Goal: Information Seeking & Learning: Learn about a topic

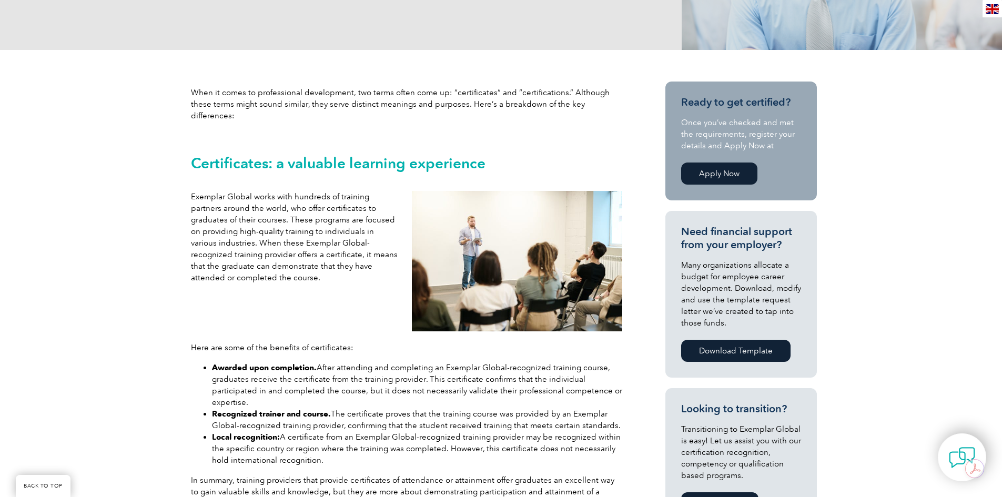
scroll to position [315, 0]
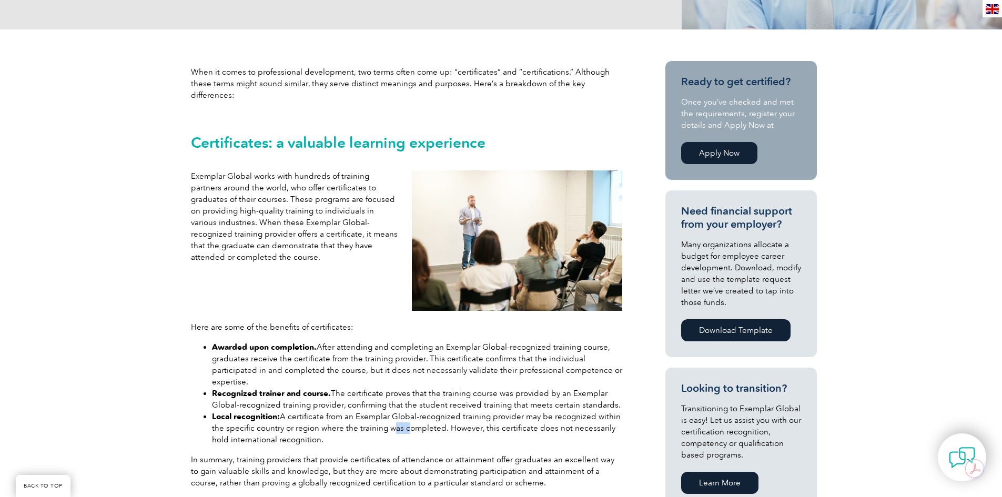
drag, startPoint x: 401, startPoint y: 408, endPoint x: 387, endPoint y: 403, distance: 14.6
click at [387, 411] on li "Local recognition: A certificate from an Exemplar Global-recognized training pr…" at bounding box center [417, 428] width 410 height 35
drag, startPoint x: 359, startPoint y: 418, endPoint x: 207, endPoint y: 394, distance: 153.8
click at [207, 394] on ul "Awarded upon completion. After attending and completing an Exemplar Global-reco…" at bounding box center [406, 393] width 431 height 104
copy li "Local recognition: A certificate from an Exemplar Global-recognized training pr…"
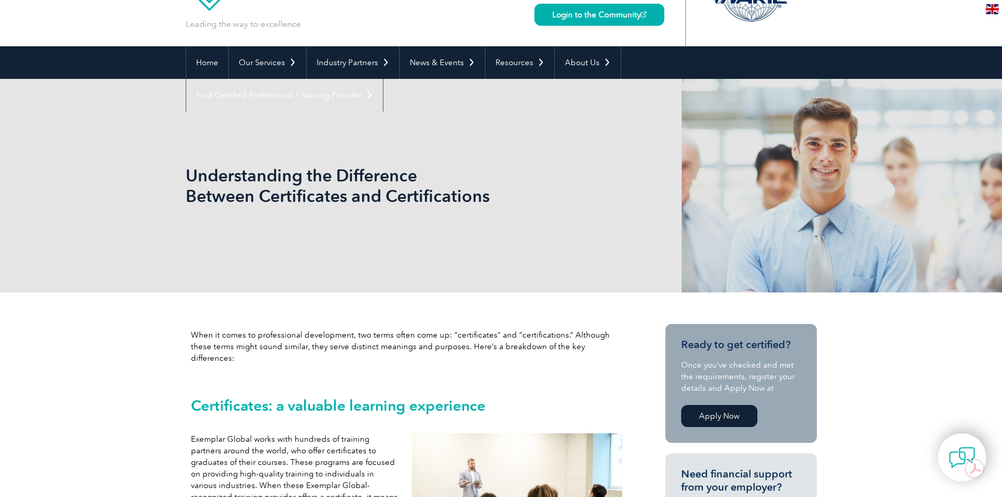
scroll to position [0, 0]
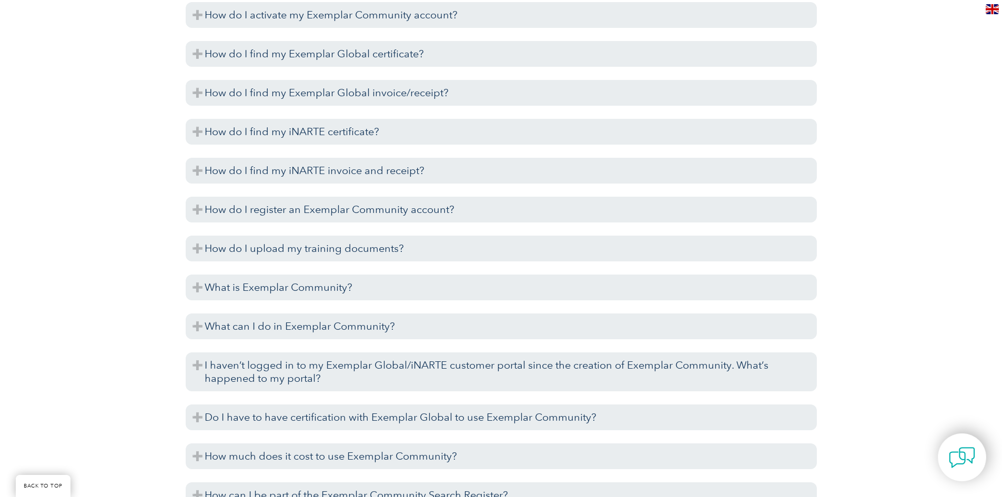
scroll to position [2255, 0]
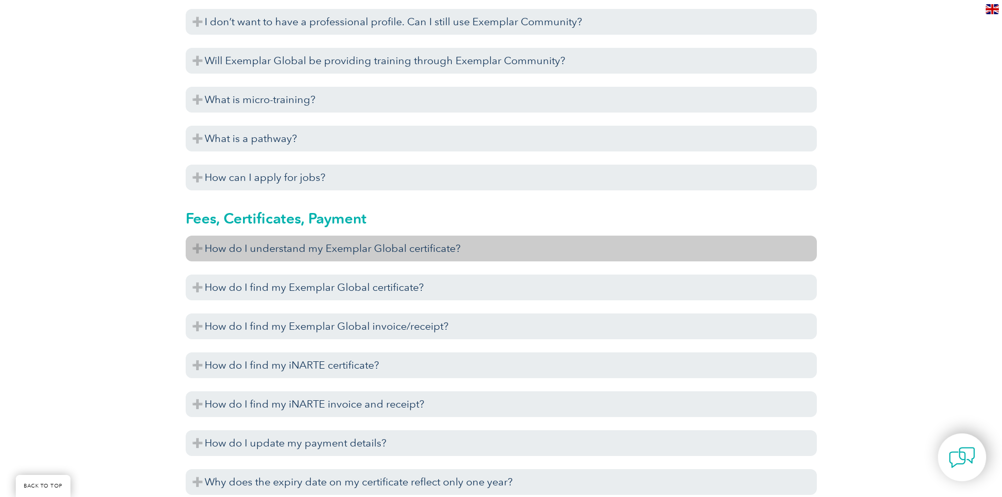
click at [254, 1] on h3 "How do I understand my Exemplar Global certificate?" at bounding box center [501, 249] width 631 height 26
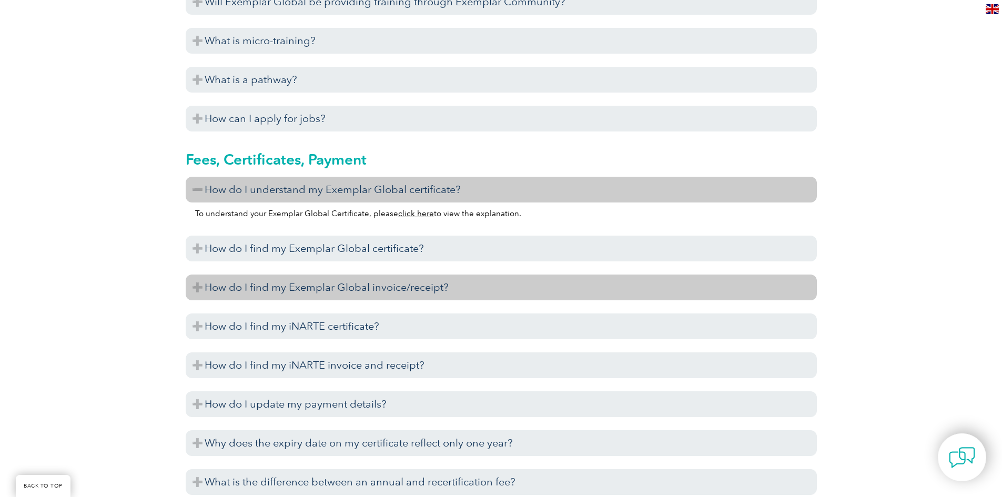
scroll to position [3582, 0]
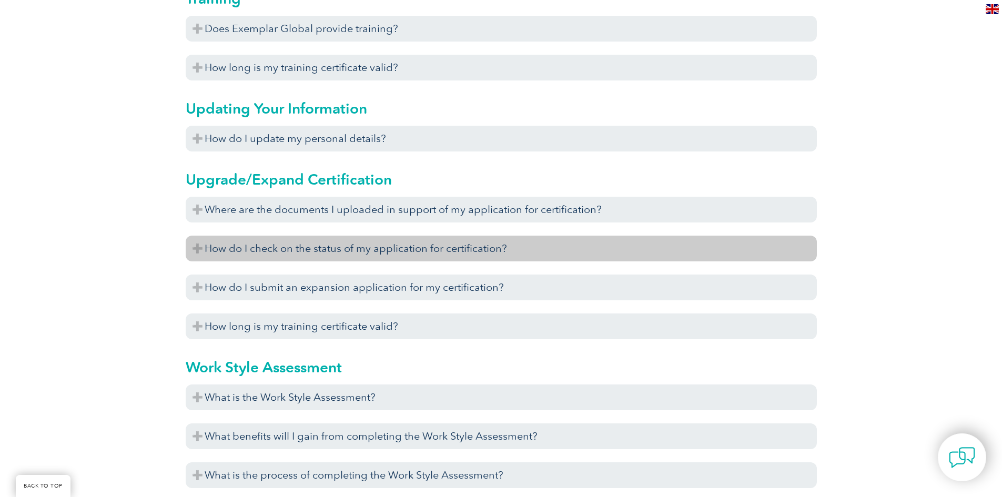
click at [254, 1] on h3 "How do I check on the status of my application for certification?" at bounding box center [501, 249] width 631 height 26
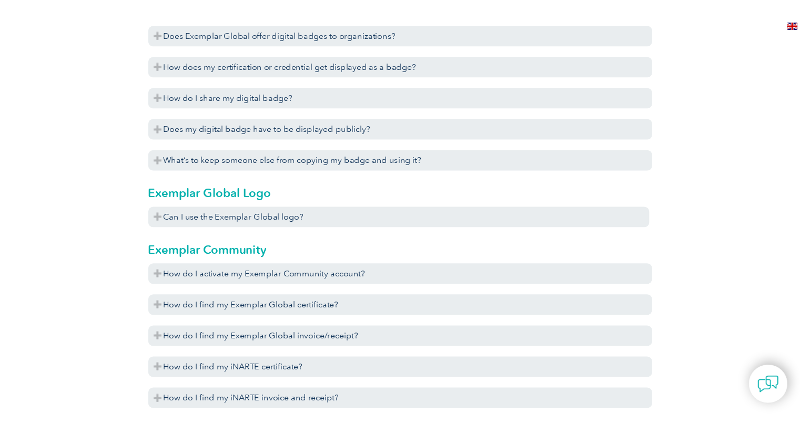
scroll to position [0, 0]
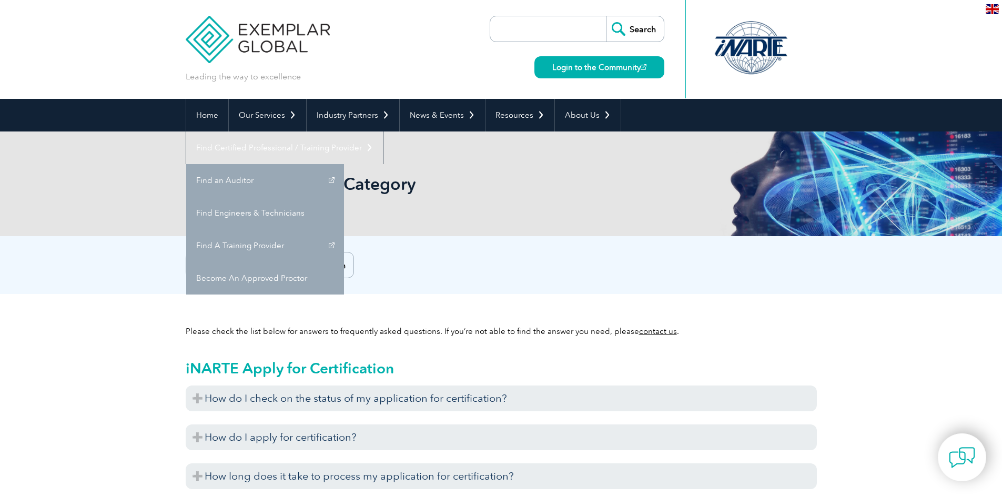
click at [254, 1] on div "Search" at bounding box center [501, 265] width 1002 height 58
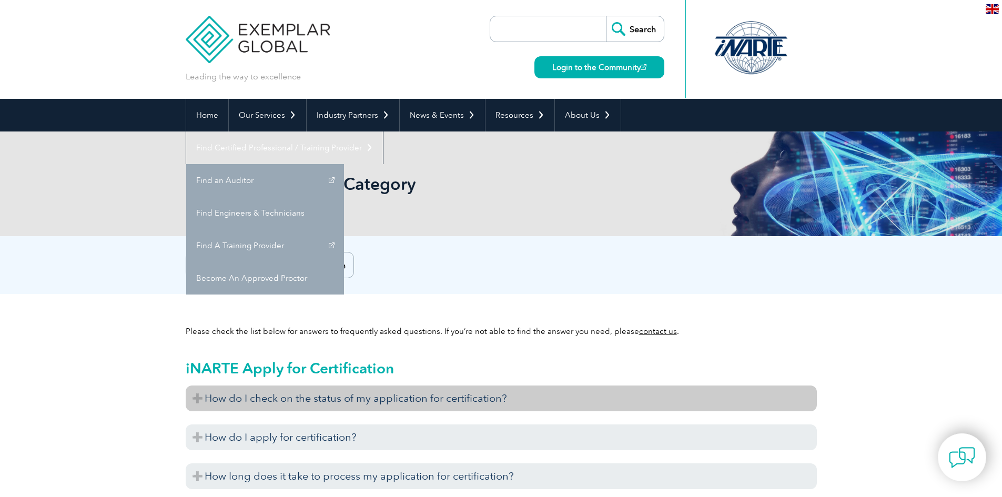
click at [254, 1] on h3 "How do I check on the status of my application for certification?" at bounding box center [501, 398] width 631 height 26
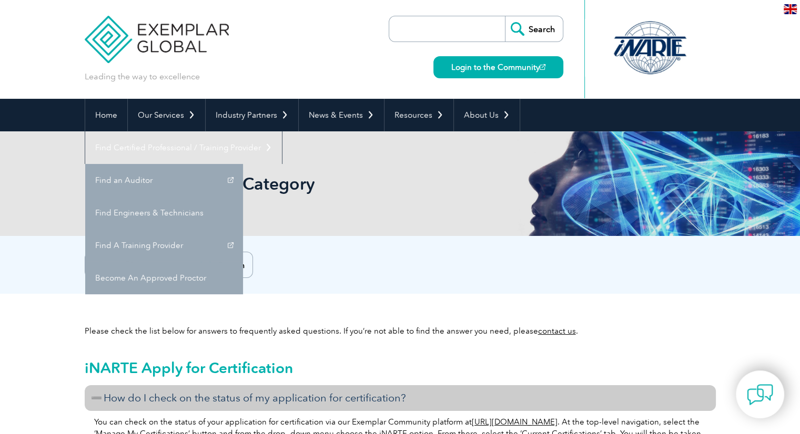
click at [254, 1] on div "Search" at bounding box center [400, 265] width 800 height 58
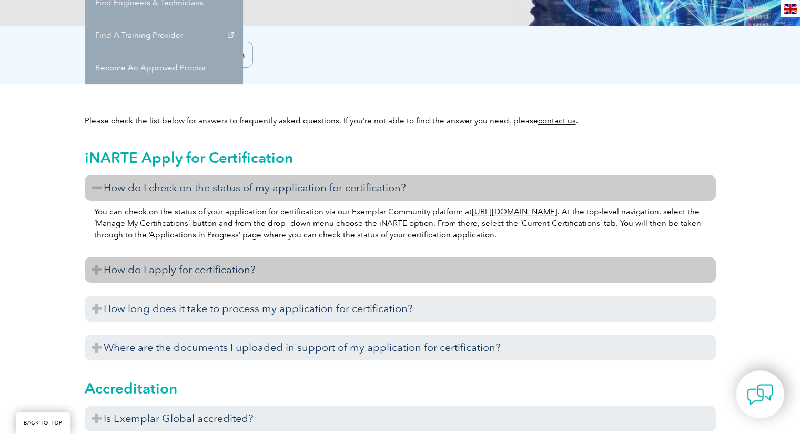
click at [213, 1] on h3 "How do I apply for certification?" at bounding box center [400, 270] width 631 height 26
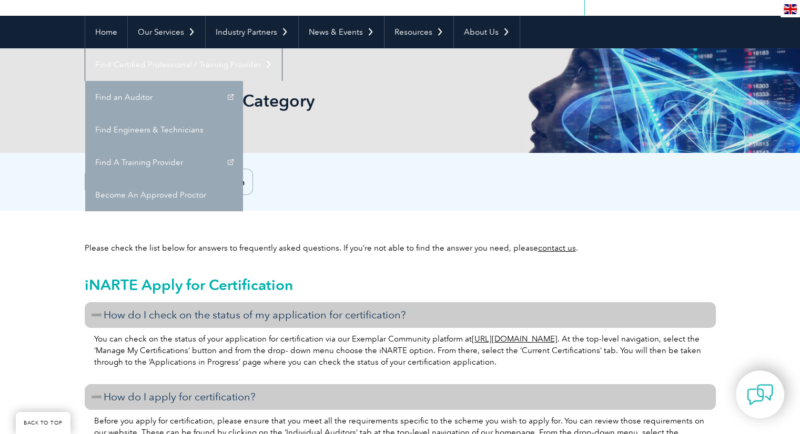
scroll to position [158, 0]
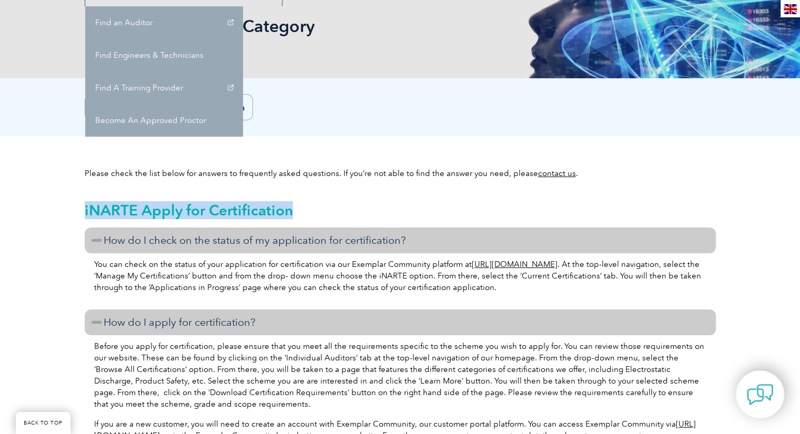
drag, startPoint x: 311, startPoint y: 215, endPoint x: 85, endPoint y: 211, distance: 226.1
click at [85, 1] on h2 "iNARTE Apply for Certification" at bounding box center [400, 210] width 631 height 17
copy h2 "iNARTE Apply for Certification"
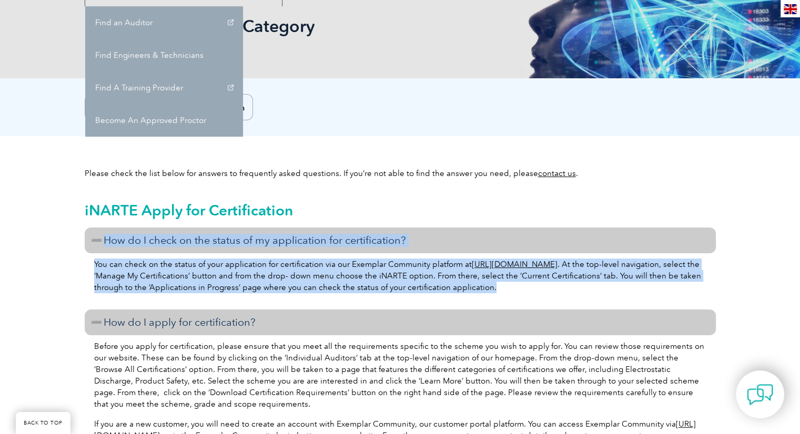
drag, startPoint x: 566, startPoint y: 290, endPoint x: 105, endPoint y: 240, distance: 464.3
copy div "How do I check on the status of my application for certification? You can check…"
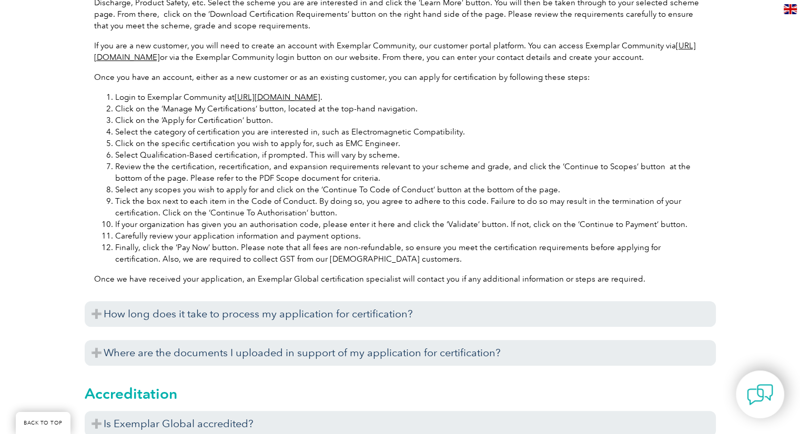
scroll to position [578, 0]
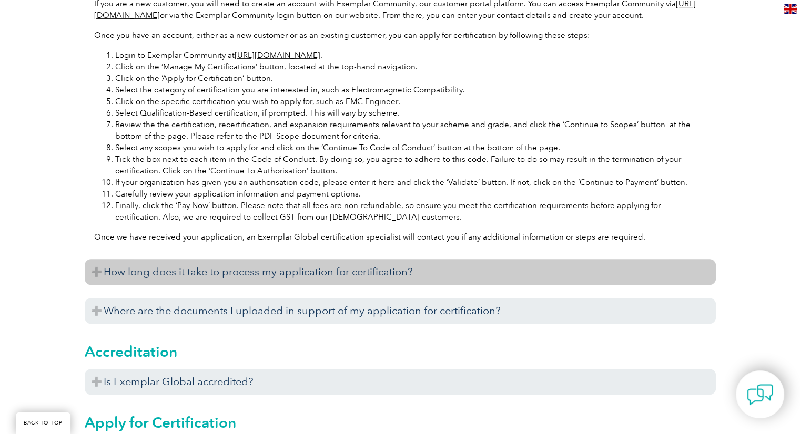
click at [254, 1] on h3 "How long does it take to process my application for certification?" at bounding box center [400, 272] width 631 height 26
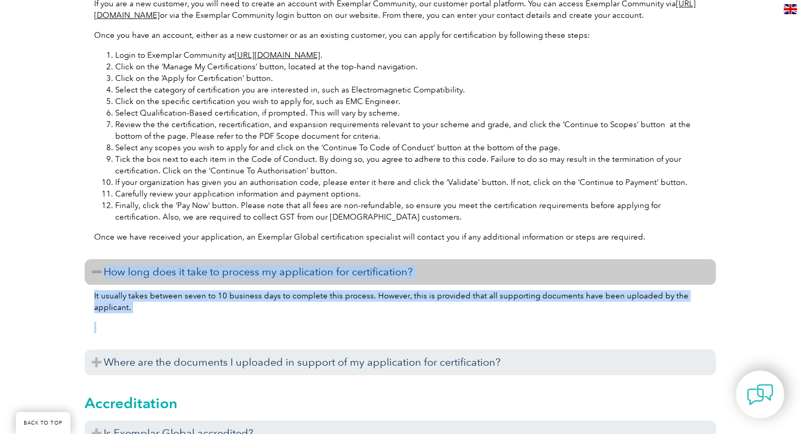
drag, startPoint x: 152, startPoint y: 328, endPoint x: 104, endPoint y: 289, distance: 62.0
click at [104, 1] on div "How do I check on the status of my application for certification? You can check…" at bounding box center [400, 94] width 631 height 574
copy div "How long does it take to process my application for certification? It usually t…"
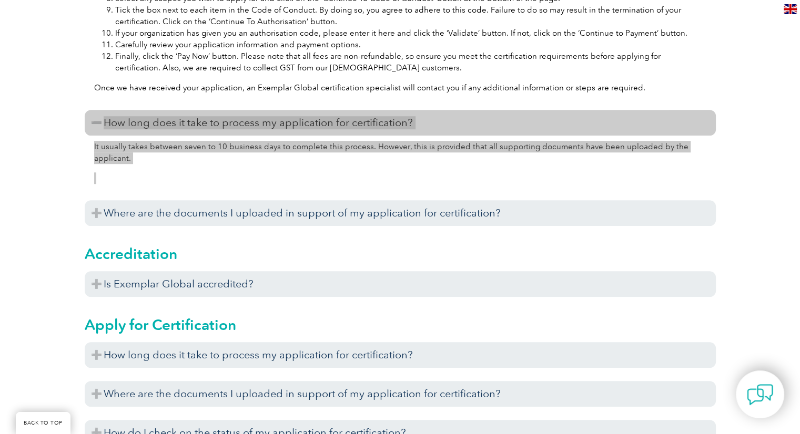
scroll to position [736, 0]
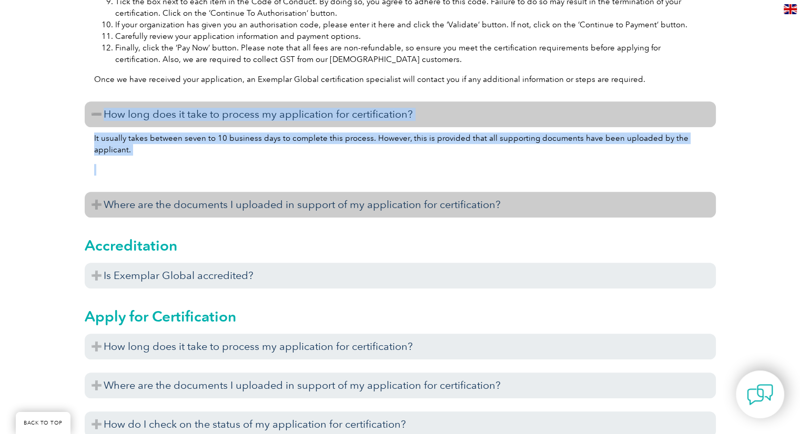
click at [254, 1] on h3 "Where are the documents I uploaded in support of my application for certificati…" at bounding box center [400, 205] width 631 height 26
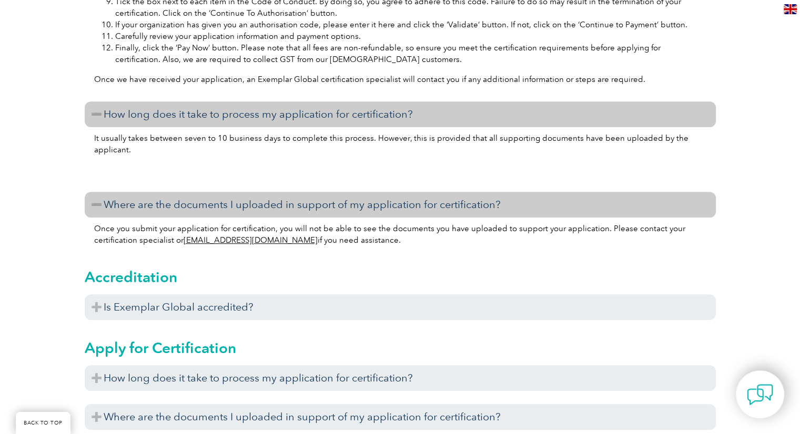
scroll to position [841, 0]
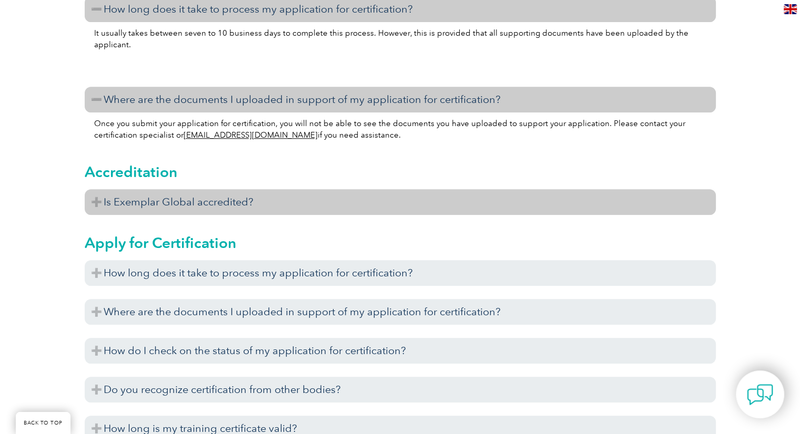
click at [193, 1] on h3 "Is Exemplar Global accredited?" at bounding box center [400, 202] width 631 height 26
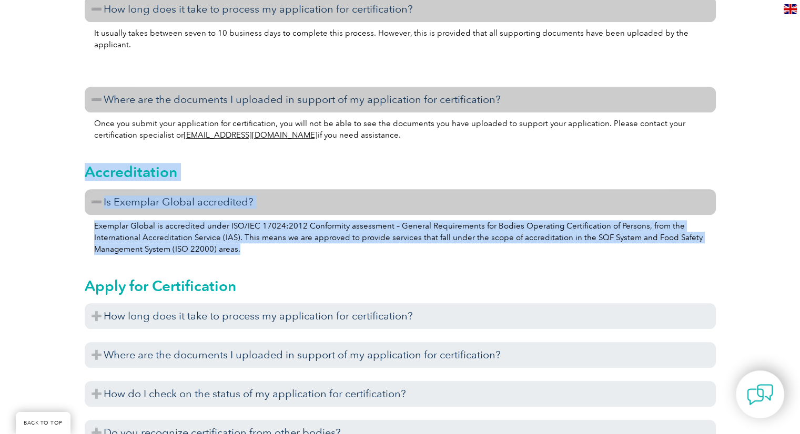
drag, startPoint x: 269, startPoint y: 263, endPoint x: 88, endPoint y: 185, distance: 197.3
click at [88, 1] on div "Accreditation Is Exemplar Global accredited? Exemplar Global is accredited unde…" at bounding box center [400, 206] width 631 height 114
copy div "Accreditation Is Exemplar Global accredited? Exemplar Global is accredited unde…"
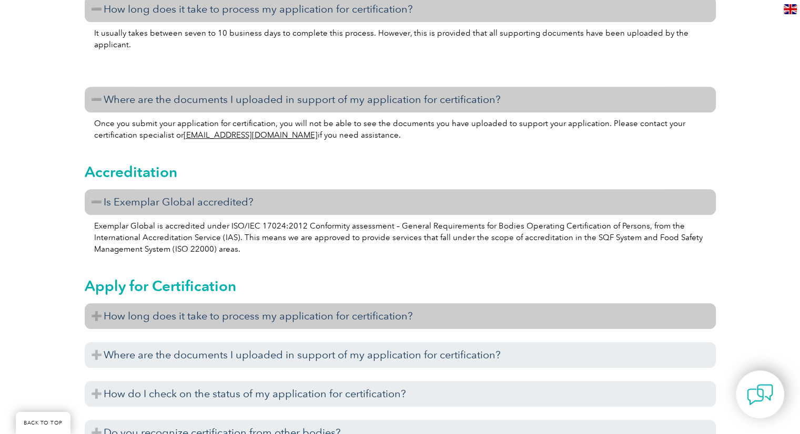
click at [220, 1] on h3 "How long does it take to process my application for certification?" at bounding box center [400, 316] width 631 height 26
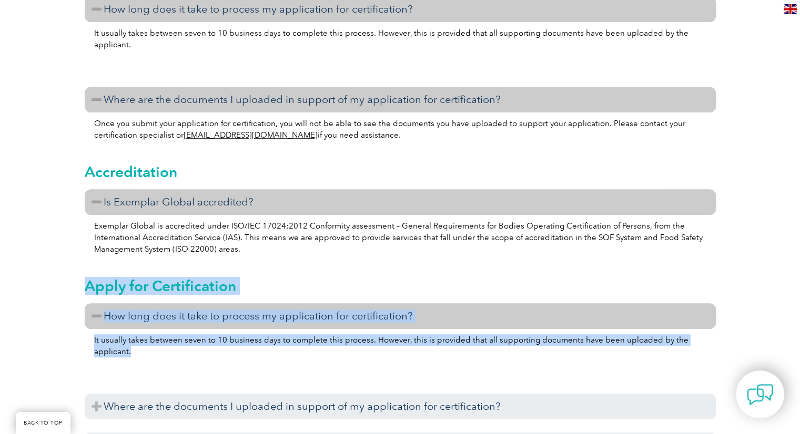
drag, startPoint x: 137, startPoint y: 363, endPoint x: 88, endPoint y: 301, distance: 79.4
click at [88, 1] on div "Apply for Certification How long does it take to process my application for cer…" at bounding box center [400, 402] width 631 height 278
copy div "Apply for Certification How long does it take to process my application for cer…"
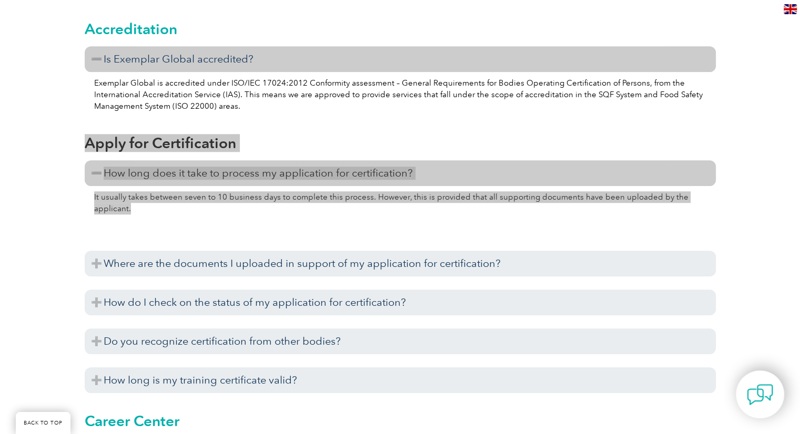
scroll to position [999, 0]
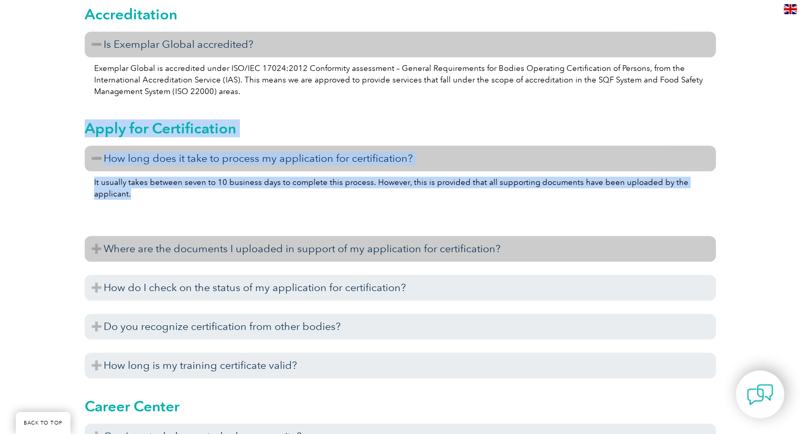
click at [200, 1] on h3 "Where are the documents I uploaded in support of my application for certificati…" at bounding box center [400, 249] width 631 height 26
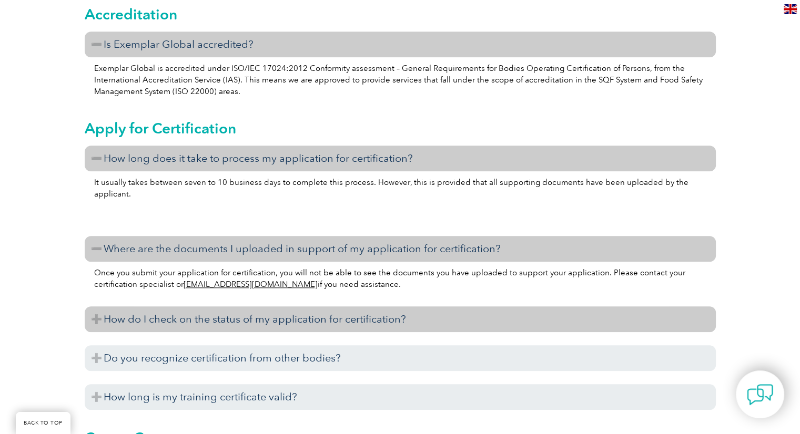
click at [249, 1] on h3 "How do I check on the status of my application for certification?" at bounding box center [400, 319] width 631 height 26
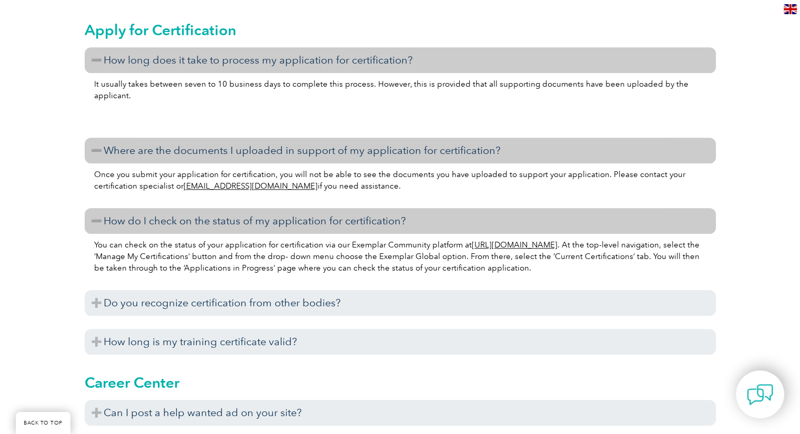
scroll to position [1104, 0]
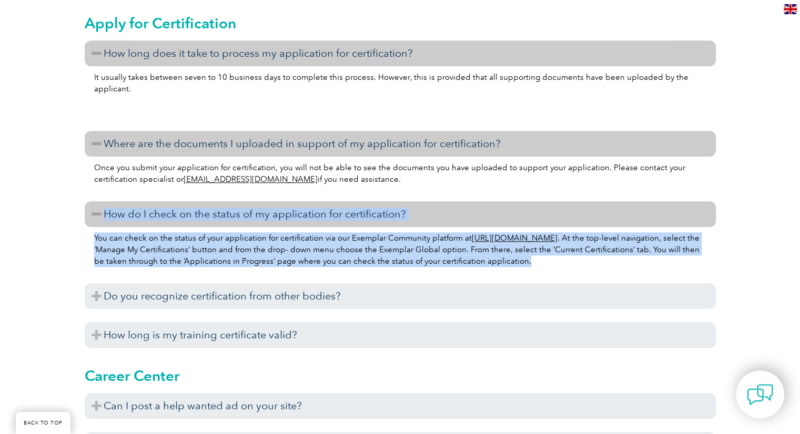
drag, startPoint x: 601, startPoint y: 274, endPoint x: 103, endPoint y: 230, distance: 500.3
click at [103, 1] on div "How long does it take to process my application for certification? It usually t…" at bounding box center [400, 196] width 631 height 313
copy div "How do I check on the status of my application for certification? You can check…"
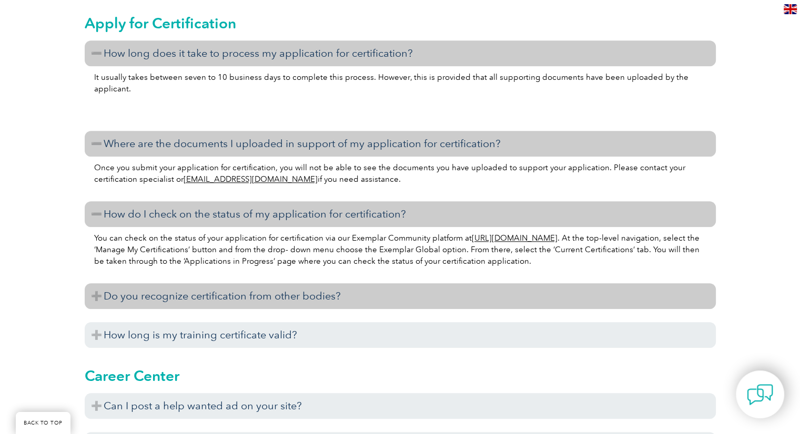
click at [250, 1] on h3 "Do you recognize certification from other bodies?" at bounding box center [400, 296] width 631 height 26
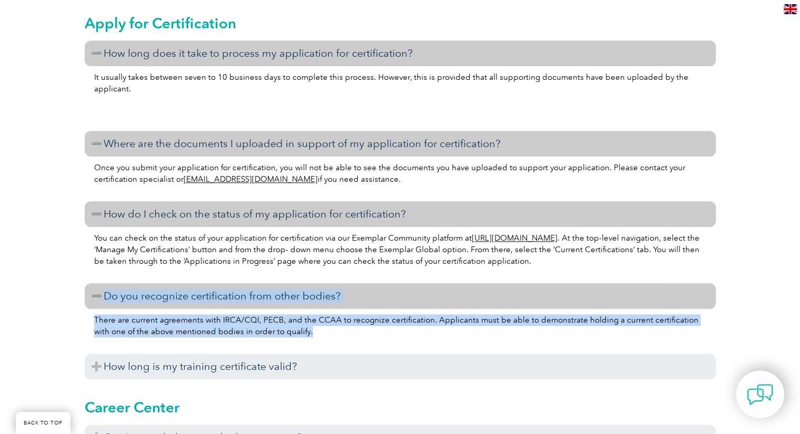
drag, startPoint x: 309, startPoint y: 340, endPoint x: 93, endPoint y: 310, distance: 218.7
click at [93, 1] on div "How long does it take to process my application for certification? It usually t…" at bounding box center [400, 212] width 631 height 344
copy div "Do you recognize certification from other bodies? There are current agreements …"
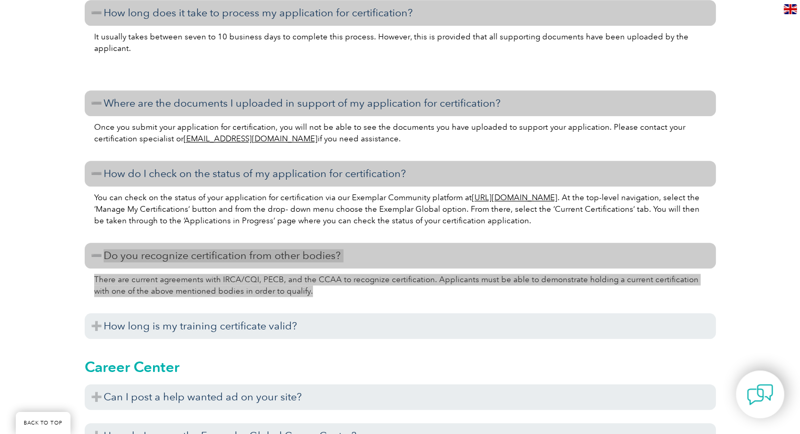
scroll to position [1209, 0]
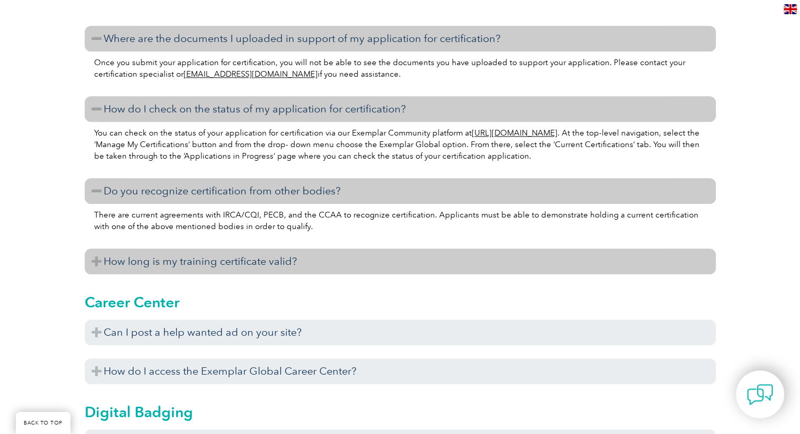
click at [170, 1] on h3 "How long is my training certificate valid?" at bounding box center [400, 262] width 631 height 26
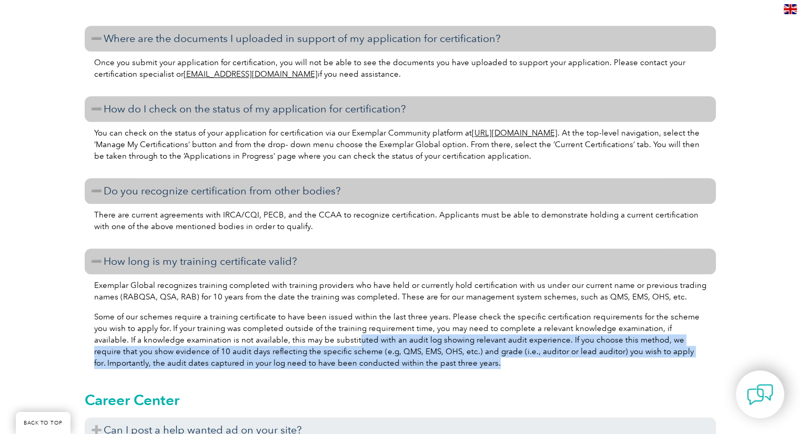
drag, startPoint x: 418, startPoint y: 376, endPoint x: 305, endPoint y: 348, distance: 116.5
click at [254, 1] on p "Some of our schemes require a training certificate to have been issued within t…" at bounding box center [400, 340] width 612 height 58
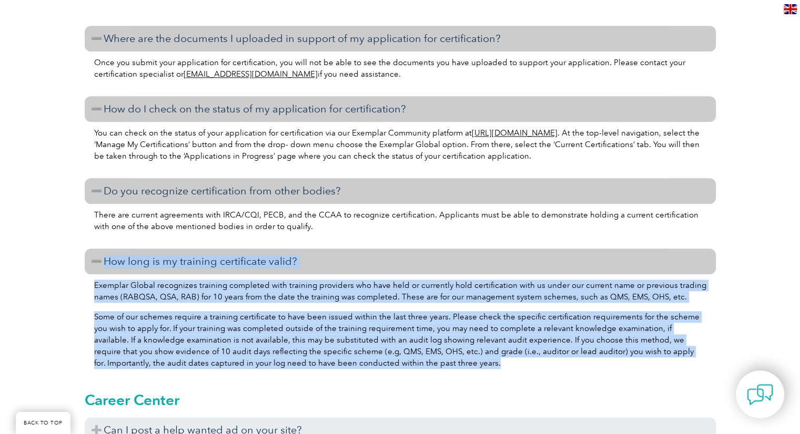
drag, startPoint x: 401, startPoint y: 376, endPoint x: 89, endPoint y: 275, distance: 327.7
click at [89, 1] on div "How long does it take to process my application for certification? It usually t…" at bounding box center [400, 156] width 631 height 442
copy div "How long is my training certificate valid? Exemplar Global recognizes training …"
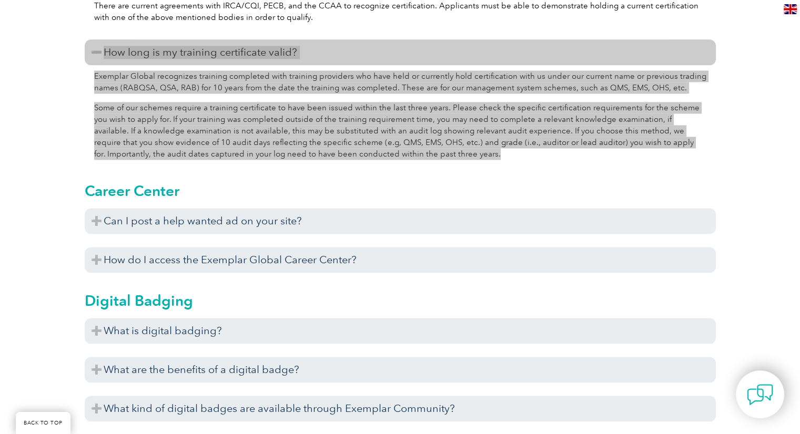
scroll to position [1419, 0]
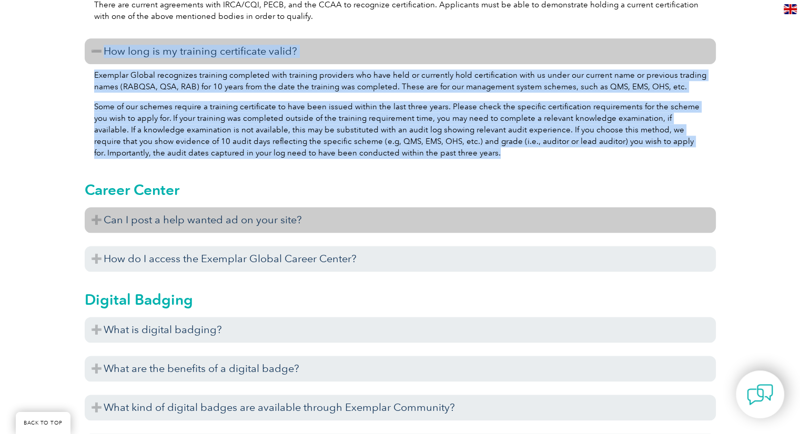
click at [201, 1] on h3 "Can I post a help wanted ad on your site?" at bounding box center [400, 220] width 631 height 26
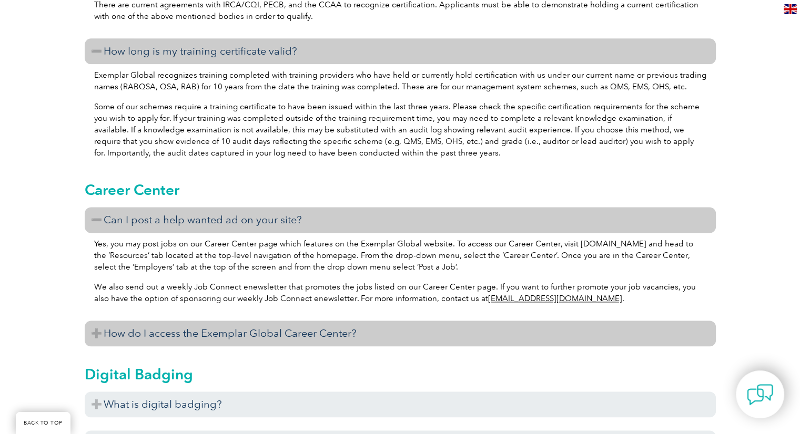
click at [210, 1] on h3 "How do I access the Exemplar Global Career Center?" at bounding box center [400, 334] width 631 height 26
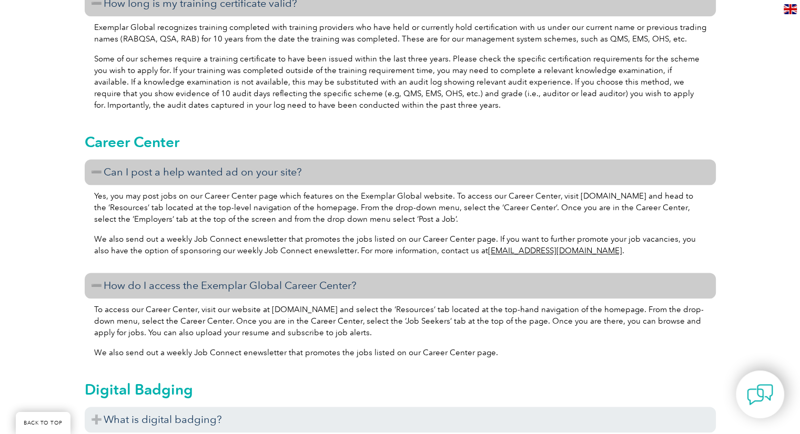
scroll to position [1525, 0]
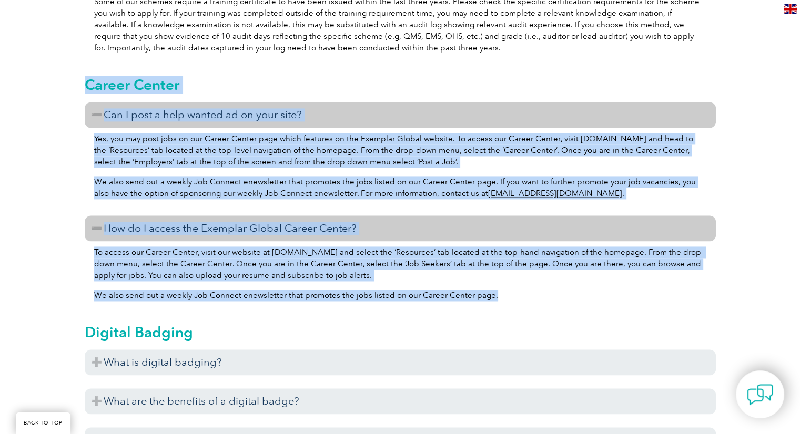
drag, startPoint x: 492, startPoint y: 308, endPoint x: 87, endPoint y: 104, distance: 454.0
click at [87, 1] on div "Career Center Can I post a help wanted ad on your site? Yes, you may post jobs …" at bounding box center [400, 186] width 631 height 248
copy div "Loremi Dolors Ame C adip e sedd eiusmo te in utla etdo? Mag, ali eni admi veni …"
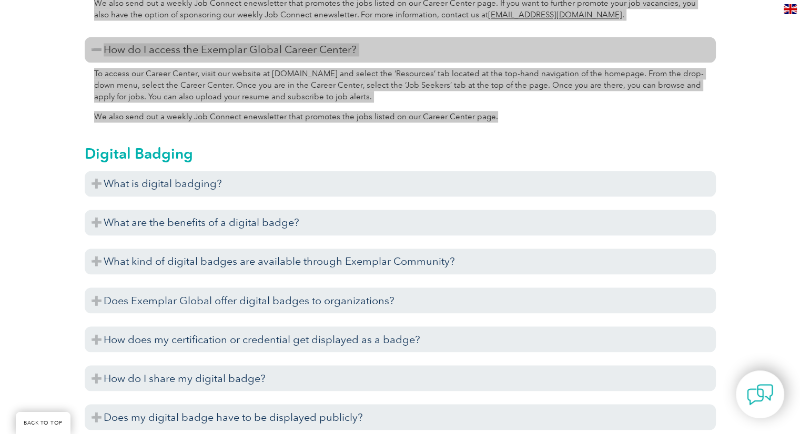
scroll to position [1735, 0]
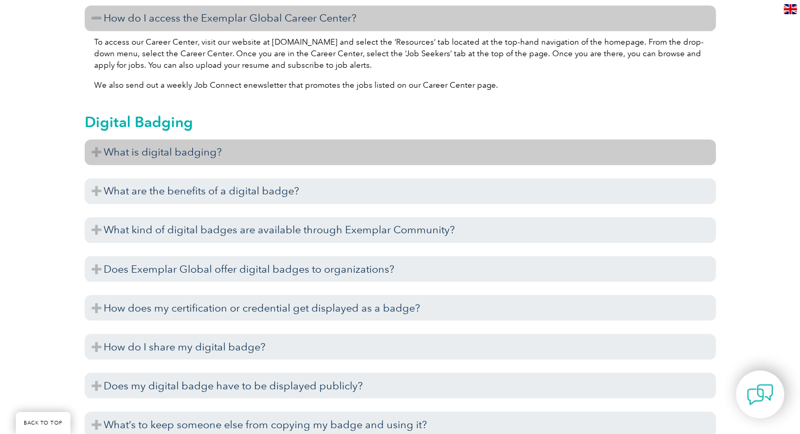
click at [184, 1] on h3 "What is digital badging?" at bounding box center [400, 152] width 631 height 26
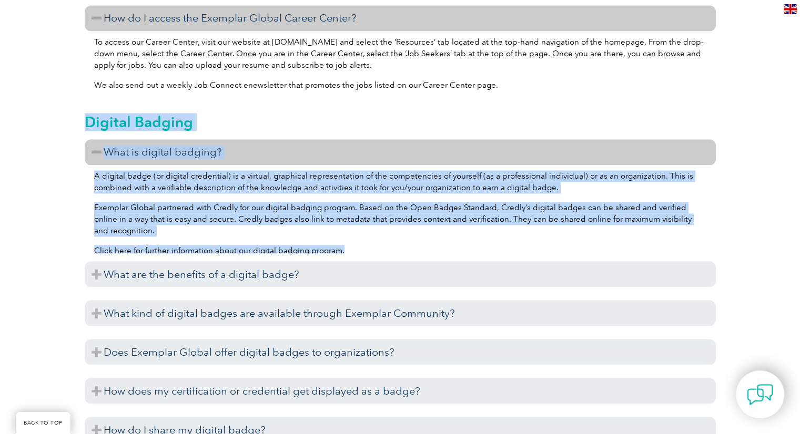
drag, startPoint x: 354, startPoint y: 252, endPoint x: 88, endPoint y: 137, distance: 290.6
click at [88, 1] on div "Digital Badging What is digital badging? A digital badge (or digital credential…" at bounding box center [400, 312] width 631 height 426
copy div "Digital Badging What is digital badging? A digital badge (or digital credential…"
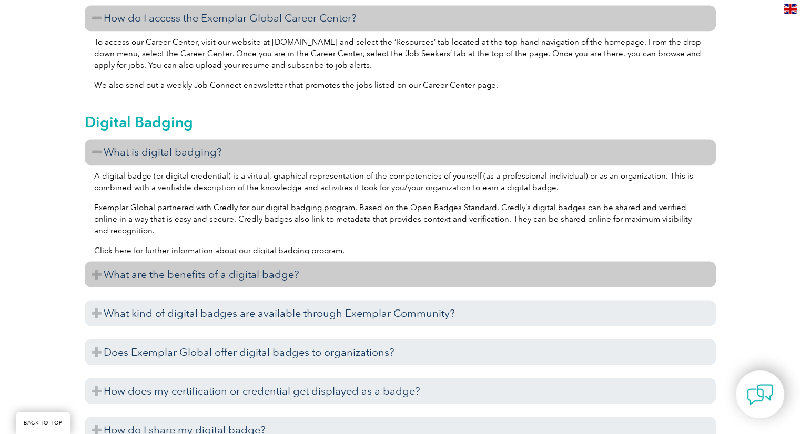
click at [253, 1] on h3 "What are the benefits of a digital badge?" at bounding box center [400, 274] width 631 height 26
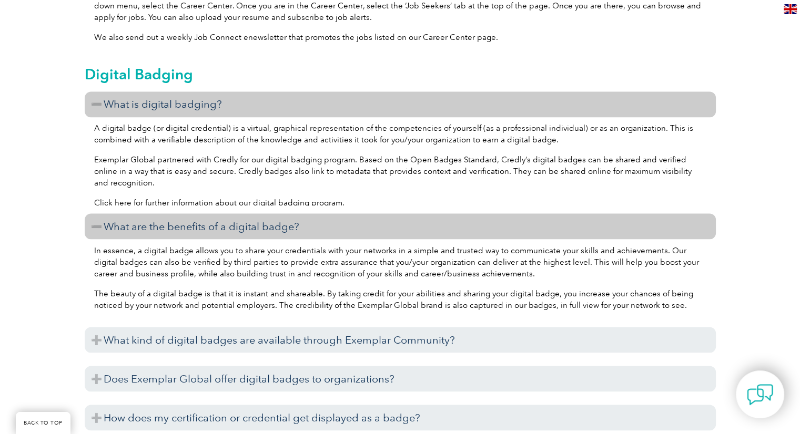
scroll to position [1840, 0]
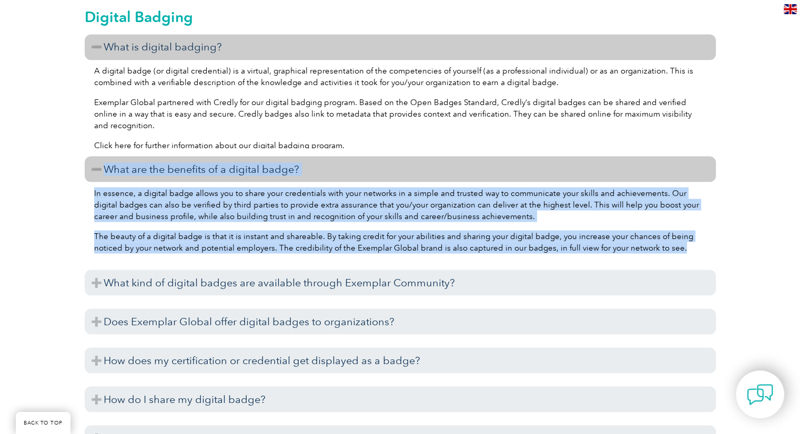
drag, startPoint x: 677, startPoint y: 260, endPoint x: 84, endPoint y: 178, distance: 598.1
click at [85, 1] on div "What is digital badging? A digital badge (or digital credential) is a virtual, …" at bounding box center [400, 264] width 631 height 461
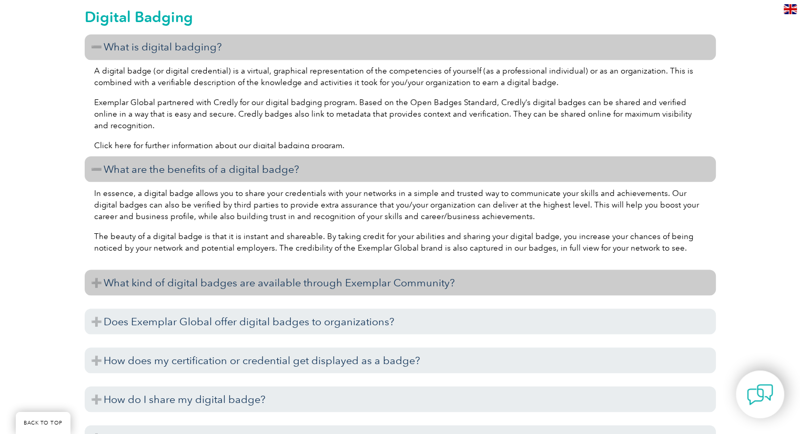
click at [254, 1] on h3 "What kind of digital badges are available through Exemplar Community?" at bounding box center [400, 283] width 631 height 26
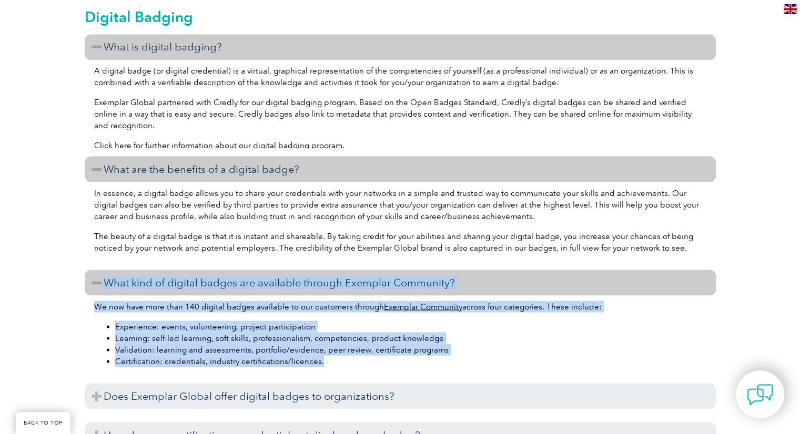
drag, startPoint x: 344, startPoint y: 374, endPoint x: 101, endPoint y: 291, distance: 256.0
click at [101, 1] on div "What is digital badging? A digital badge (or digital credential) is a virtual, …" at bounding box center [400, 302] width 631 height 536
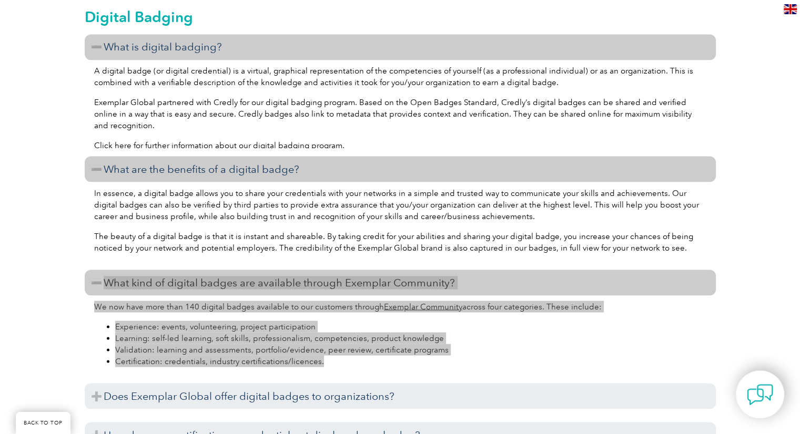
scroll to position [2050, 0]
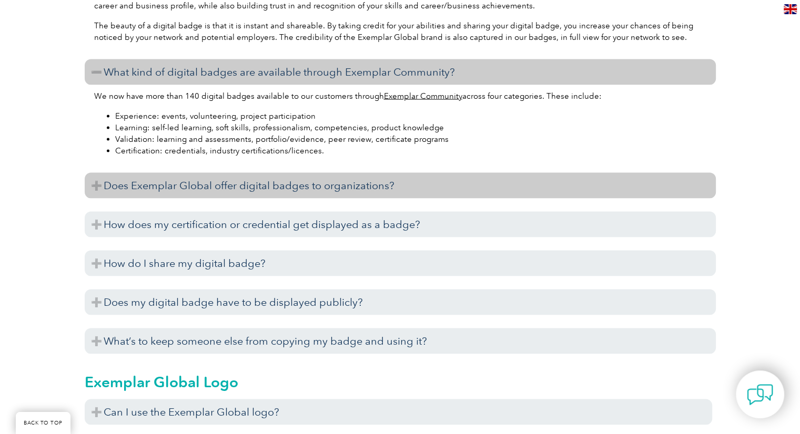
click at [254, 1] on h3 "Does Exemplar Global offer digital badges to organizations?" at bounding box center [400, 186] width 631 height 26
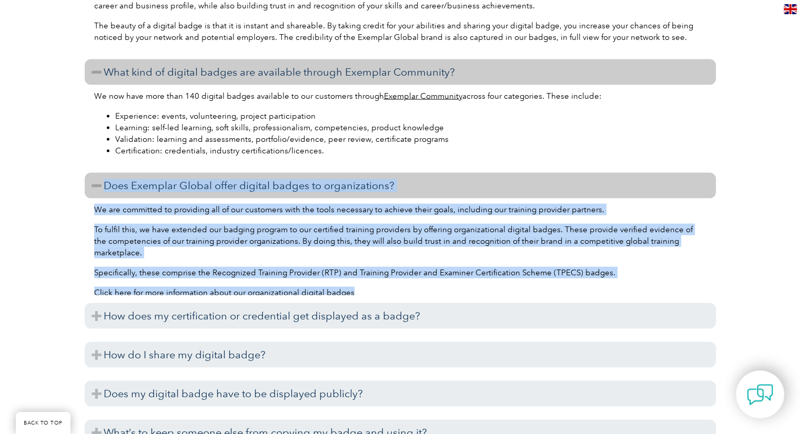
drag, startPoint x: 393, startPoint y: 290, endPoint x: 99, endPoint y: 197, distance: 308.9
click at [99, 1] on div "What is digital badging? A digital badge (or digital credential) is a virtual, …" at bounding box center [400, 137] width 631 height 627
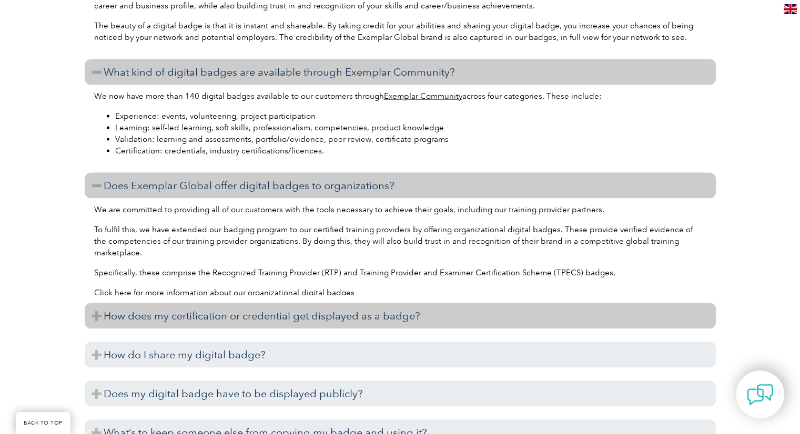
click at [254, 1] on h3 "How does my certification or credential get displayed as a badge?" at bounding box center [400, 316] width 631 height 26
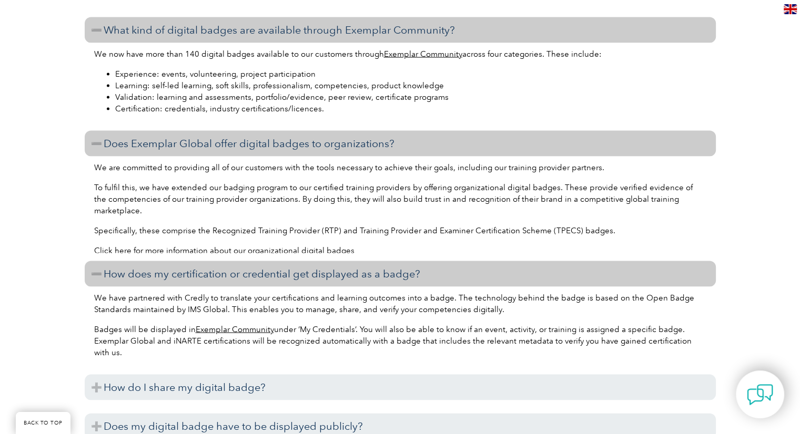
scroll to position [2155, 0]
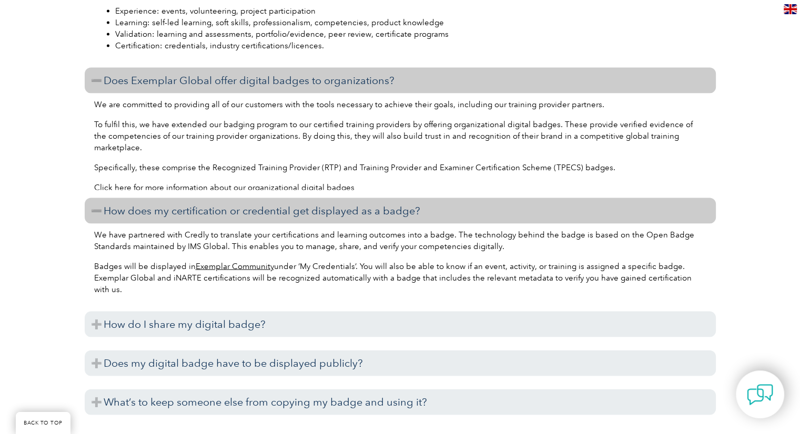
drag, startPoint x: 130, startPoint y: 303, endPoint x: 97, endPoint y: 218, distance: 91.2
click at [97, 1] on div "What is digital badging? A digital badge (or digital credential) is a virtual, …" at bounding box center [400, 70] width 631 height 702
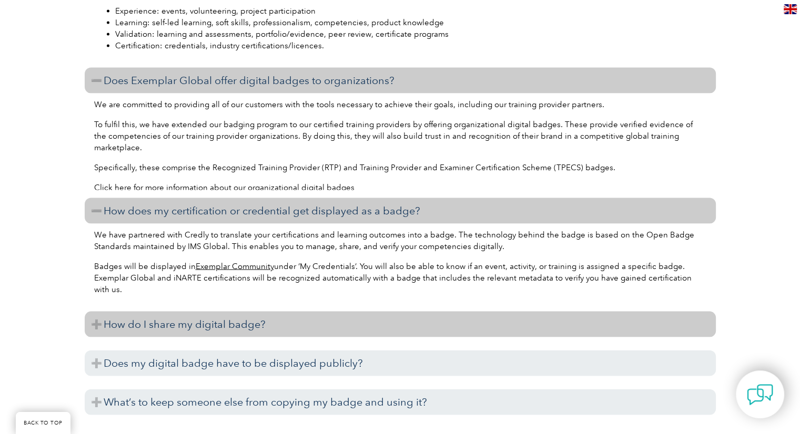
click at [223, 1] on h3 "How do I share my digital badge?" at bounding box center [400, 325] width 631 height 26
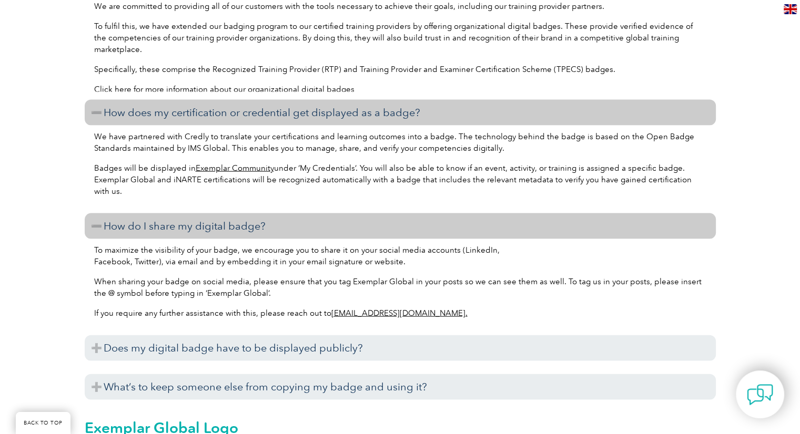
scroll to position [2261, 0]
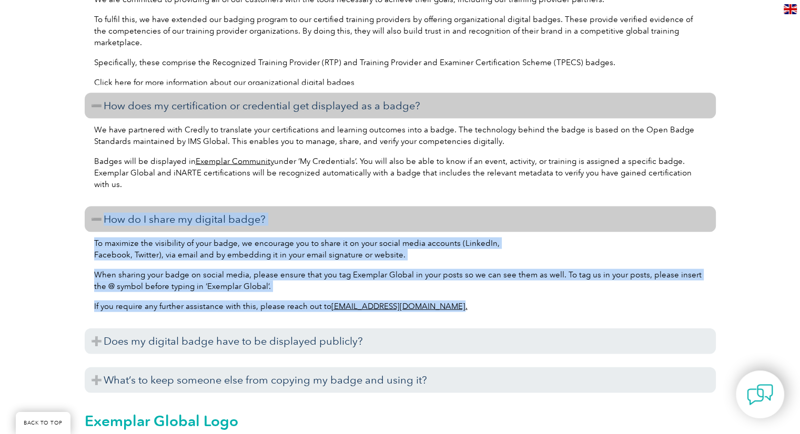
drag, startPoint x: 448, startPoint y: 324, endPoint x: 88, endPoint y: 232, distance: 371.8
click at [88, 1] on div "What is digital badging? A digital badge (or digital credential) is a virtual, …" at bounding box center [400, 6] width 631 height 785
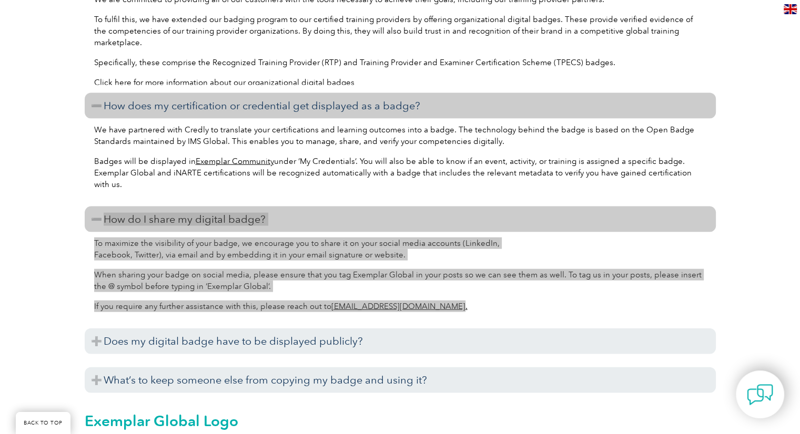
scroll to position [2418, 0]
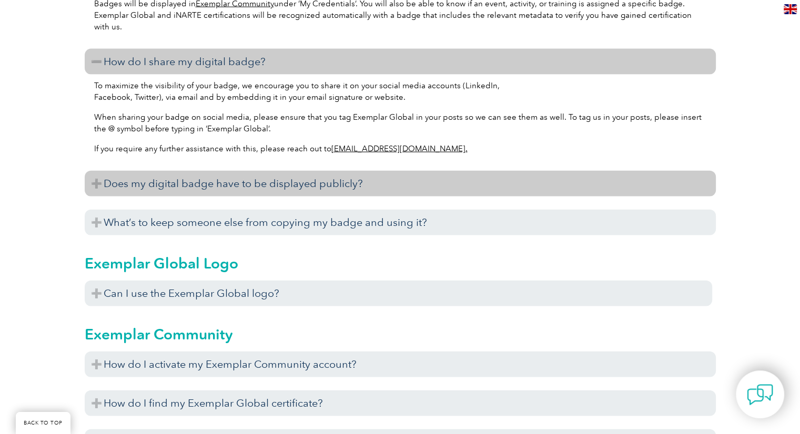
click at [254, 1] on h3 "Does my digital badge have to be displayed publicly?" at bounding box center [400, 184] width 631 height 26
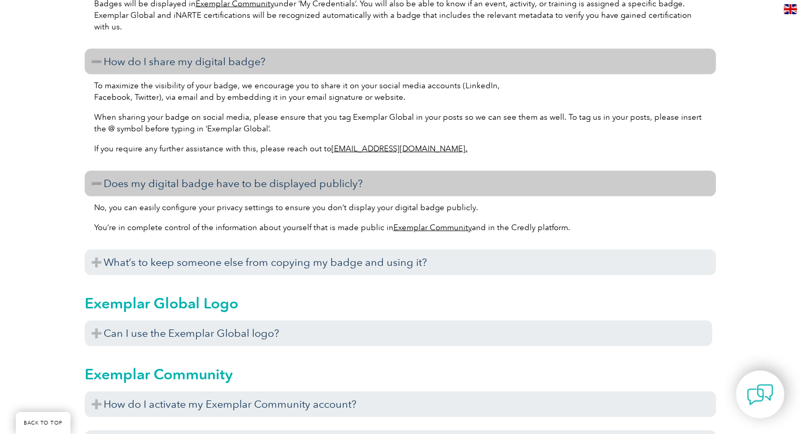
drag, startPoint x: 573, startPoint y: 240, endPoint x: 98, endPoint y: 195, distance: 477.4
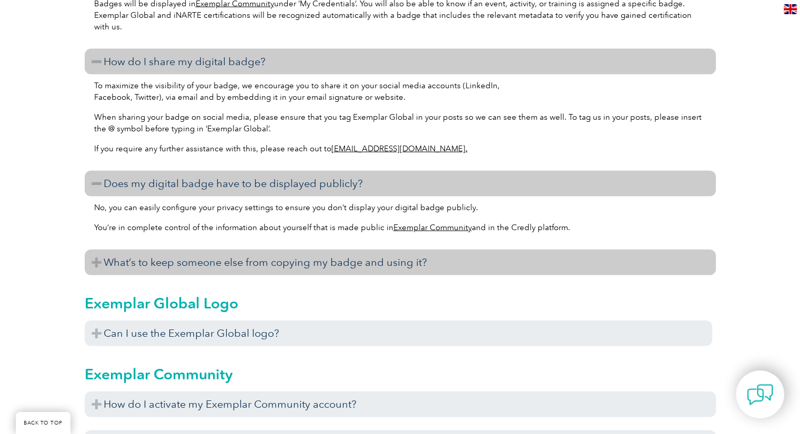
click at [254, 1] on h3 "What’s to keep someone else from copying my badge and using it?" at bounding box center [400, 263] width 631 height 26
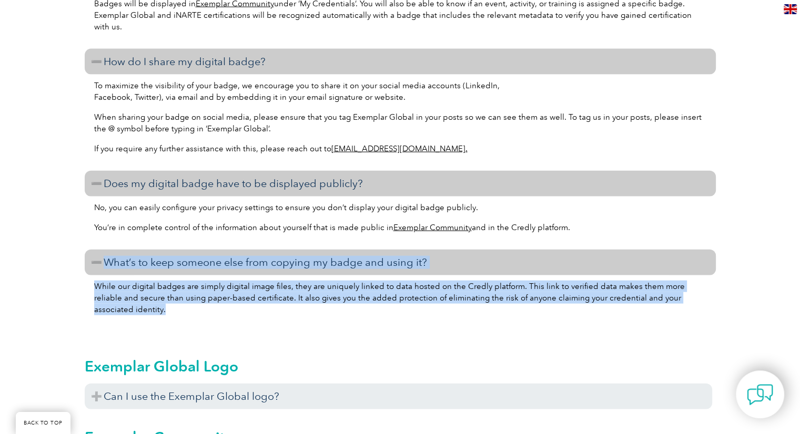
drag, startPoint x: 128, startPoint y: 324, endPoint x: 93, endPoint y: 273, distance: 62.0
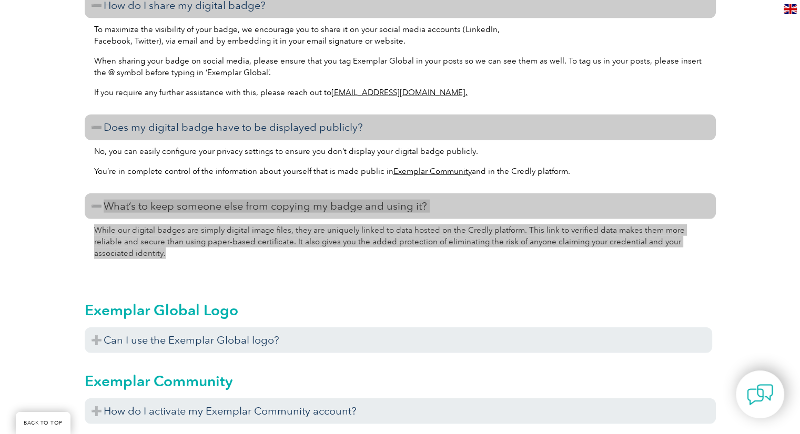
scroll to position [2576, 0]
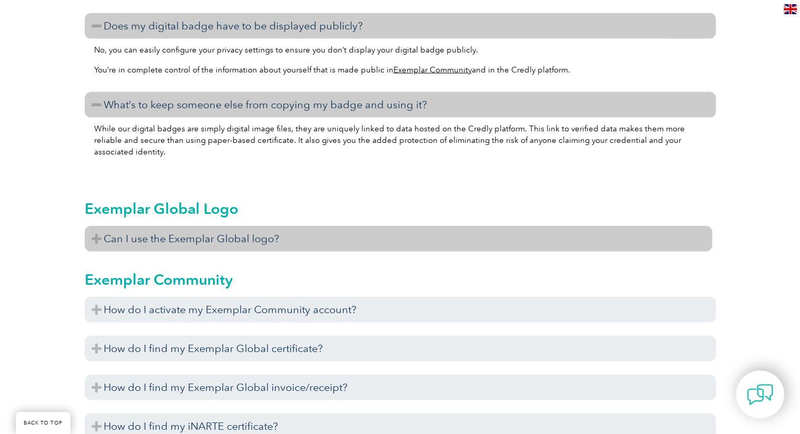
click at [216, 1] on h3 "Can I use the Exemplar Global logo?" at bounding box center [398, 239] width 627 height 26
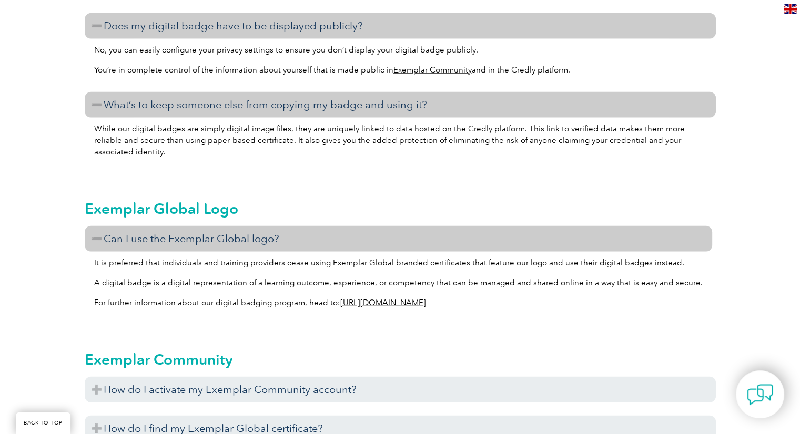
drag, startPoint x: 515, startPoint y: 314, endPoint x: 88, endPoint y: 221, distance: 437.4
click at [88, 1] on div "Exemplar Global Logo Can I use the Exemplar Global logo? It is preferred that i…" at bounding box center [398, 261] width 627 height 151
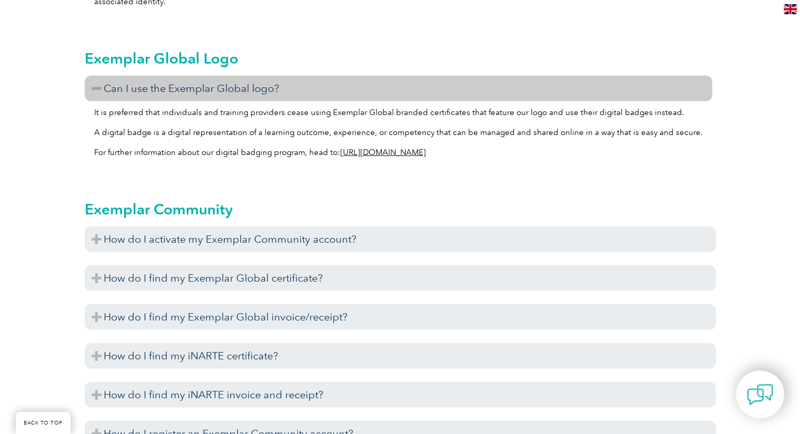
scroll to position [2734, 0]
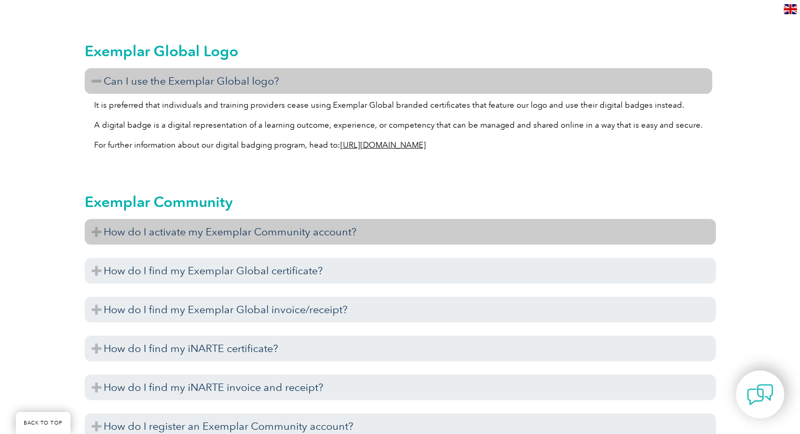
click at [250, 1] on h3 "How do I activate my Exemplar Community account?" at bounding box center [400, 232] width 631 height 26
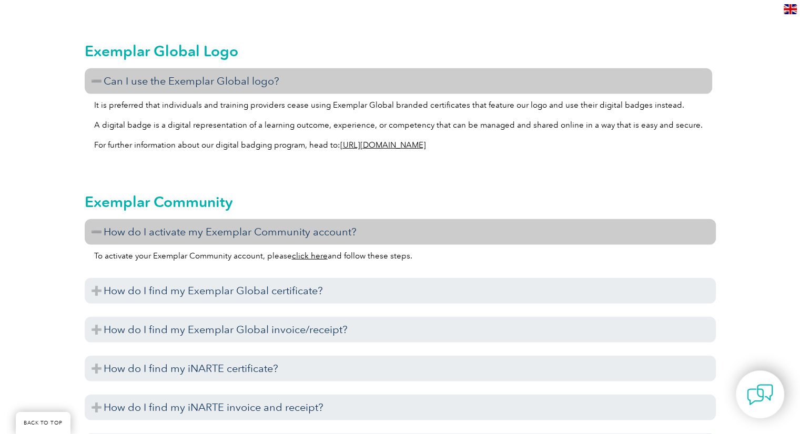
click at [254, 1] on link "click here" at bounding box center [310, 255] width 36 height 9
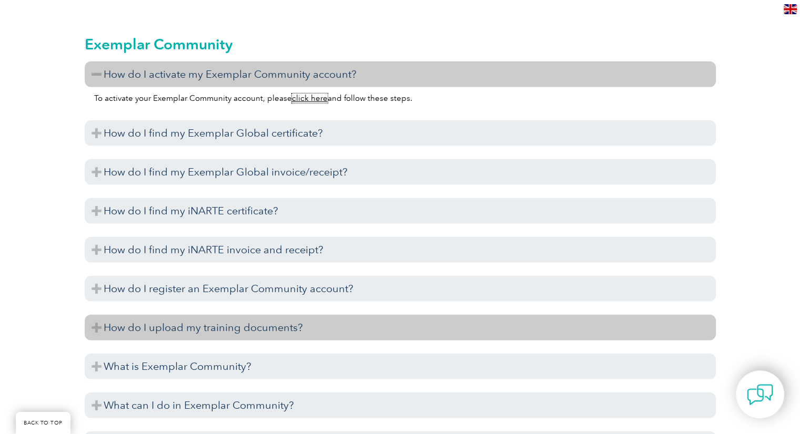
scroll to position [2944, 0]
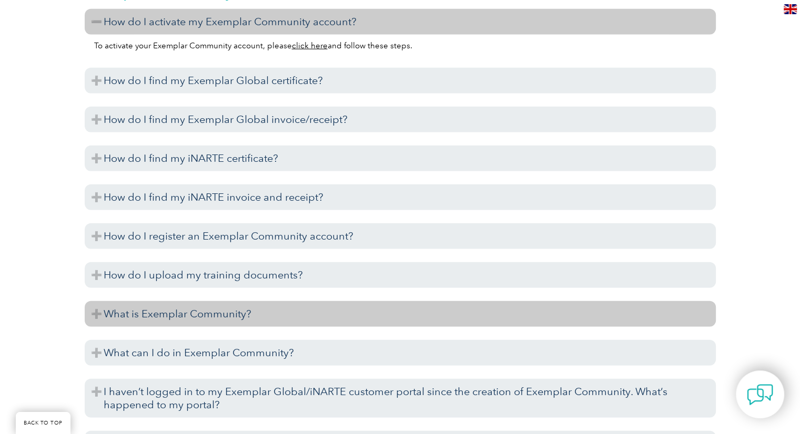
click at [233, 1] on h3 "What is Exemplar Community?" at bounding box center [400, 314] width 631 height 26
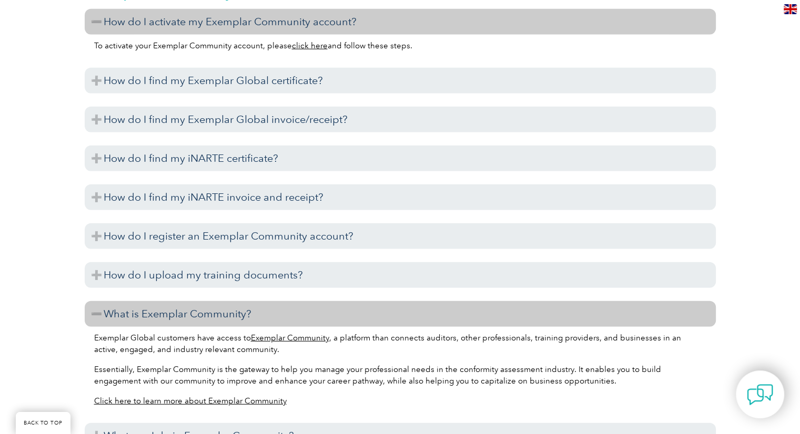
scroll to position [3049, 0]
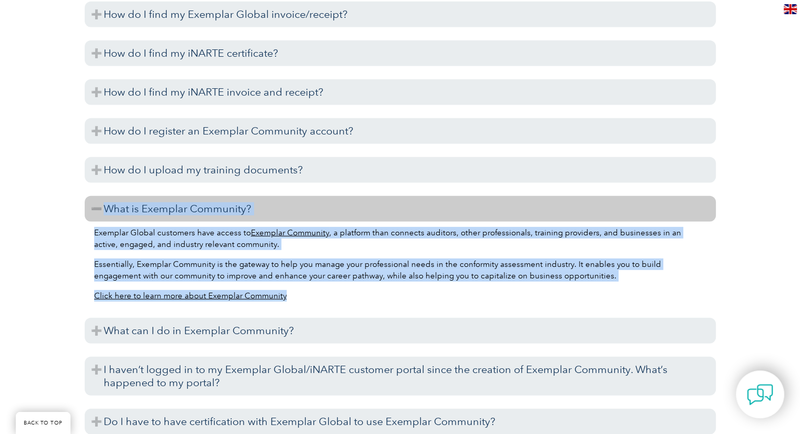
drag, startPoint x: 299, startPoint y: 312, endPoint x: 105, endPoint y: 223, distance: 212.9
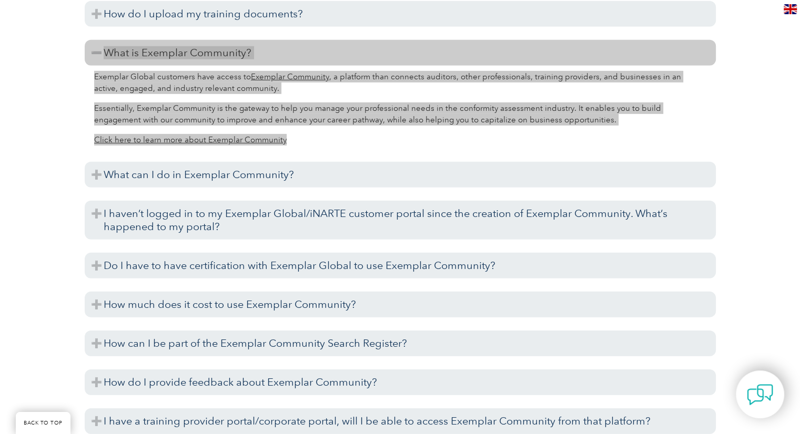
scroll to position [3207, 0]
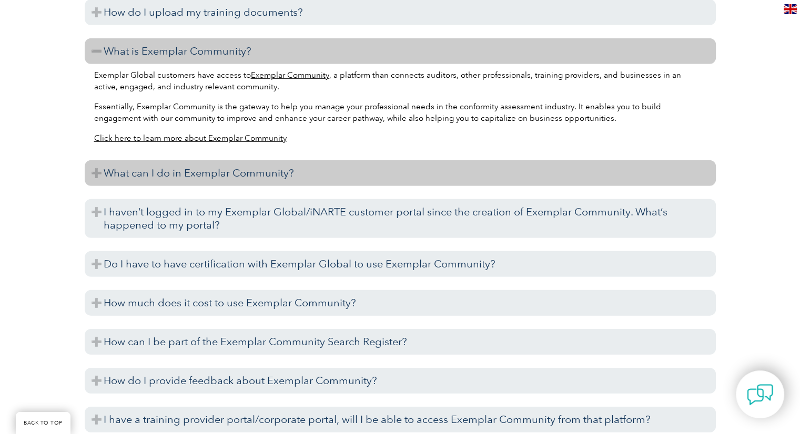
click at [185, 1] on h3 "What can I do in Exemplar Community?" at bounding box center [400, 173] width 631 height 26
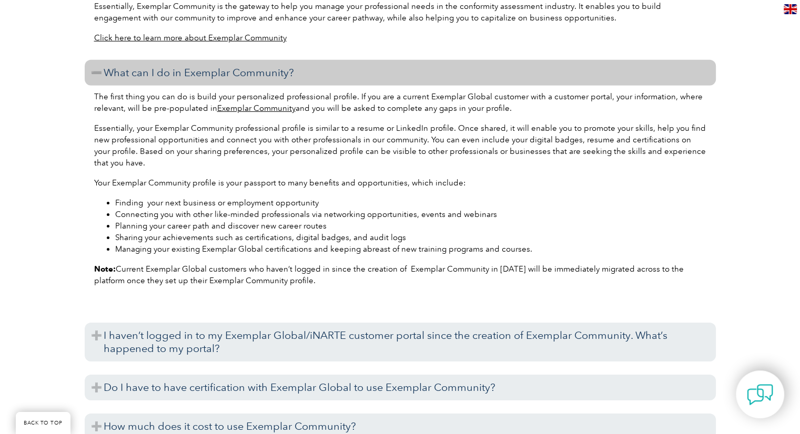
scroll to position [3312, 0]
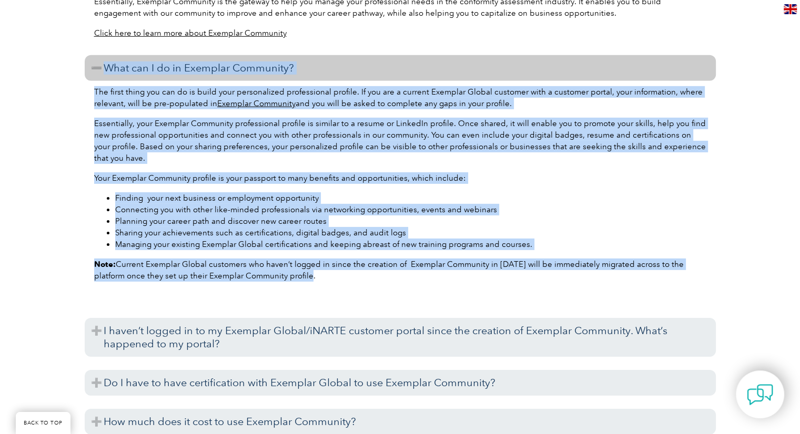
drag, startPoint x: 311, startPoint y: 287, endPoint x: 103, endPoint y: 80, distance: 293.7
click at [103, 1] on div "How do I activate my Exemplar Community account? To activate your Exemplar Comm…" at bounding box center [400, 332] width 631 height 1383
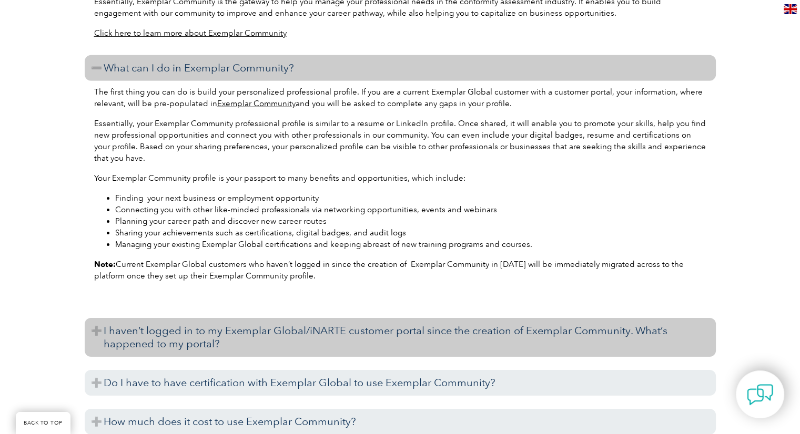
click at [195, 1] on h3 "I haven’t logged in to my Exemplar Global/iNARTE customer portal since the crea…" at bounding box center [400, 337] width 631 height 39
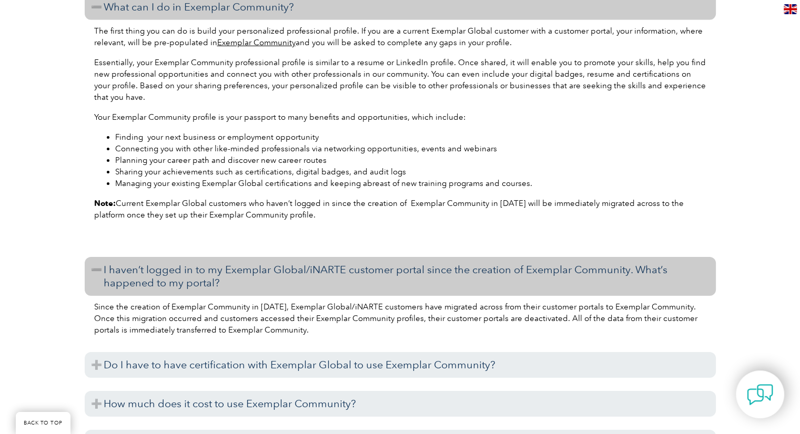
scroll to position [3470, 0]
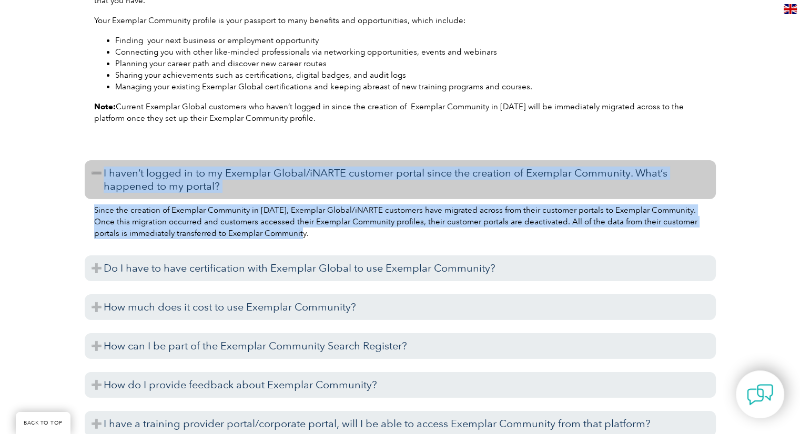
drag, startPoint x: 291, startPoint y: 249, endPoint x: 99, endPoint y: 181, distance: 203.3
click at [99, 1] on div "How do I activate my Exemplar Community account? To activate your Exemplar Comm…" at bounding box center [400, 196] width 631 height 1426
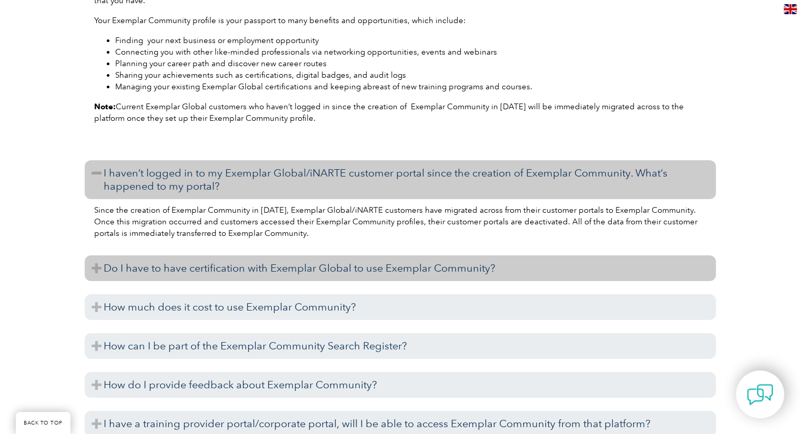
click at [254, 1] on h3 "Do I have to have certification with Exemplar Global to use Exemplar Community?" at bounding box center [400, 269] width 631 height 26
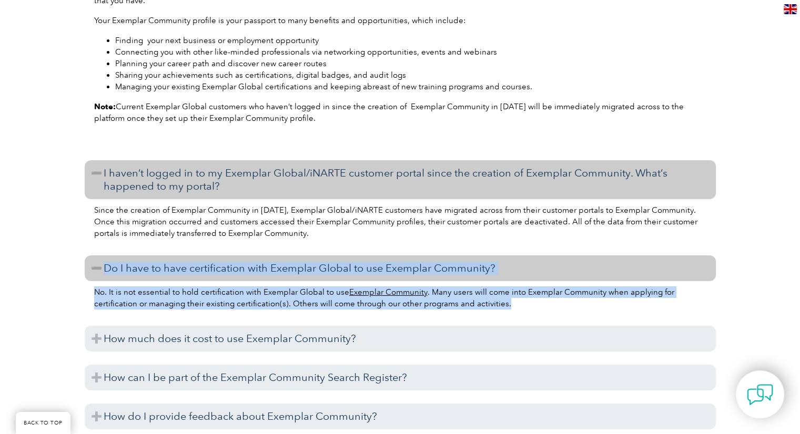
drag, startPoint x: 524, startPoint y: 316, endPoint x: 86, endPoint y: 283, distance: 438.7
click at [86, 1] on div "How do I activate my Exemplar Community account? To activate your Exemplar Comm…" at bounding box center [400, 211] width 631 height 1457
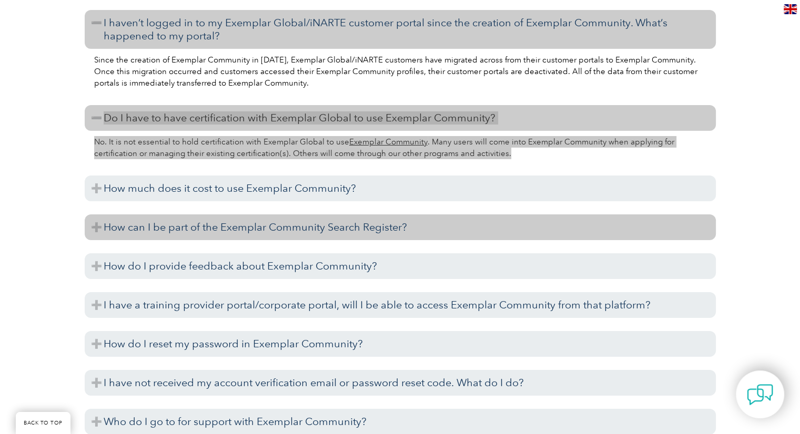
scroll to position [3628, 0]
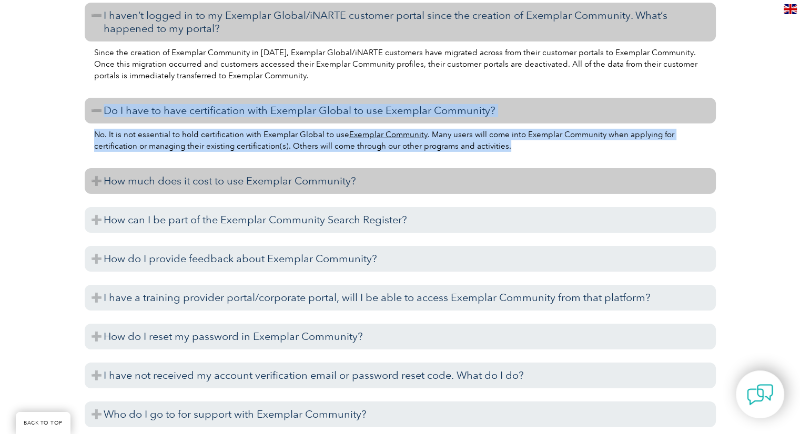
click at [247, 1] on h3 "How much does it cost to use Exemplar Community?" at bounding box center [400, 181] width 631 height 26
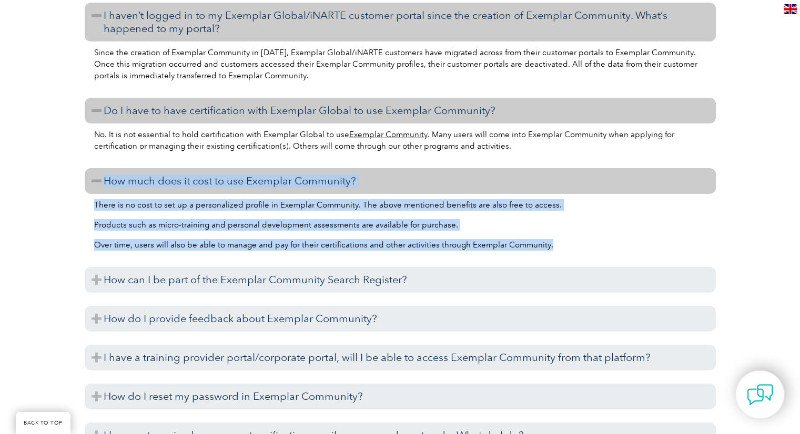
drag, startPoint x: 563, startPoint y: 261, endPoint x: 86, endPoint y: 188, distance: 483.0
click at [86, 1] on div "How do I activate my Exemplar Community account? To activate your Exemplar Comm…" at bounding box center [400, 83] width 631 height 1517
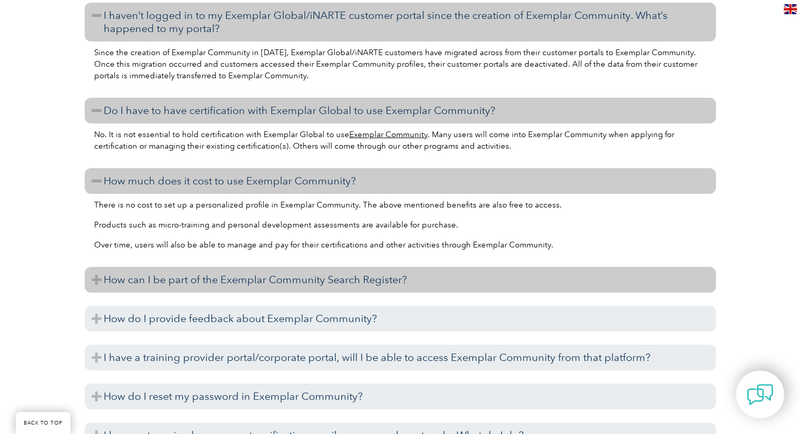
click at [254, 1] on h3 "How can I be part of the Exemplar Community Search Register?" at bounding box center [400, 280] width 631 height 26
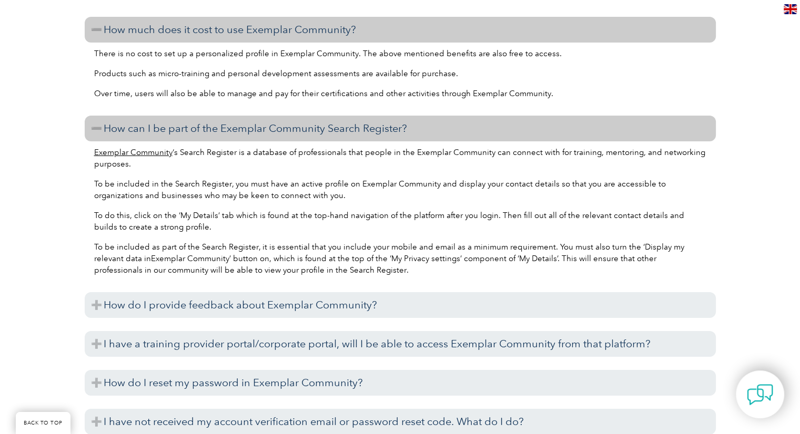
scroll to position [3785, 0]
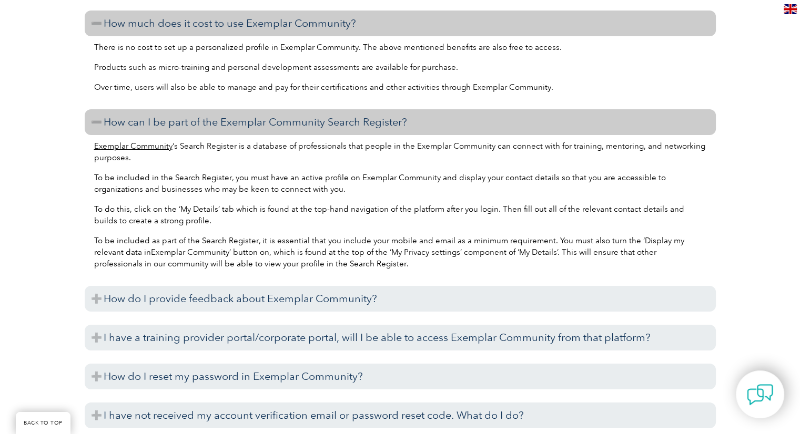
drag, startPoint x: 344, startPoint y: 276, endPoint x: 86, endPoint y: 134, distance: 294.8
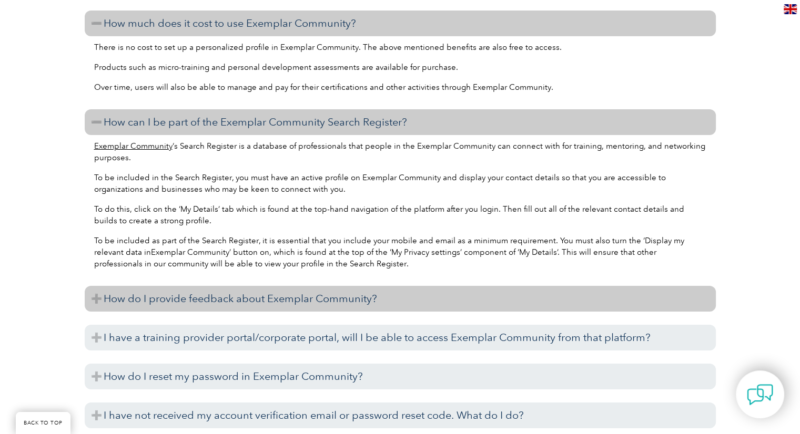
click at [254, 1] on h3 "How do I provide feedback about Exemplar Community?" at bounding box center [400, 299] width 631 height 26
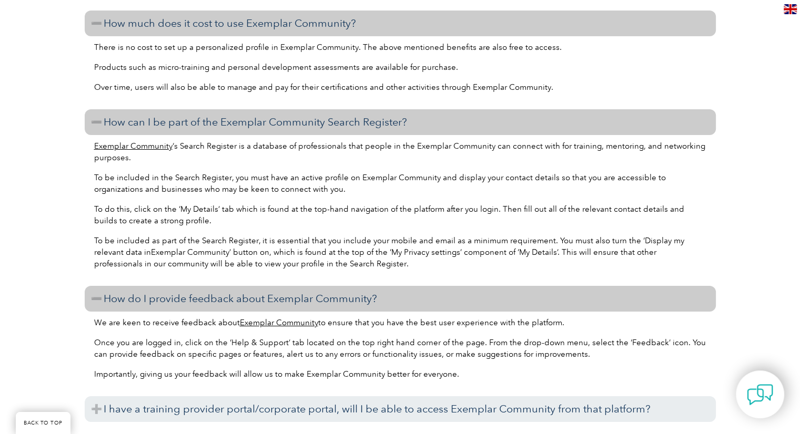
scroll to position [3890, 0]
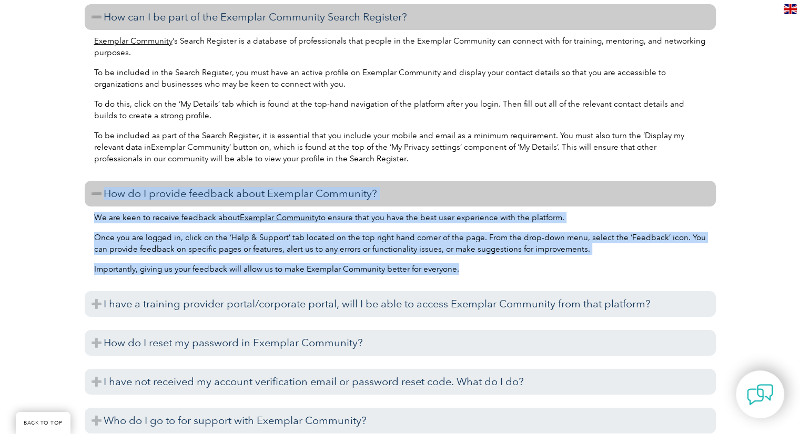
drag, startPoint x: 469, startPoint y: 280, endPoint x: 93, endPoint y: 202, distance: 384.4
click at [254, 1] on p "Importantly, giving us your feedback will allow us to make Exemplar Community b…" at bounding box center [400, 269] width 612 height 12
drag, startPoint x: 463, startPoint y: 287, endPoint x: 91, endPoint y: 188, distance: 384.6
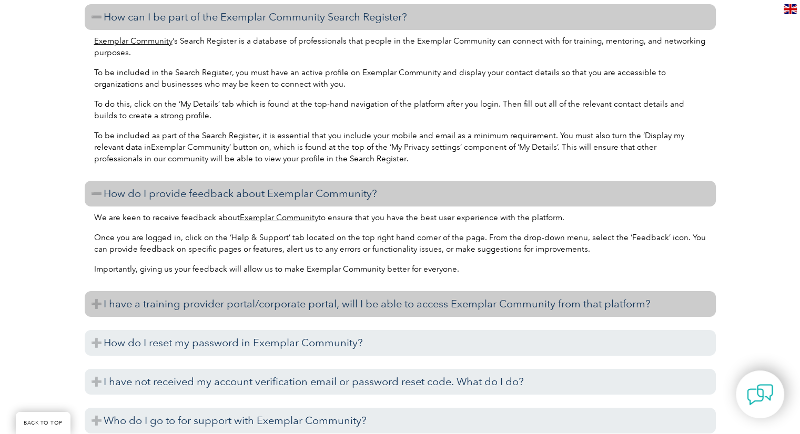
click at [206, 1] on h3 "I have a training provider portal/corporate portal, will I be able to access Ex…" at bounding box center [400, 304] width 631 height 26
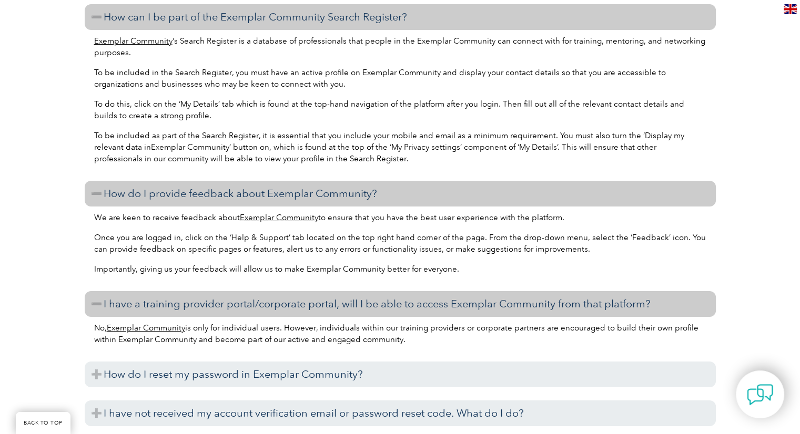
drag, startPoint x: 410, startPoint y: 350, endPoint x: 74, endPoint y: 316, distance: 337.6
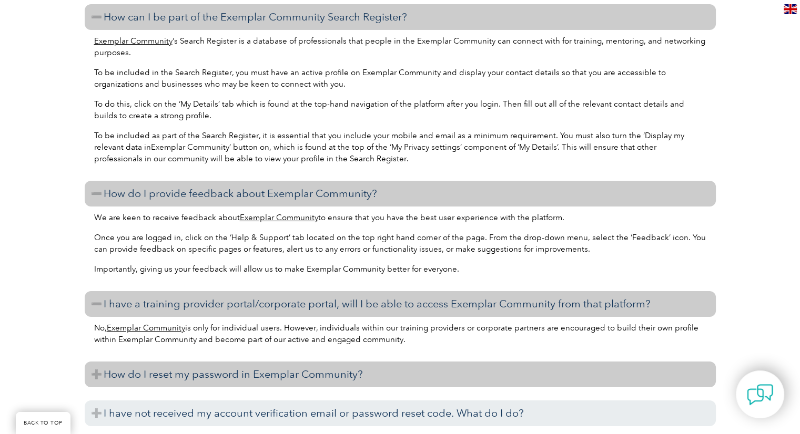
click at [254, 1] on h3 "How do I reset my password in Exemplar Community?" at bounding box center [400, 375] width 631 height 26
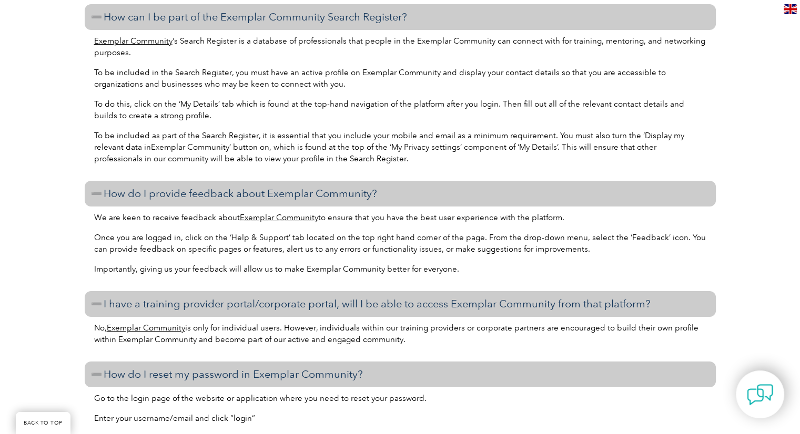
drag, startPoint x: 409, startPoint y: 354, endPoint x: 84, endPoint y: 316, distance: 327.1
click at [85, 1] on div "How do I activate my Exemplar Community account? To activate your Exemplar Comm…" at bounding box center [400, 23] width 631 height 1921
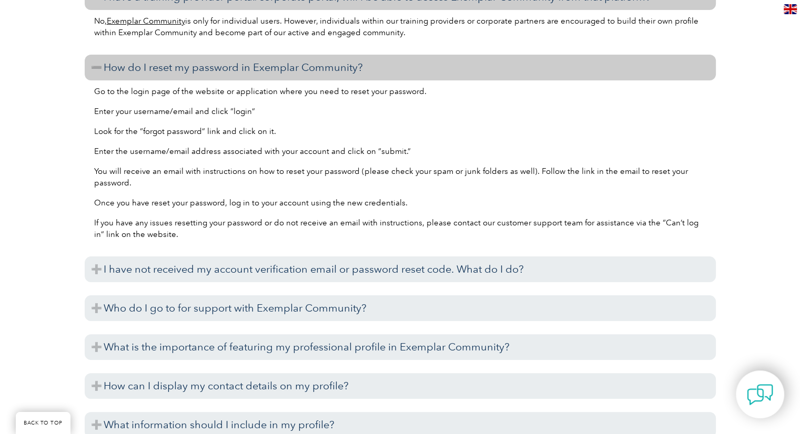
scroll to position [4206, 0]
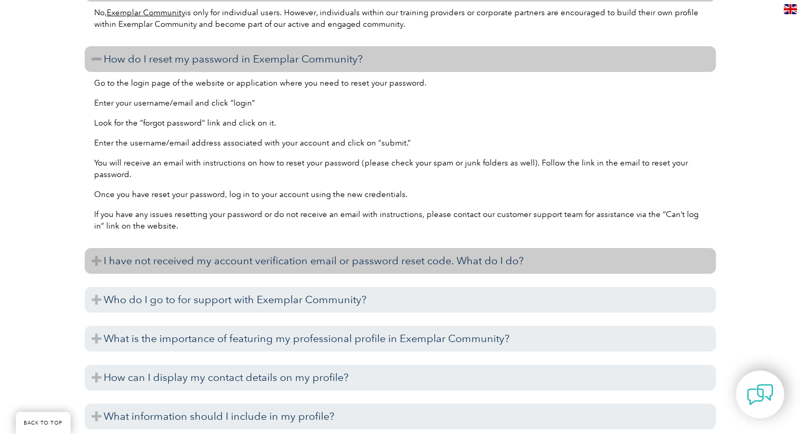
click at [183, 1] on h3 "I have not received my account verification email or password reset code. What …" at bounding box center [400, 261] width 631 height 26
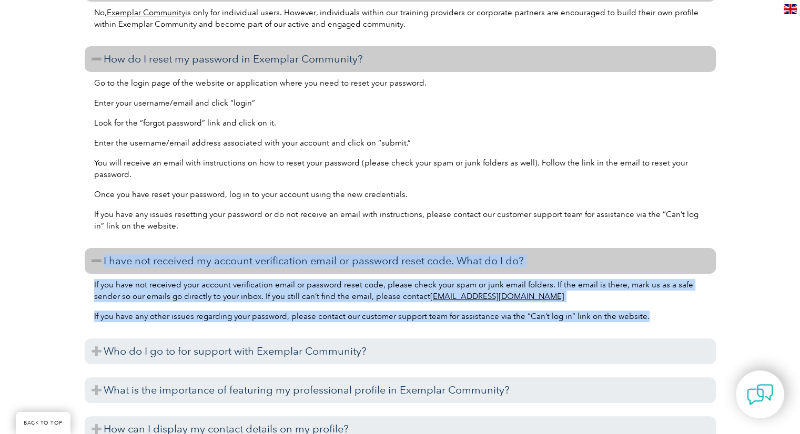
drag, startPoint x: 644, startPoint y: 329, endPoint x: 100, endPoint y: 272, distance: 546.6
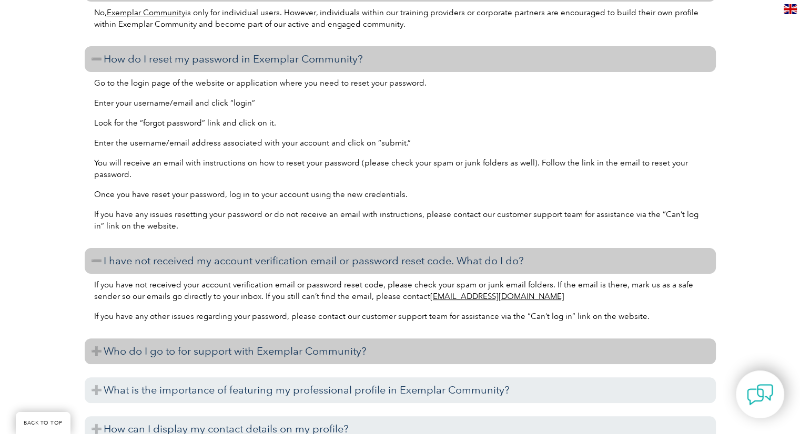
click at [183, 1] on h3 "Who do I go to for support with Exemplar Community?" at bounding box center [400, 352] width 631 height 26
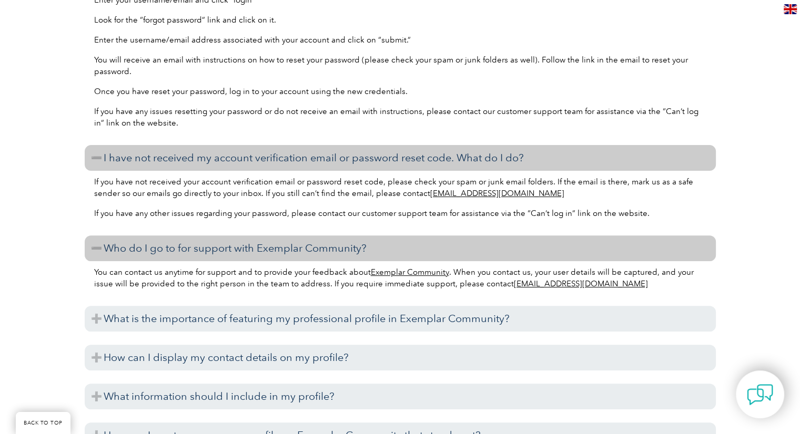
scroll to position [4311, 0]
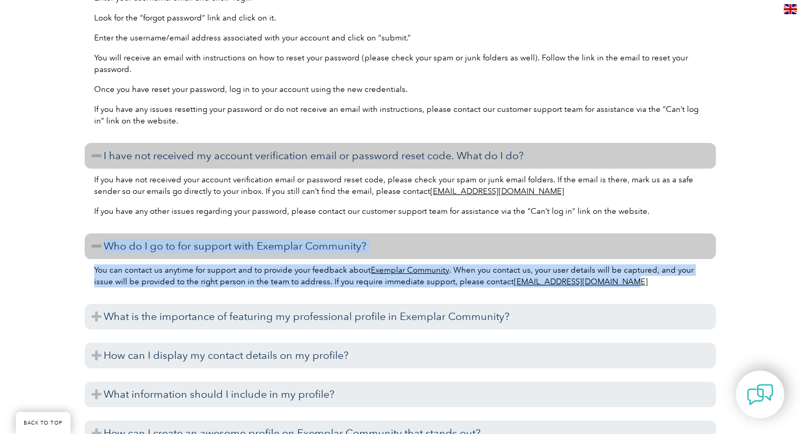
drag, startPoint x: 612, startPoint y: 294, endPoint x: 85, endPoint y: 258, distance: 529.0
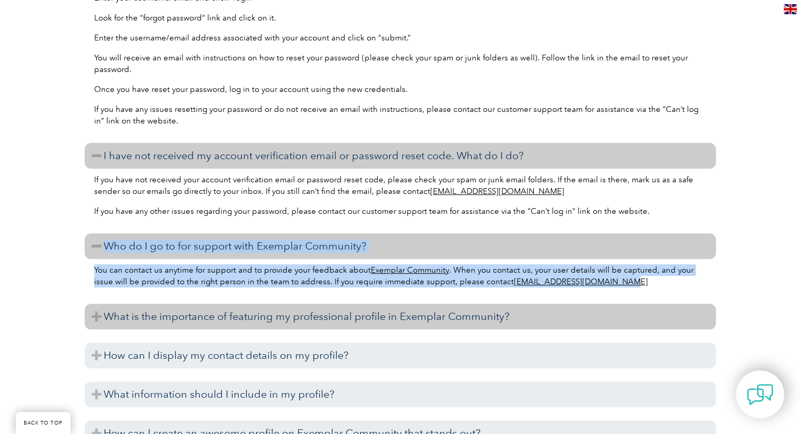
click at [254, 1] on h3 "What is the importance of featuring my professional profile in Exemplar Communi…" at bounding box center [400, 317] width 631 height 26
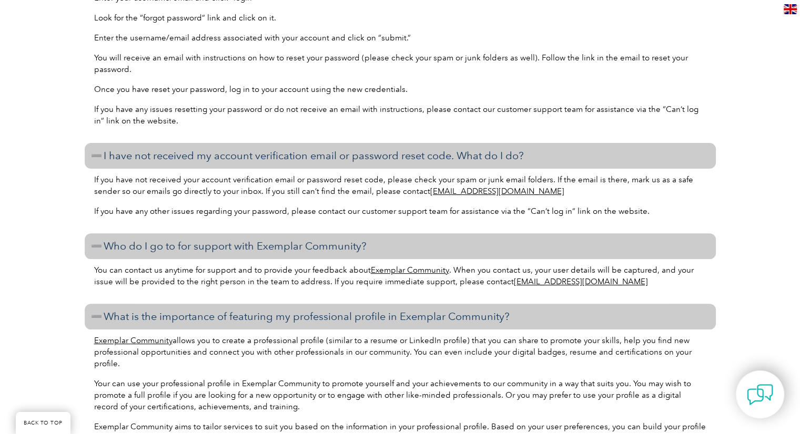
scroll to position [4469, 0]
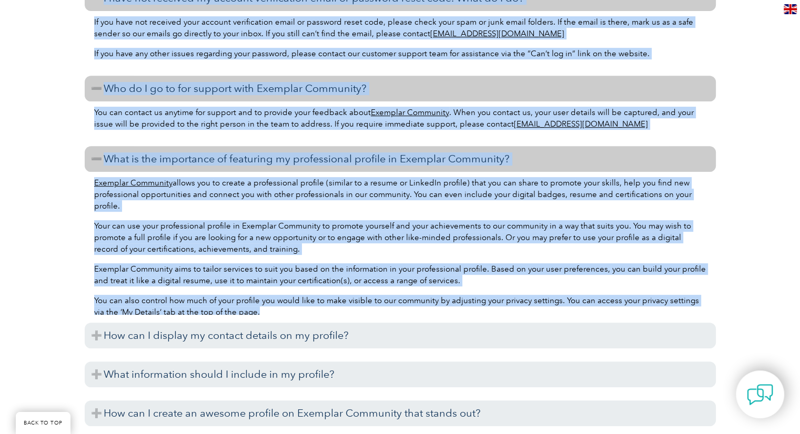
drag, startPoint x: 274, startPoint y: 315, endPoint x: 83, endPoint y: 167, distance: 242.1
click at [254, 1] on p "You can also control how much of your profile you would like to make visible to…" at bounding box center [400, 306] width 612 height 23
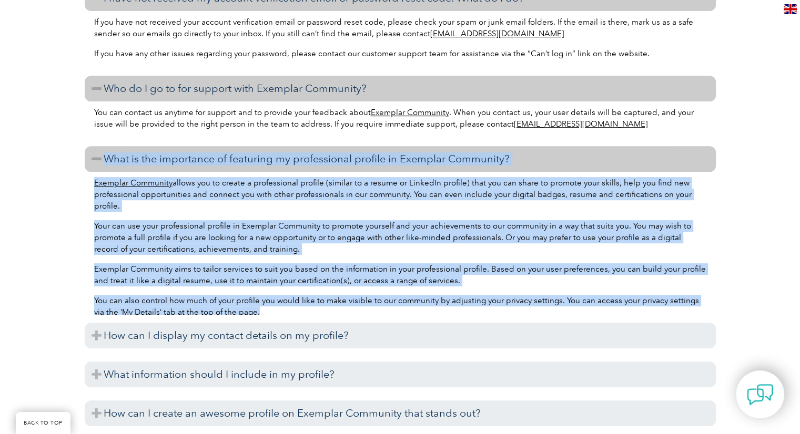
drag, startPoint x: 257, startPoint y: 313, endPoint x: 106, endPoint y: 171, distance: 207.5
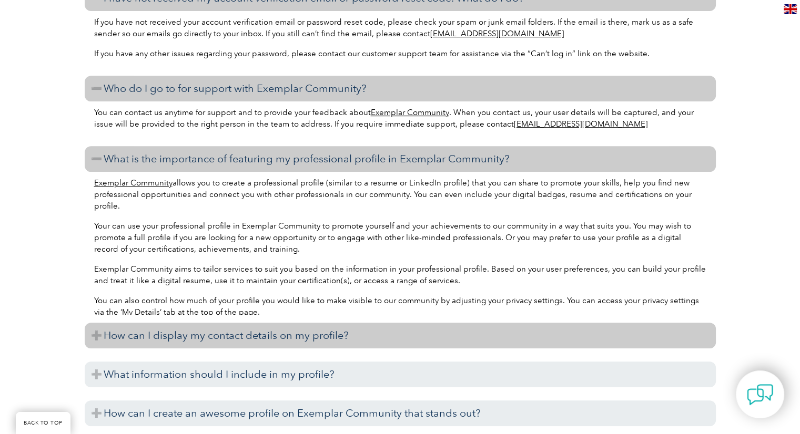
click at [254, 1] on h3 "How can I display my contact details on my profile?" at bounding box center [400, 336] width 631 height 26
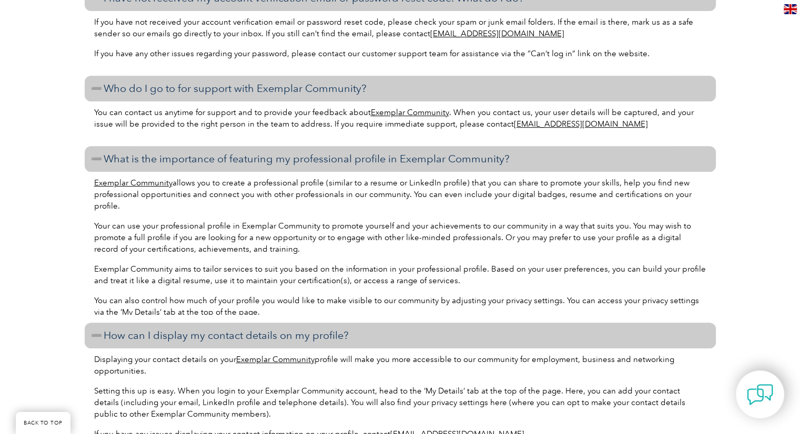
scroll to position [4626, 0]
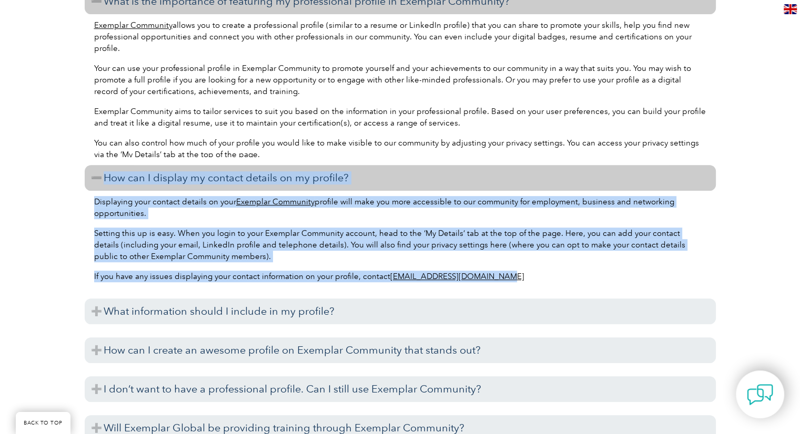
drag, startPoint x: 504, startPoint y: 287, endPoint x: 89, endPoint y: 186, distance: 426.5
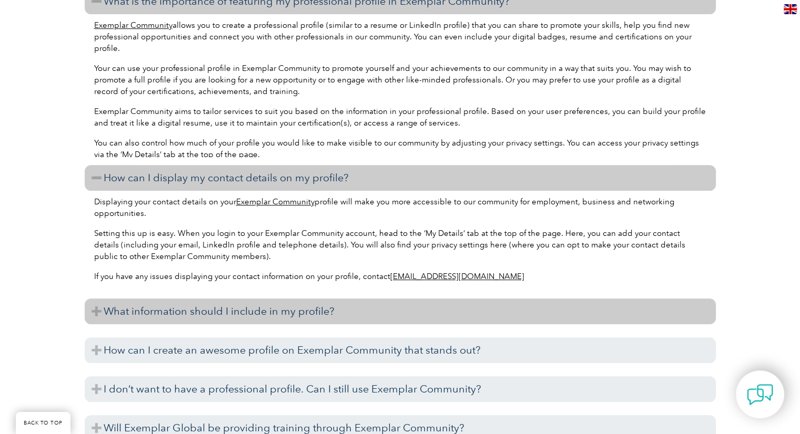
click at [247, 1] on h3 "What information should I include in my profile?" at bounding box center [400, 312] width 631 height 26
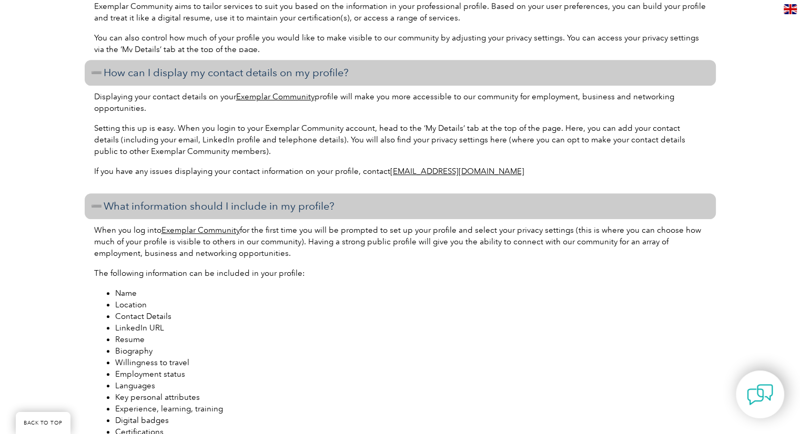
scroll to position [4837, 0]
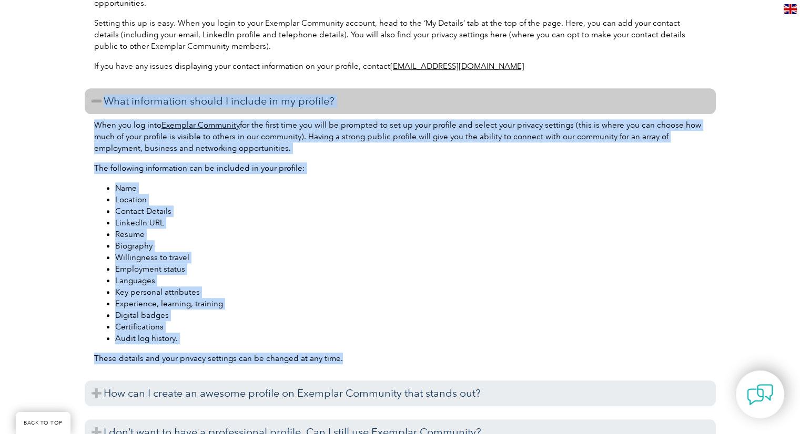
drag, startPoint x: 339, startPoint y: 373, endPoint x: 105, endPoint y: 111, distance: 351.1
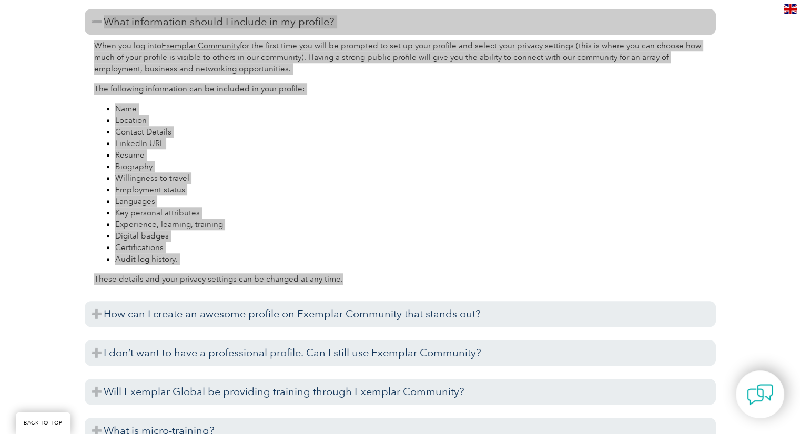
scroll to position [5047, 0]
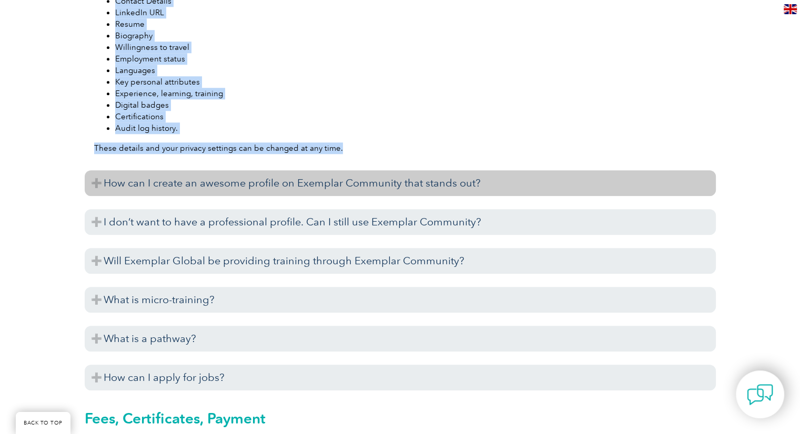
click at [254, 1] on h3 "How can I create an awesome profile on Exemplar Community that stands out?" at bounding box center [400, 183] width 631 height 26
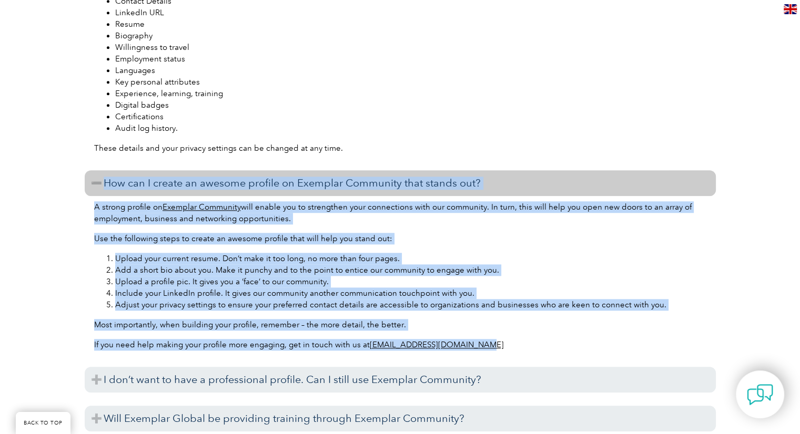
drag, startPoint x: 491, startPoint y: 362, endPoint x: 86, endPoint y: 180, distance: 443.8
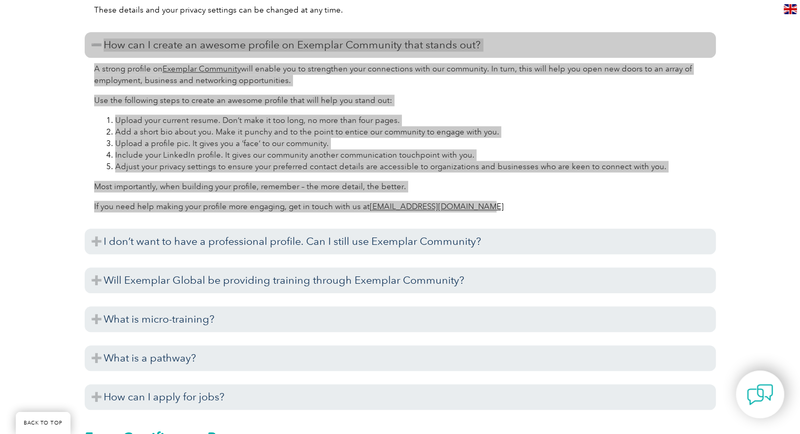
scroll to position [5205, 0]
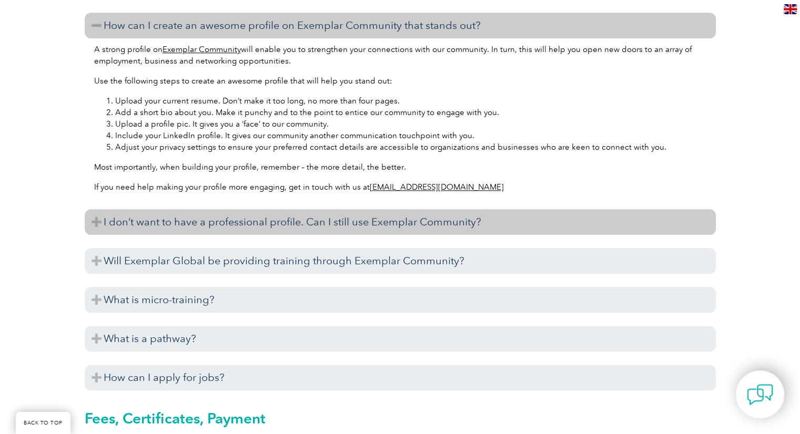
click at [221, 1] on h3 "I don’t want to have a professional profile. Can I still use Exemplar Community?" at bounding box center [400, 222] width 631 height 26
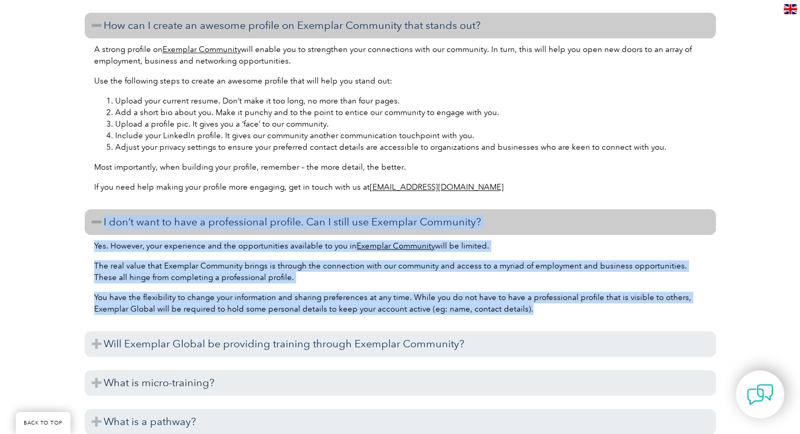
drag, startPoint x: 535, startPoint y: 322, endPoint x: 99, endPoint y: 233, distance: 445.4
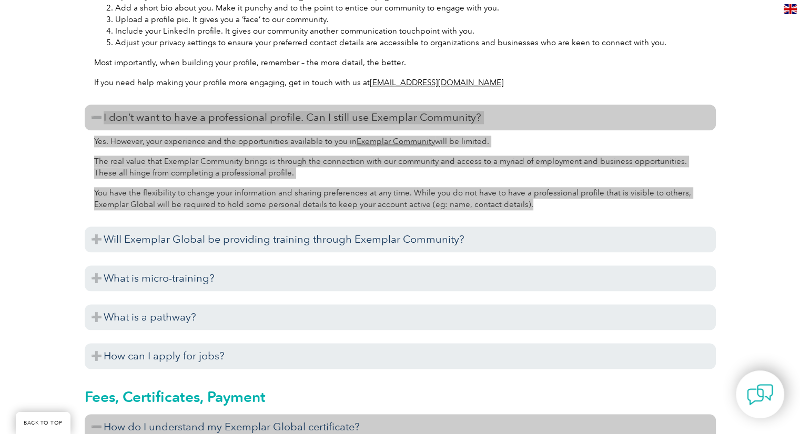
scroll to position [5310, 0]
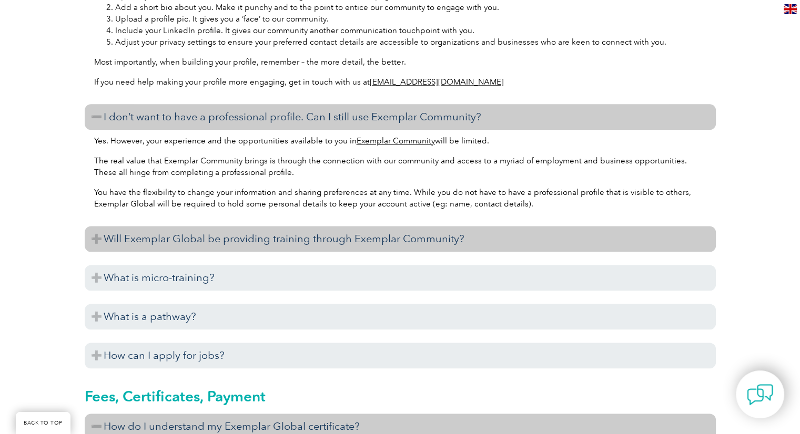
click at [254, 1] on h3 "Will Exemplar Global be providing training through Exemplar Community?" at bounding box center [400, 239] width 631 height 26
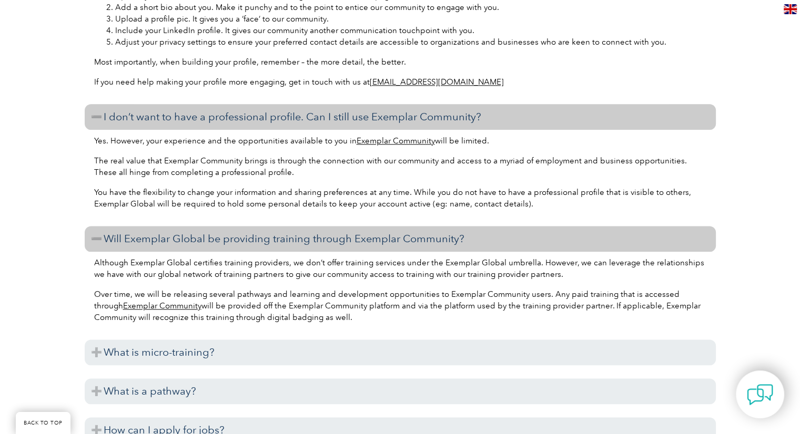
drag, startPoint x: 385, startPoint y: 324, endPoint x: 104, endPoint y: 249, distance: 291.1
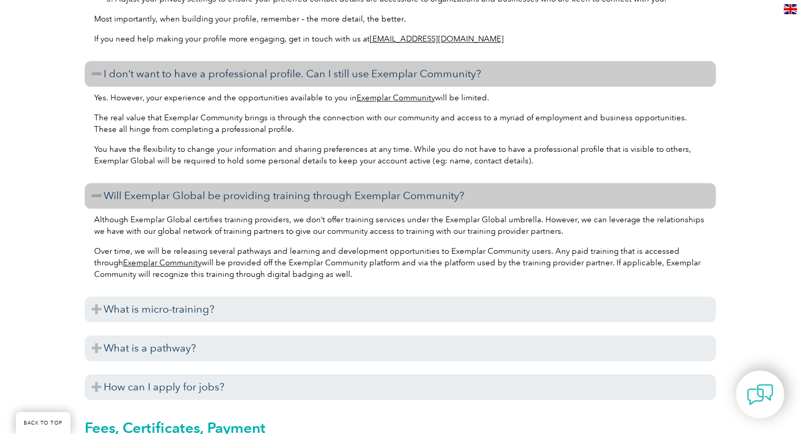
scroll to position [5468, 0]
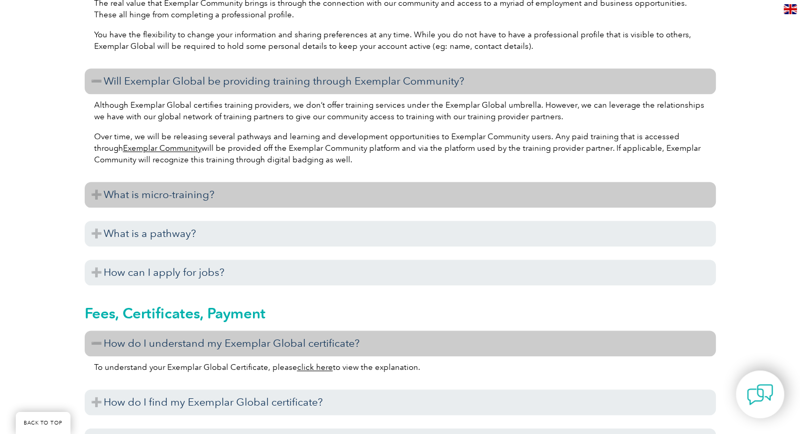
click at [167, 1] on h3 "What is micro-training?" at bounding box center [400, 195] width 631 height 26
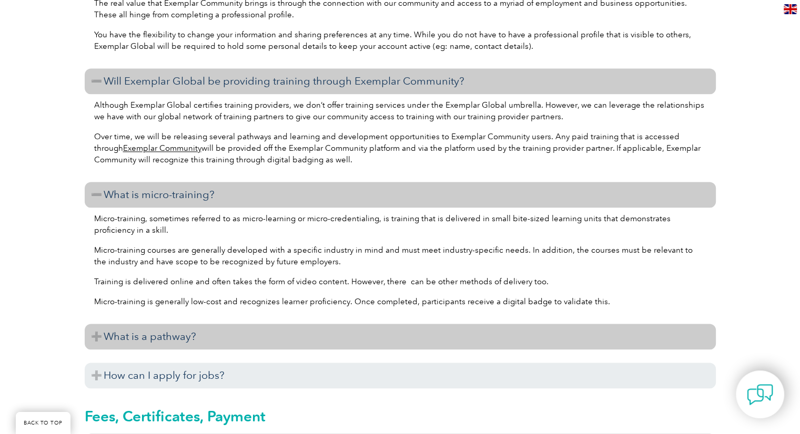
click at [153, 1] on h3 "What is a pathway?" at bounding box center [400, 337] width 631 height 26
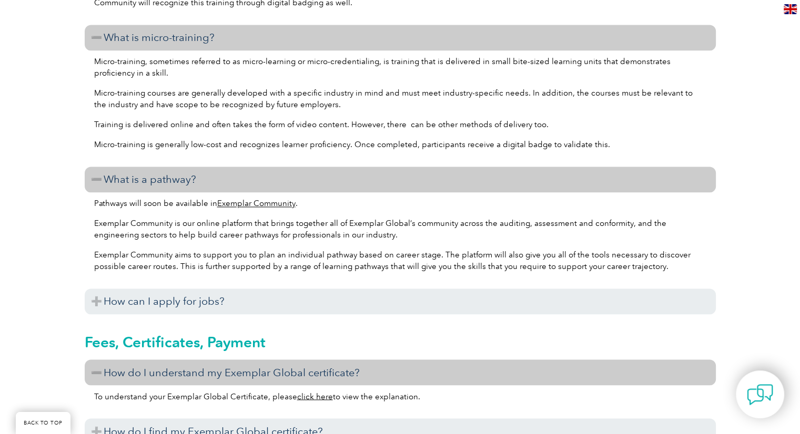
scroll to position [5625, 0]
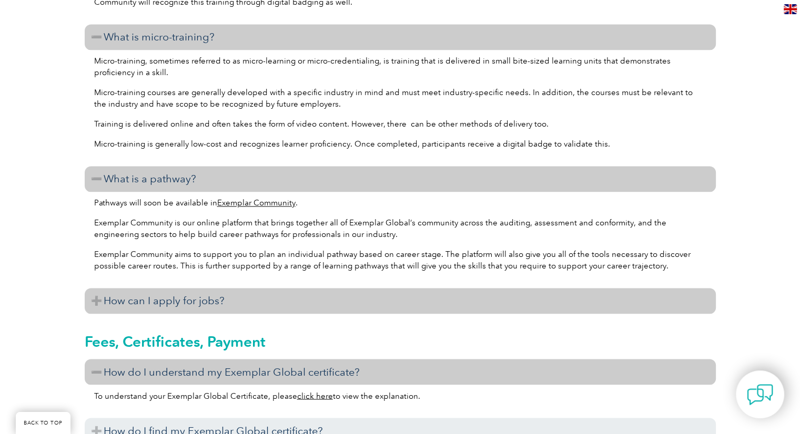
click at [208, 1] on h3 "How can I apply for jobs?" at bounding box center [400, 301] width 631 height 26
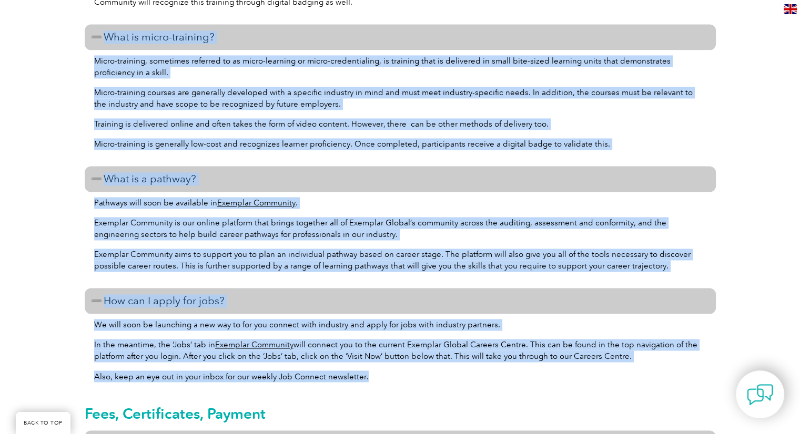
drag, startPoint x: 383, startPoint y: 389, endPoint x: 100, endPoint y: 46, distance: 444.8
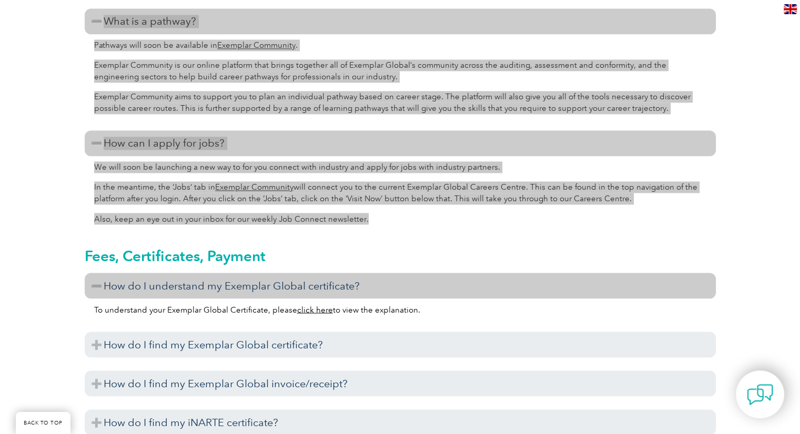
scroll to position [5888, 0]
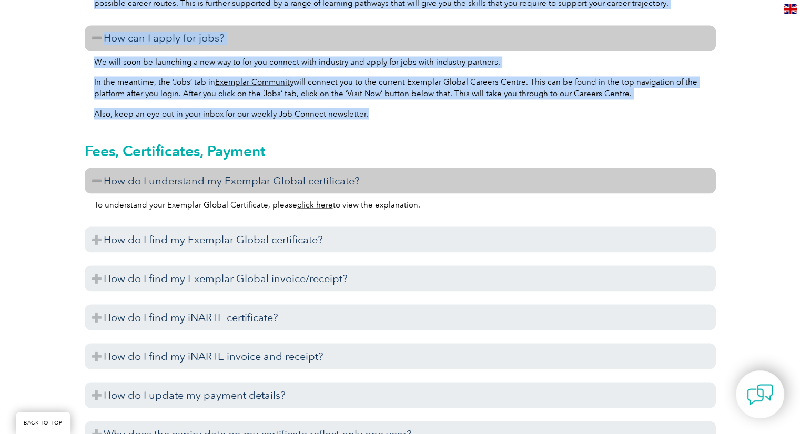
drag, startPoint x: 424, startPoint y: 219, endPoint x: 87, endPoint y: 160, distance: 342.0
click at [87, 1] on div "Fees, Certificates, Payment How do I understand my Exemplar Global certificate?…" at bounding box center [400, 387] width 631 height 519
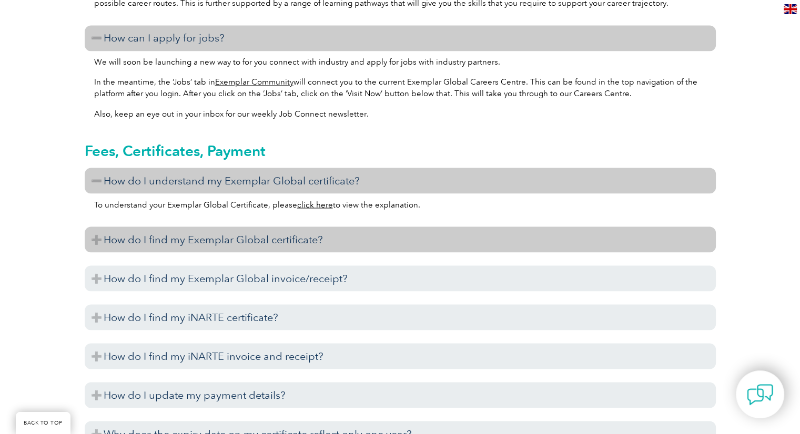
click at [224, 1] on h3 "How do I find my Exemplar Global certificate?" at bounding box center [400, 240] width 631 height 26
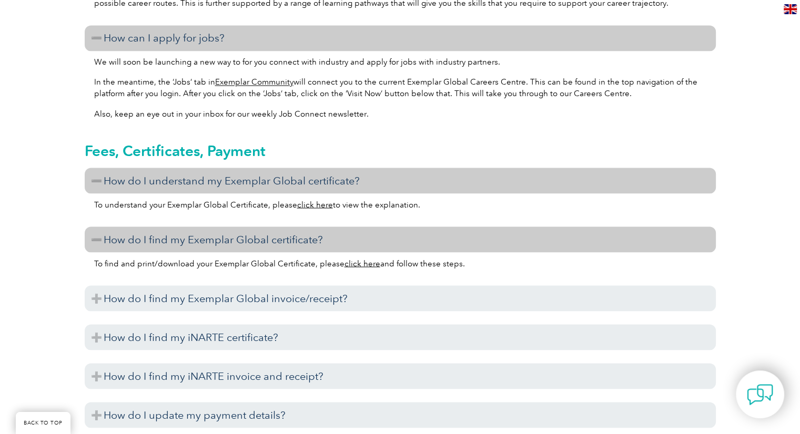
click at [254, 1] on link "click here" at bounding box center [362, 263] width 36 height 9
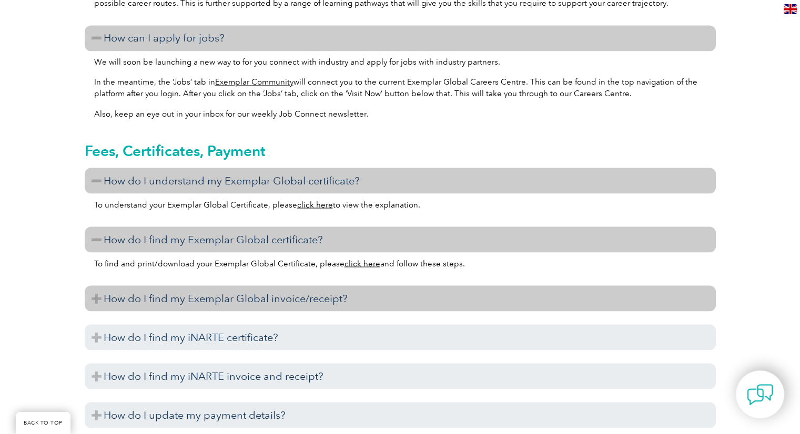
click at [188, 1] on h3 "How do I find my Exemplar Global invoice/receipt?" at bounding box center [400, 298] width 631 height 26
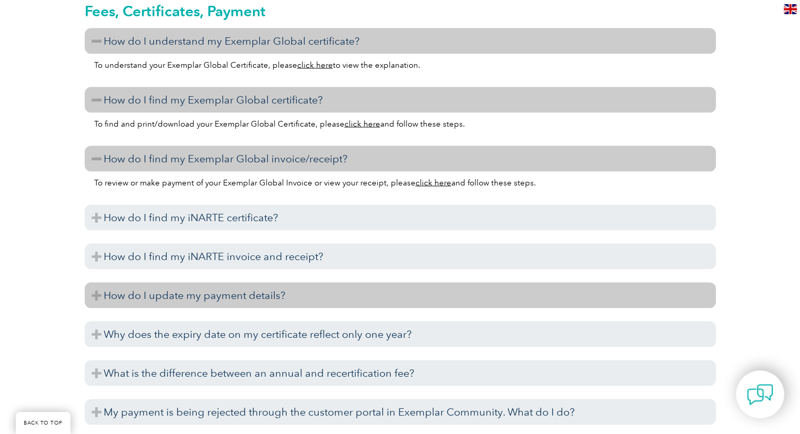
scroll to position [6046, 0]
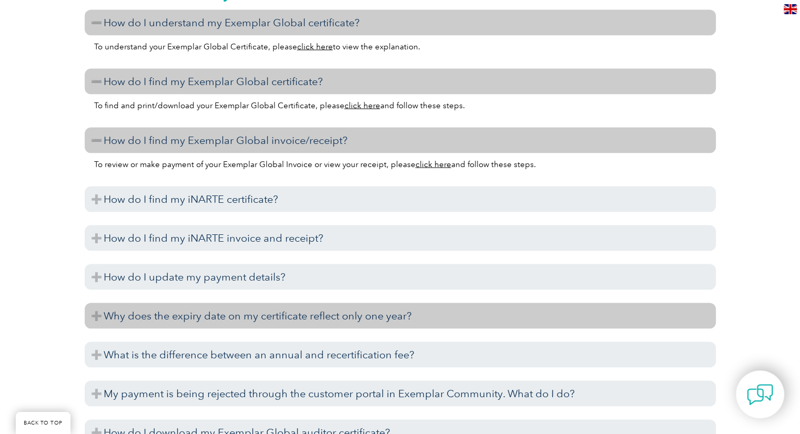
click at [250, 1] on h3 "Why does the expiry date on my certificate reflect only one year?" at bounding box center [400, 316] width 631 height 26
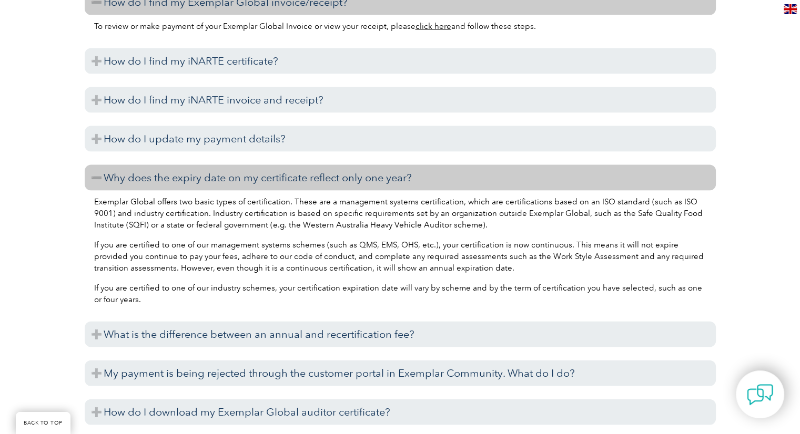
scroll to position [6204, 0]
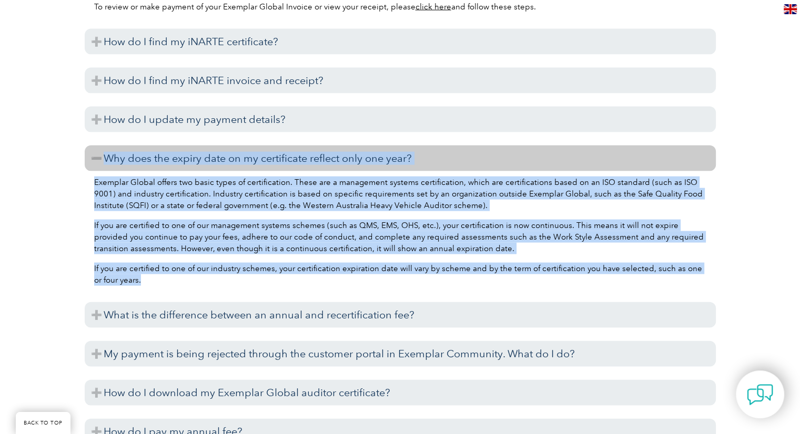
drag, startPoint x: 156, startPoint y: 292, endPoint x: 100, endPoint y: 167, distance: 137.0
click at [100, 1] on div "How do I understand my Exemplar Global certificate? To understand your Exemplar…" at bounding box center [400, 170] width 631 height 637
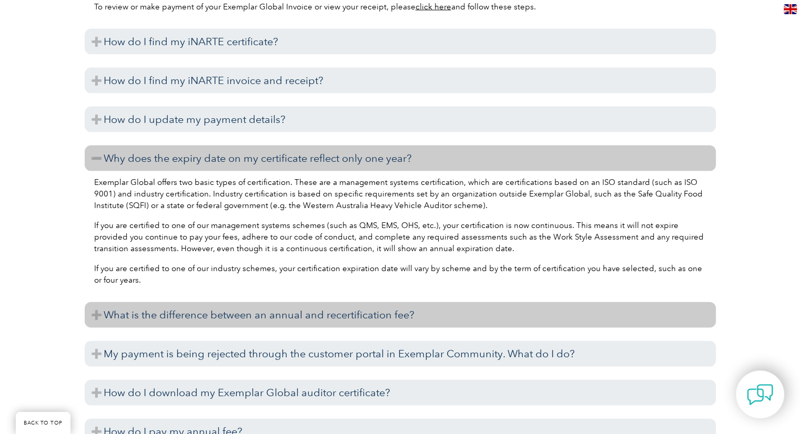
click at [160, 1] on h3 "What is the difference between an annual and recertification fee?" at bounding box center [400, 315] width 631 height 26
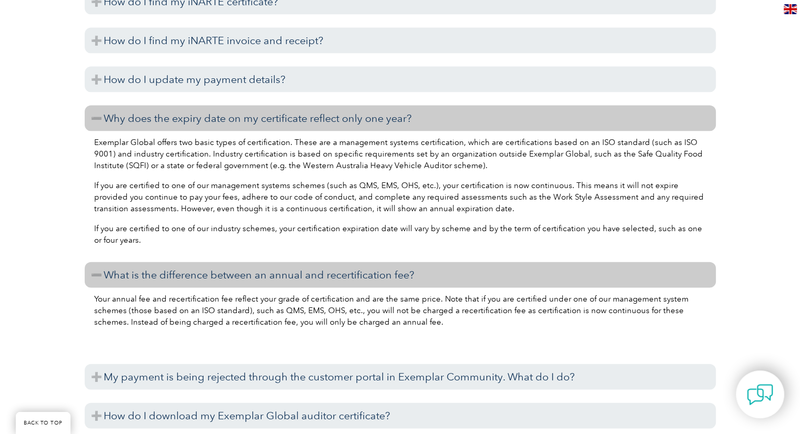
scroll to position [6309, 0]
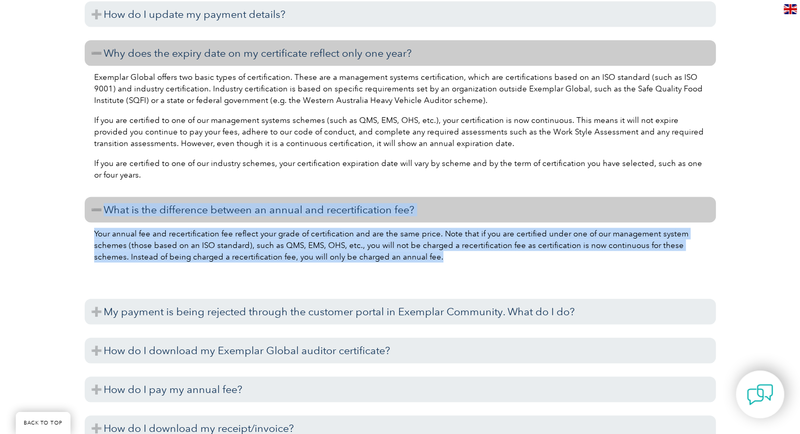
drag, startPoint x: 402, startPoint y: 270, endPoint x: 98, endPoint y: 222, distance: 307.6
click at [98, 1] on div "How do I understand my Exemplar Global certificate? To understand your Exemplar…" at bounding box center [400, 97] width 631 height 700
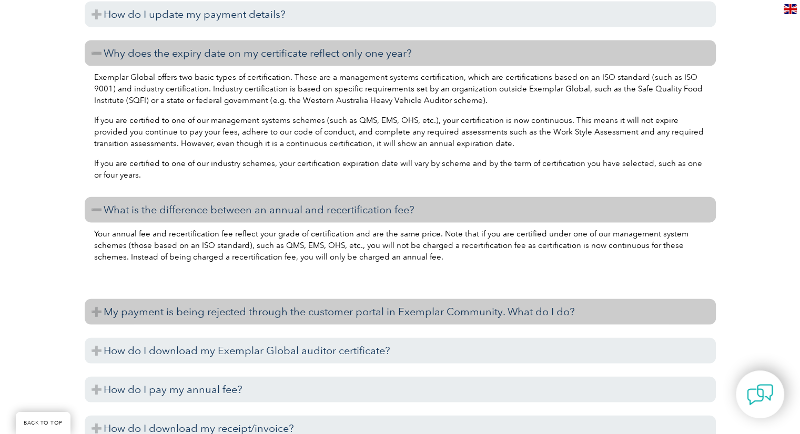
click at [254, 1] on h3 "My payment is being rejected through the customer portal in Exemplar Community.…" at bounding box center [400, 312] width 631 height 26
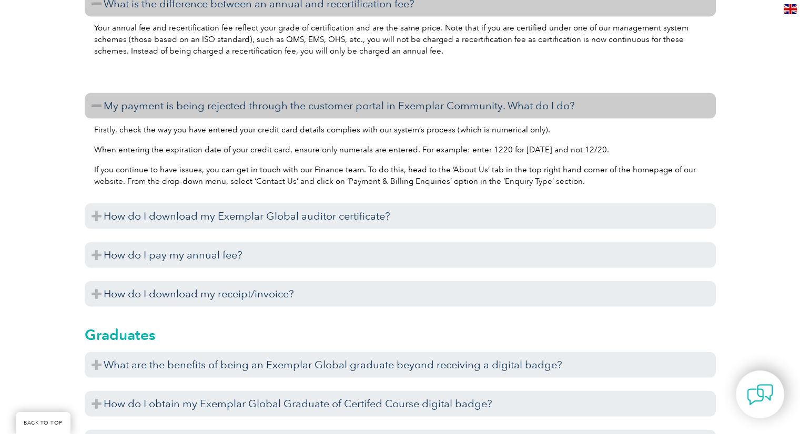
scroll to position [6519, 0]
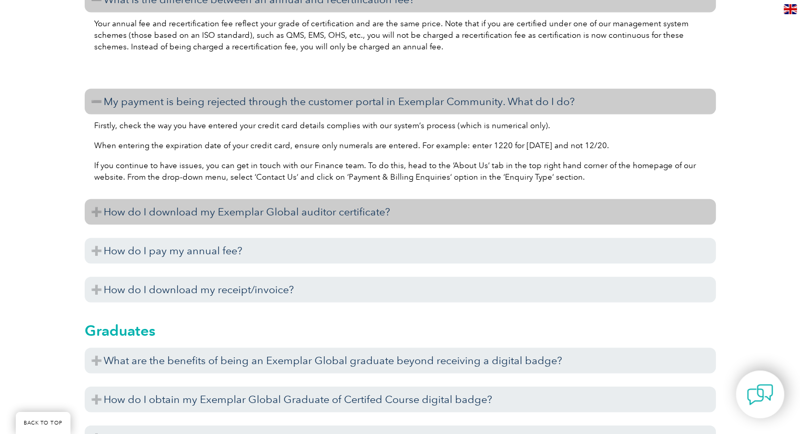
click at [254, 1] on h3 "How do I download my Exemplar Global auditor certificate?" at bounding box center [400, 212] width 631 height 26
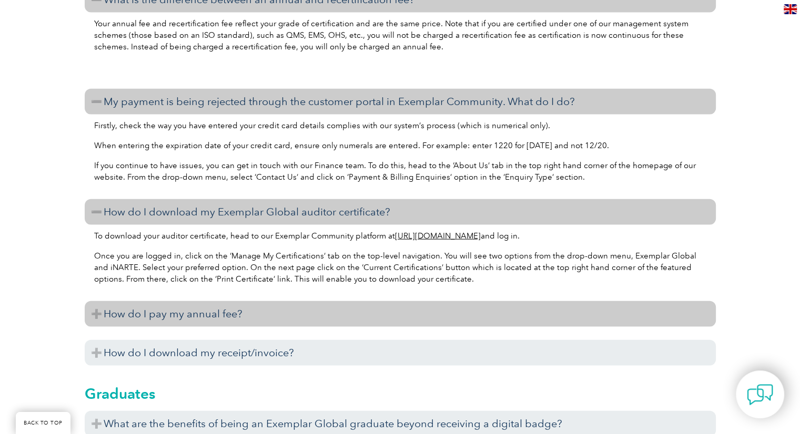
click at [214, 1] on h3 "How do I pay my annual fee?" at bounding box center [400, 314] width 631 height 26
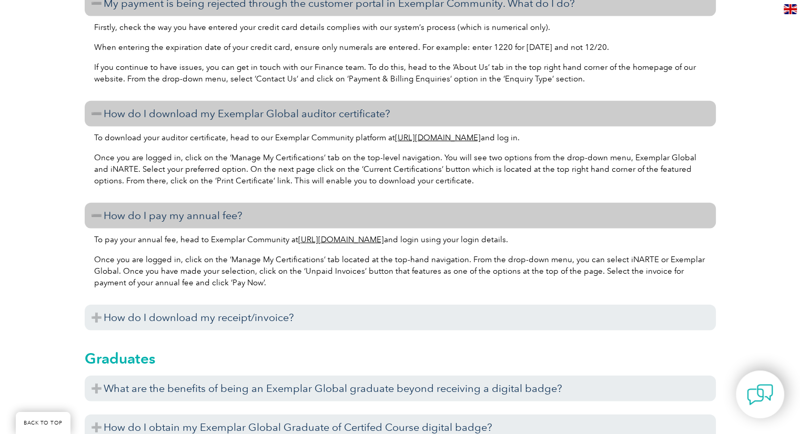
scroll to position [6624, 0]
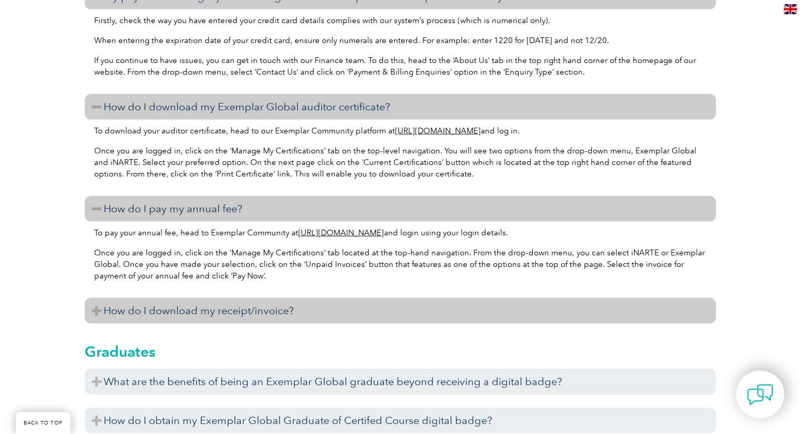
click at [203, 1] on h3 "How do I download my receipt/invoice?" at bounding box center [400, 311] width 631 height 26
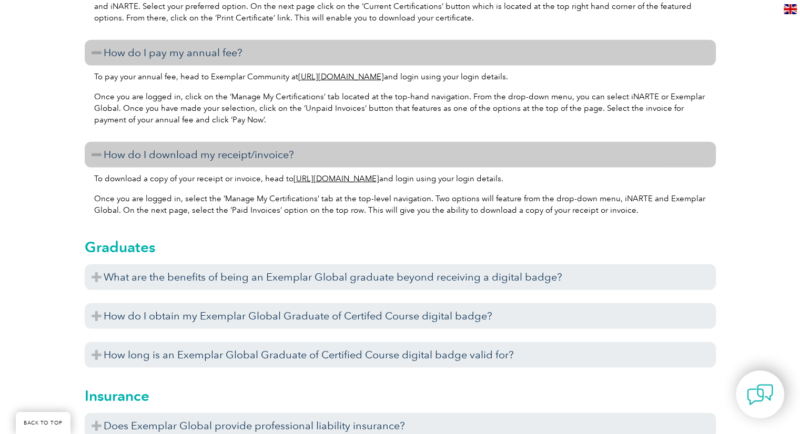
scroll to position [6782, 0]
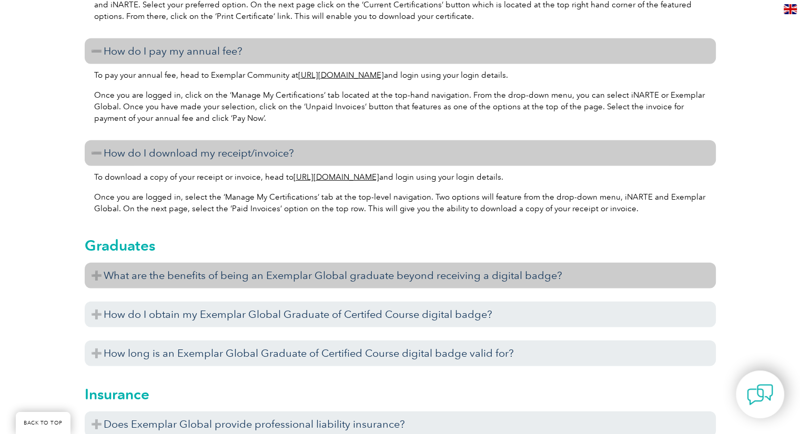
click at [164, 1] on h3 "What are the benefits of being an Exemplar Global graduate beyond receiving a d…" at bounding box center [400, 276] width 631 height 26
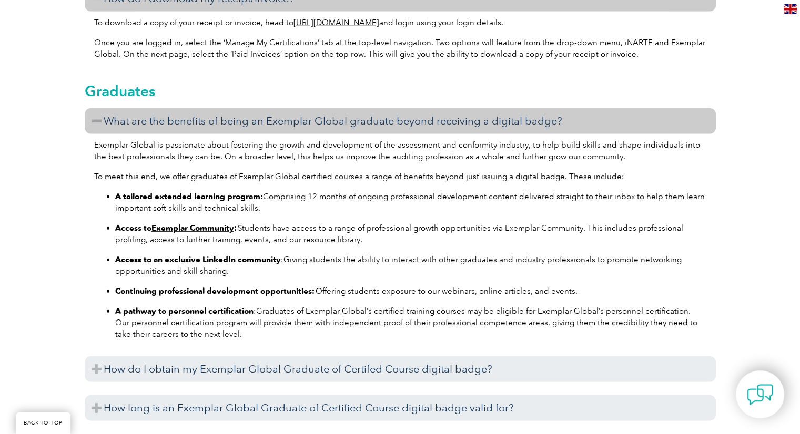
scroll to position [6940, 0]
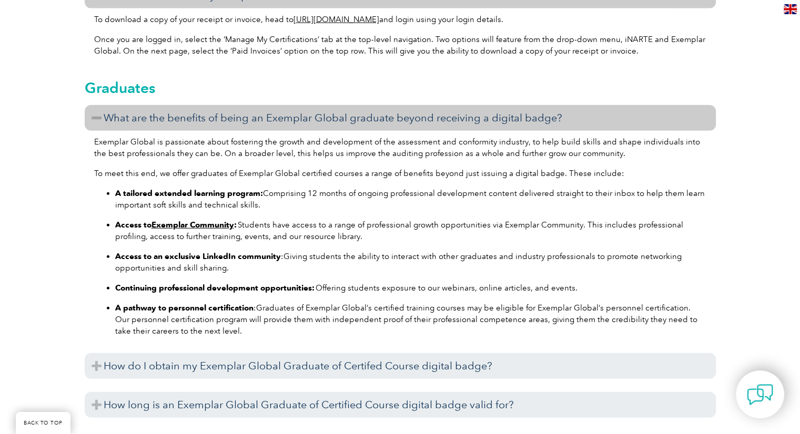
drag, startPoint x: 222, startPoint y: 342, endPoint x: 89, endPoint y: 104, distance: 272.5
click at [89, 1] on div "Graduates What are the benefits of being an Exemplar Global graduate beyond rec…" at bounding box center [400, 244] width 631 height 358
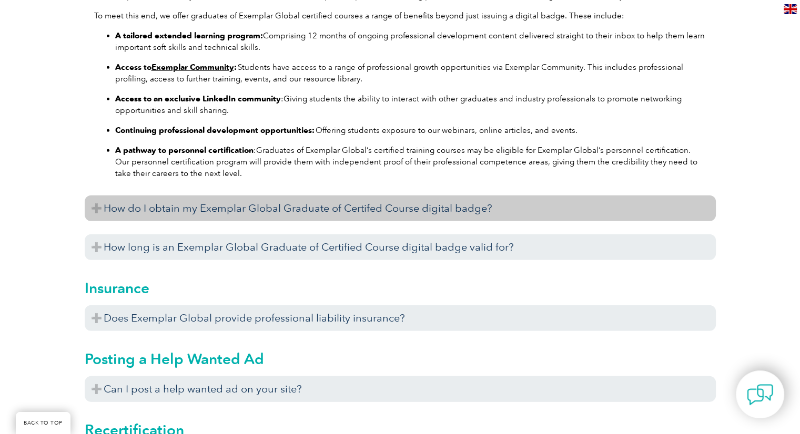
click at [254, 1] on h3 "How do I obtain my Exemplar Global Graduate of Certifed Course digital badge?" at bounding box center [400, 209] width 631 height 26
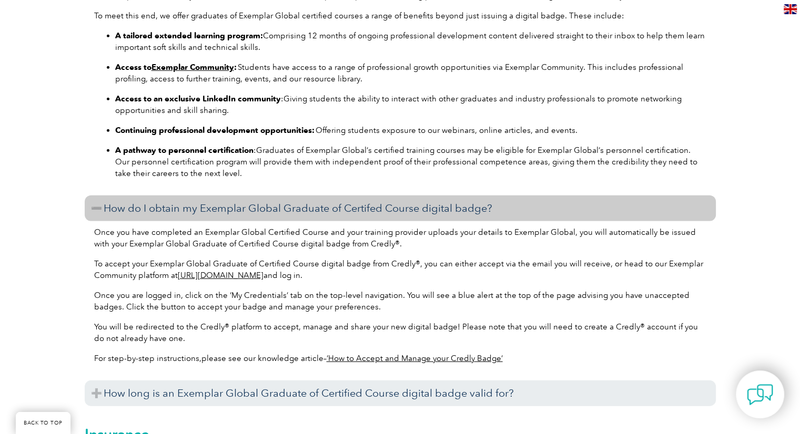
scroll to position [7202, 0]
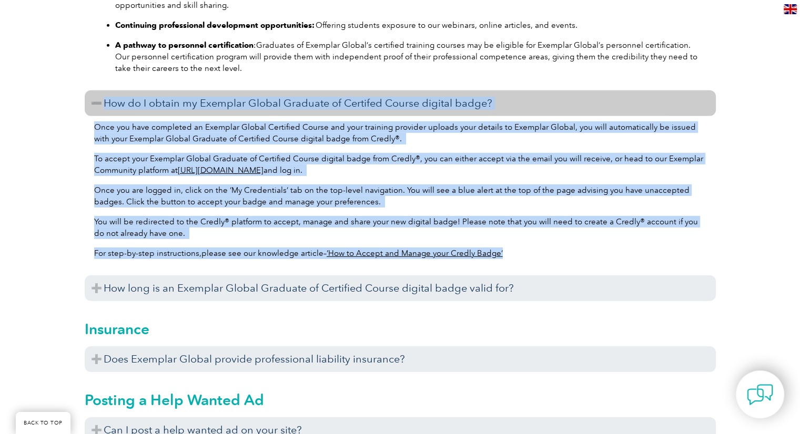
drag, startPoint x: 524, startPoint y: 265, endPoint x: 101, endPoint y: 116, distance: 448.5
click at [101, 1] on div "What are the benefits of being an Exemplar Global graduate beyond receiving a d…" at bounding box center [400, 74] width 631 height 464
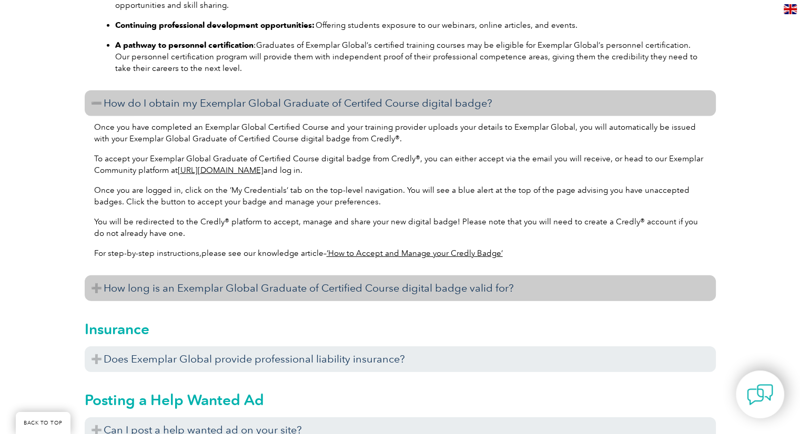
click at [188, 1] on h3 "How long is an Exemplar Global Graduate of Certified Course digital badge valid…" at bounding box center [400, 288] width 631 height 26
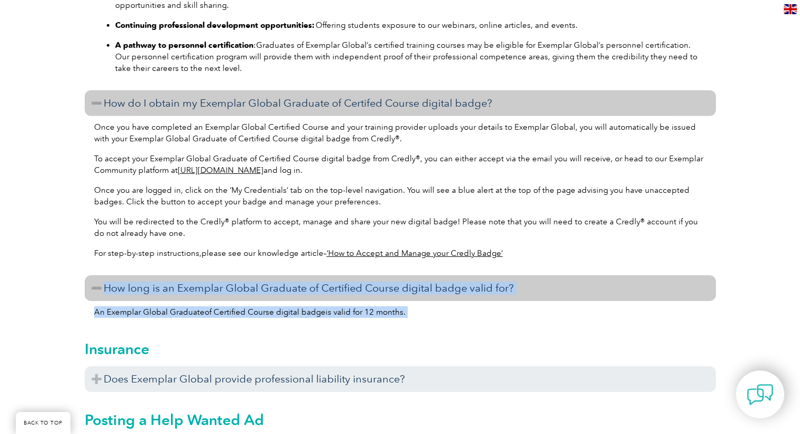
drag, startPoint x: 422, startPoint y: 322, endPoint x: 103, endPoint y: 303, distance: 319.2
click at [103, 1] on div "What are the benefits of being an Exemplar Global graduate beyond receiving a d…" at bounding box center [400, 84] width 631 height 484
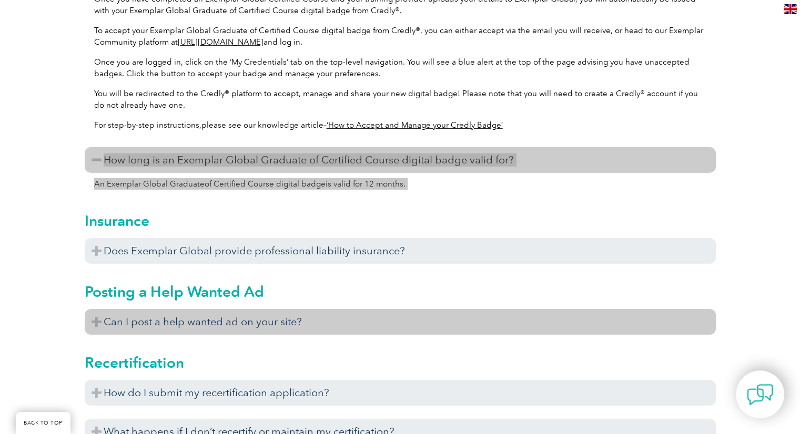
scroll to position [7360, 0]
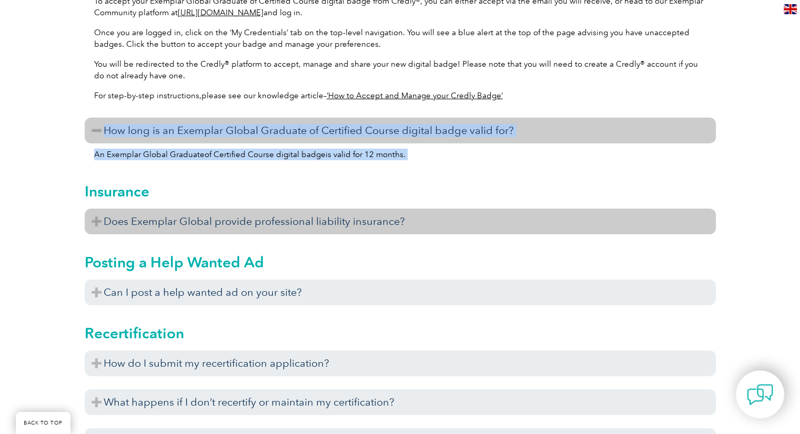
click at [242, 1] on h3 "Does Exemplar Global provide professional liability insurance?" at bounding box center [400, 222] width 631 height 26
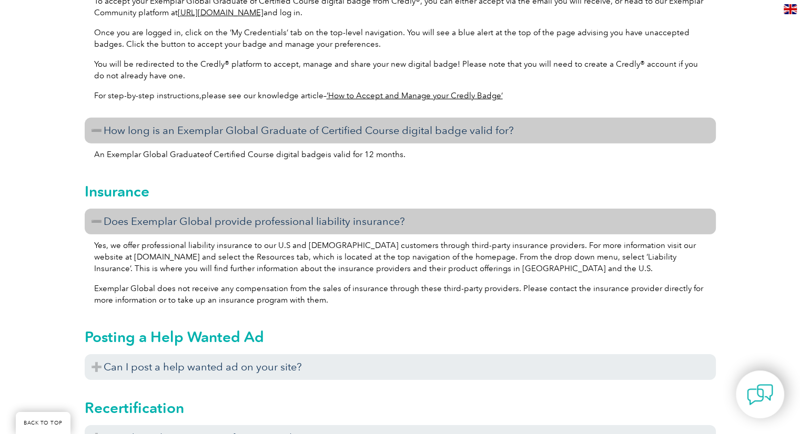
scroll to position [7465, 0]
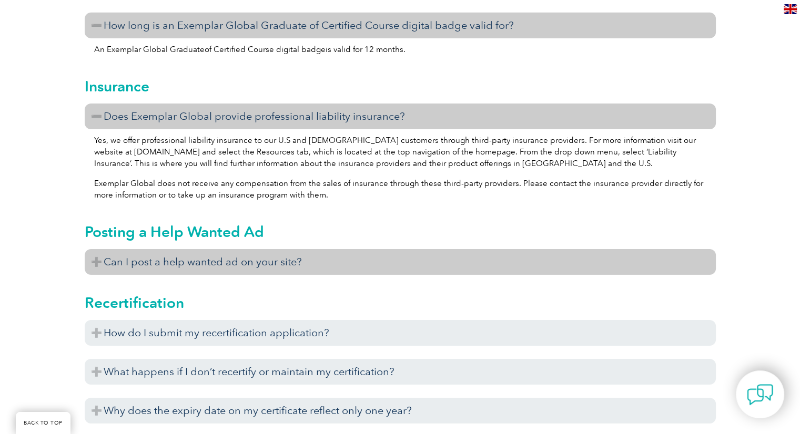
click at [254, 1] on h3 "Can I post a help wanted ad on your site?" at bounding box center [400, 262] width 631 height 26
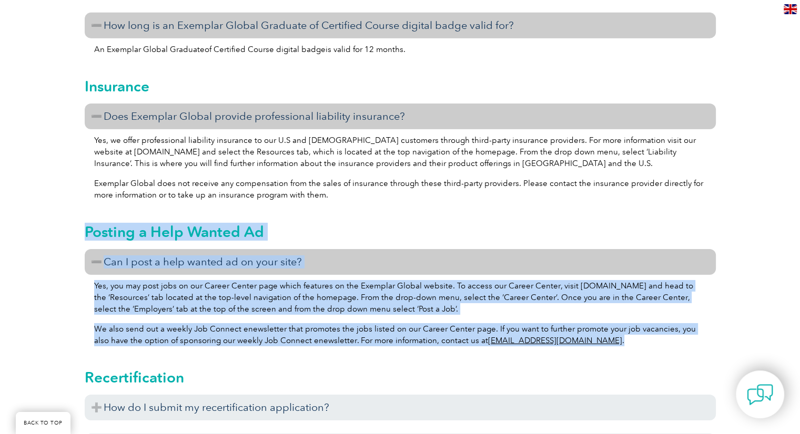
drag, startPoint x: 579, startPoint y: 354, endPoint x: 87, endPoint y: 247, distance: 504.3
click at [87, 1] on div "Posting a Help Wanted Ad Can I post a help wanted ad on your site? Yes, you may…" at bounding box center [400, 282] width 631 height 146
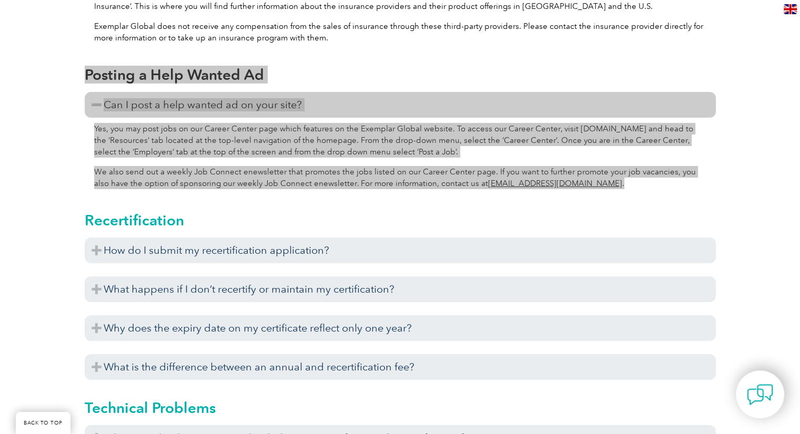
scroll to position [7623, 0]
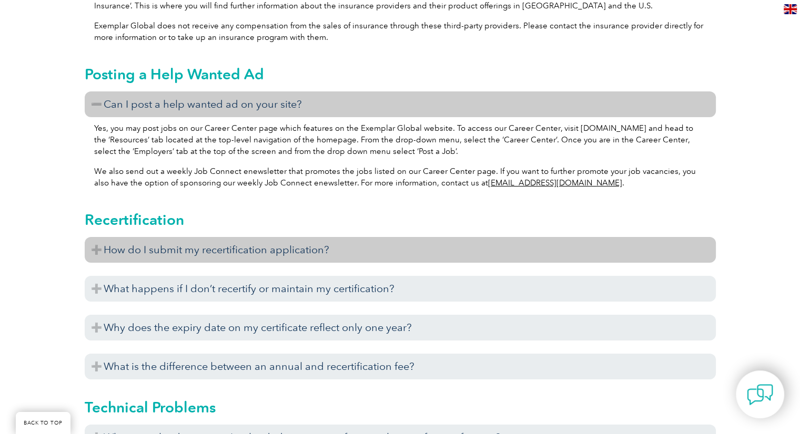
click at [216, 1] on h3 "How do I submit my recertification application?" at bounding box center [400, 250] width 631 height 26
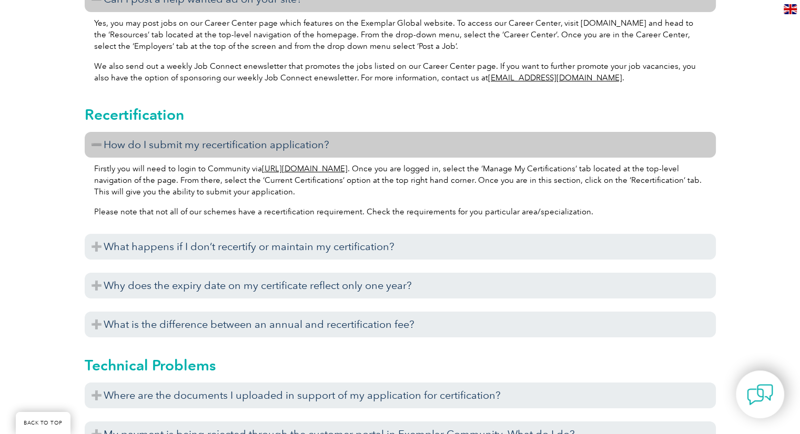
scroll to position [7728, 0]
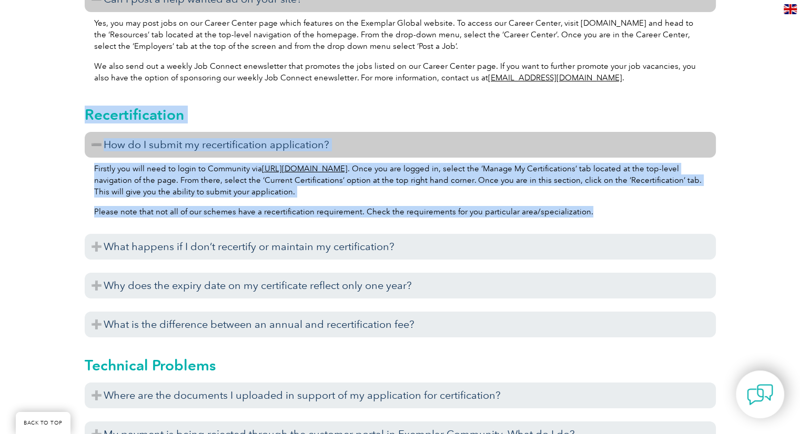
drag, startPoint x: 591, startPoint y: 228, endPoint x: 85, endPoint y: 125, distance: 516.1
click at [85, 1] on div "Recertification How do I submit my recertification application? Firstly you wil…" at bounding box center [400, 217] width 631 height 251
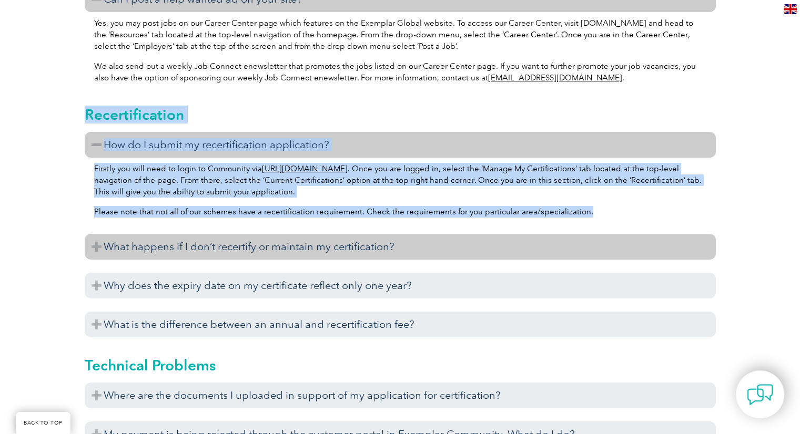
click at [254, 1] on h3 "What happens if I don’t recertify or maintain my certification?" at bounding box center [400, 247] width 631 height 26
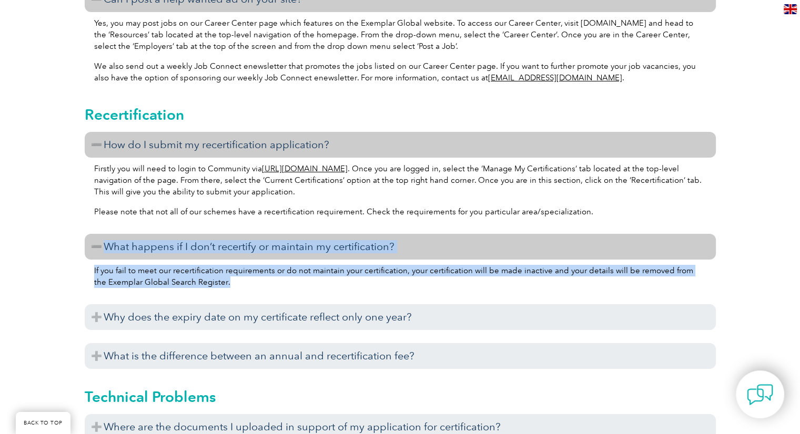
drag, startPoint x: 218, startPoint y: 294, endPoint x: 90, endPoint y: 256, distance: 132.9
click at [90, 1] on div "How do I submit my recertification application? Firstly you will need to login …" at bounding box center [400, 253] width 631 height 242
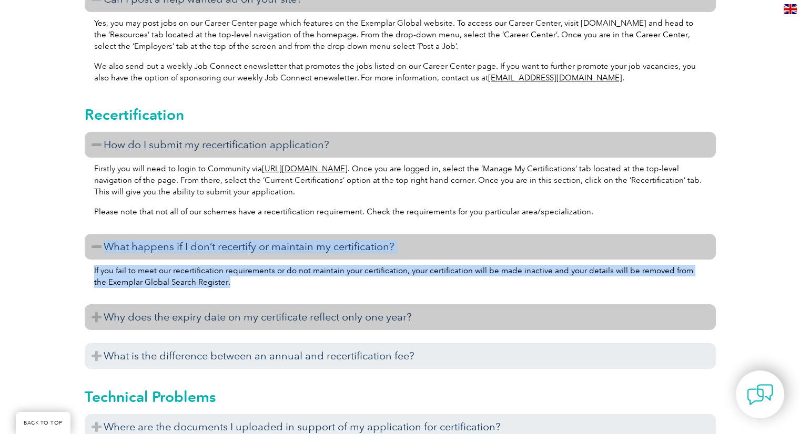
click at [173, 1] on h3 "Why does the expiry date on my certificate reflect only one year?" at bounding box center [400, 317] width 631 height 26
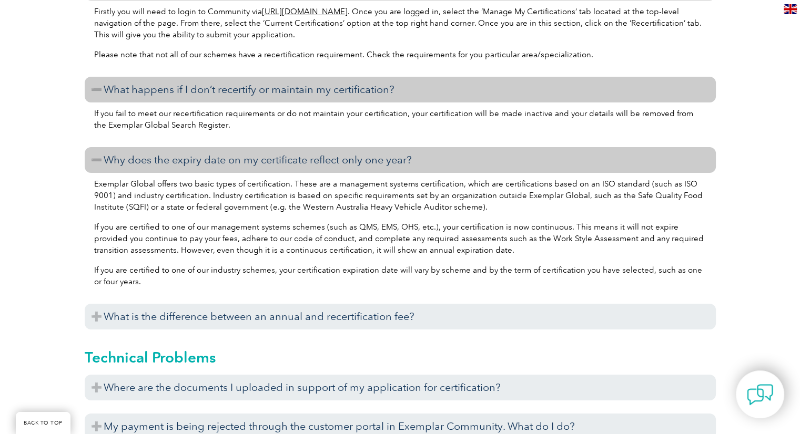
scroll to position [7886, 0]
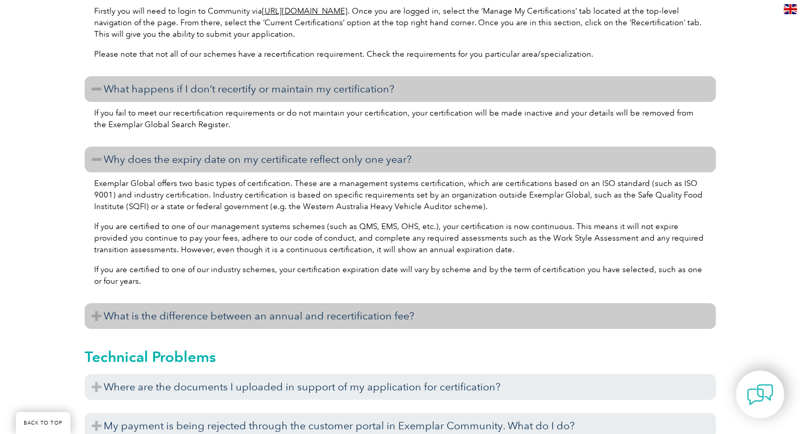
click at [254, 1] on h3 "What is the difference between an annual and recertification fee?" at bounding box center [400, 316] width 631 height 26
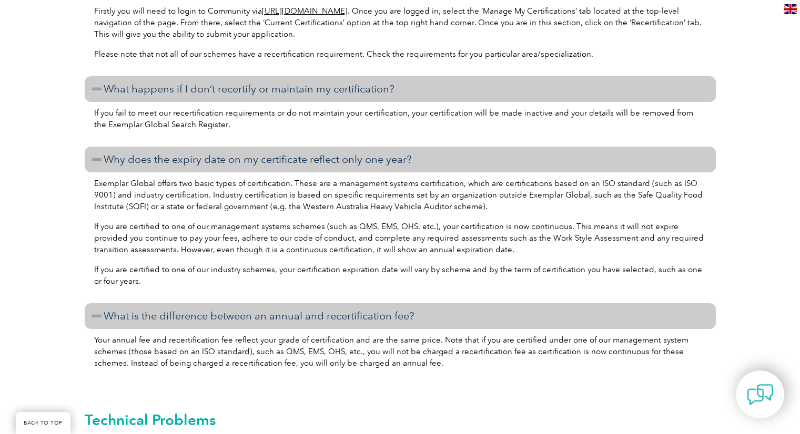
scroll to position [8096, 0]
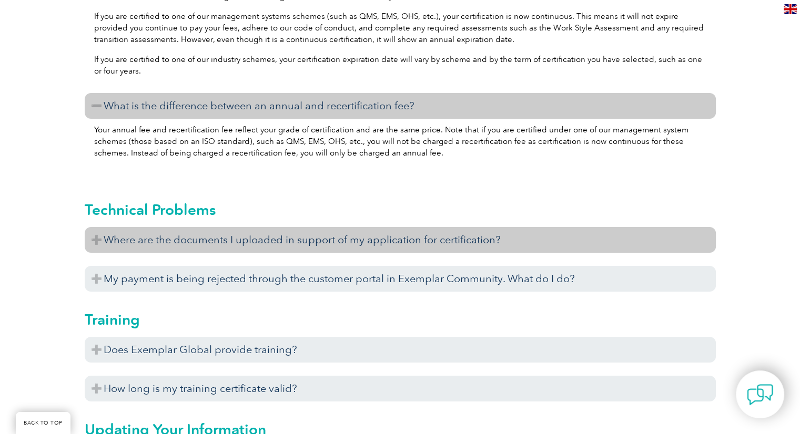
click at [254, 1] on h3 "Where are the documents I uploaded in support of my application for certificati…" at bounding box center [400, 240] width 631 height 26
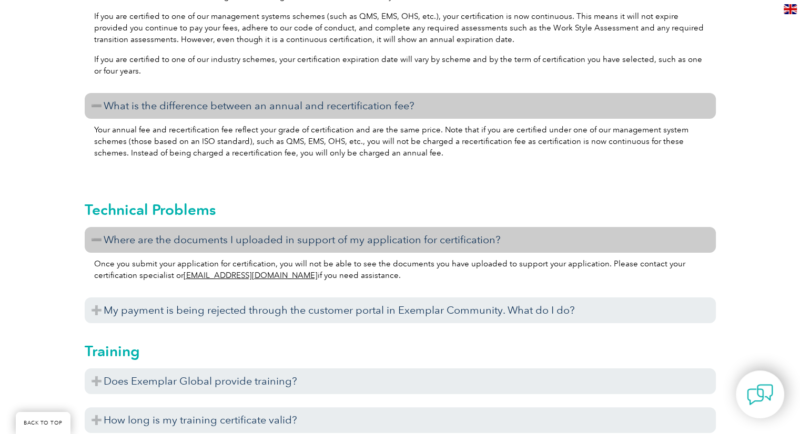
drag, startPoint x: 368, startPoint y: 288, endPoint x: 85, endPoint y: 227, distance: 289.3
click at [85, 1] on div "Technical Problems Where are the documents I uploaded in support of my applicat…" at bounding box center [400, 257] width 631 height 141
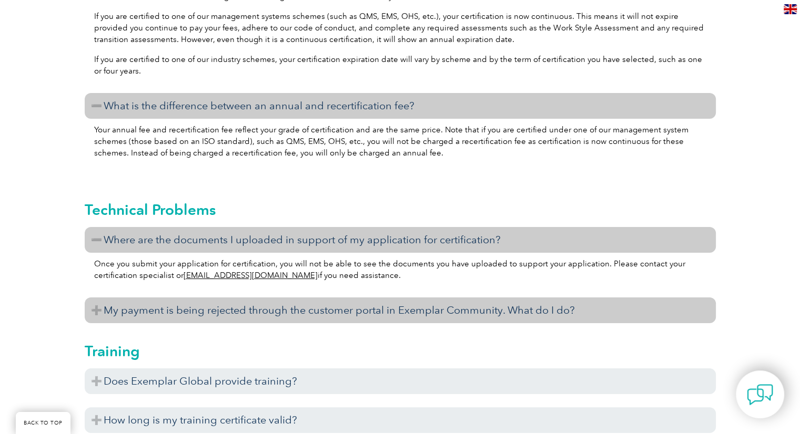
click at [254, 1] on h3 "My payment is being rejected through the customer portal in Exemplar Community.…" at bounding box center [400, 311] width 631 height 26
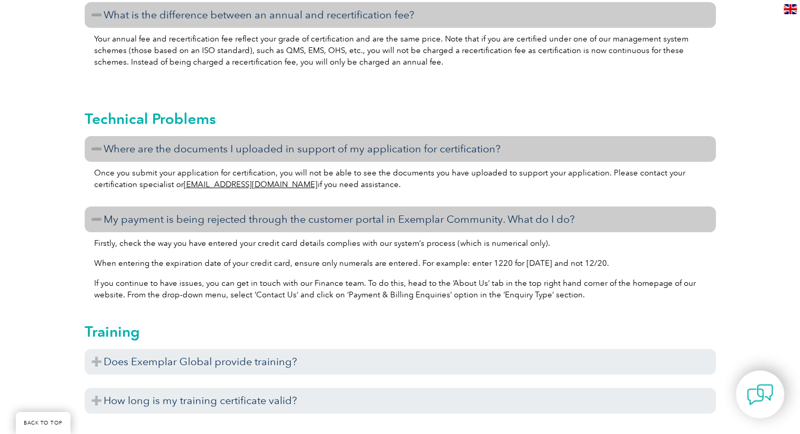
scroll to position [8201, 0]
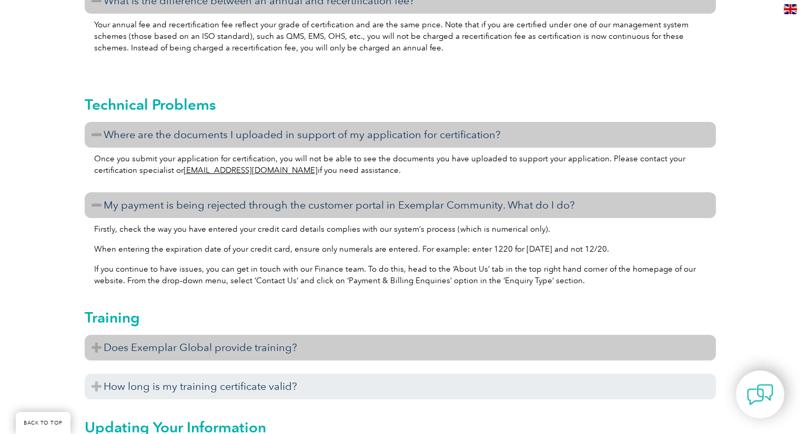
click at [206, 1] on h3 "Does Exemplar Global provide training?" at bounding box center [400, 348] width 631 height 26
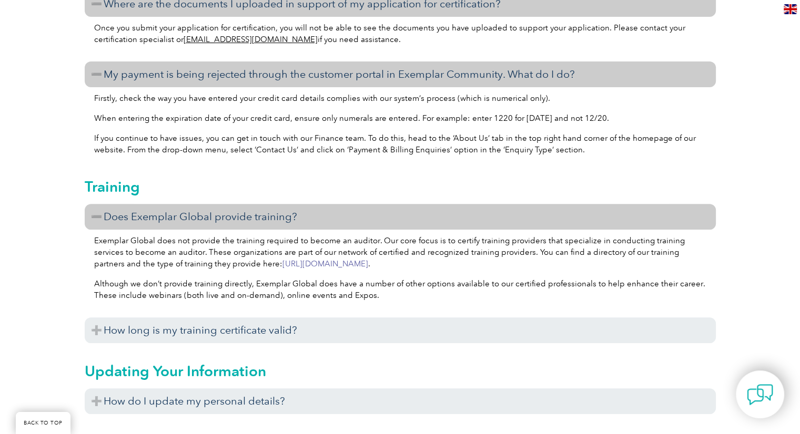
scroll to position [8359, 0]
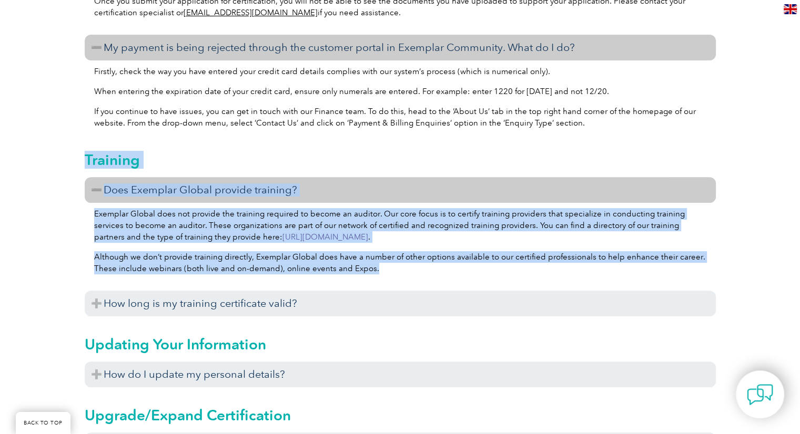
drag, startPoint x: 397, startPoint y: 281, endPoint x: 85, endPoint y: 171, distance: 331.5
click at [85, 1] on div "Training Does Exemplar Global provide training? Exemplar Global does not provid…" at bounding box center [400, 229] width 631 height 185
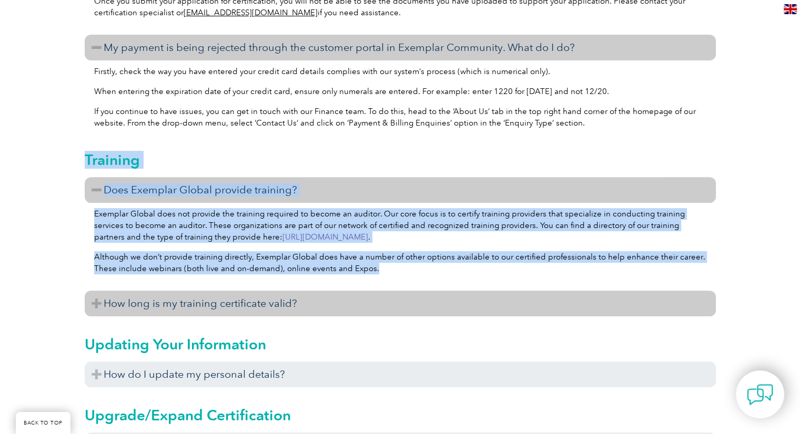
click at [232, 1] on h3 "How long is my training certificate valid?" at bounding box center [400, 304] width 631 height 26
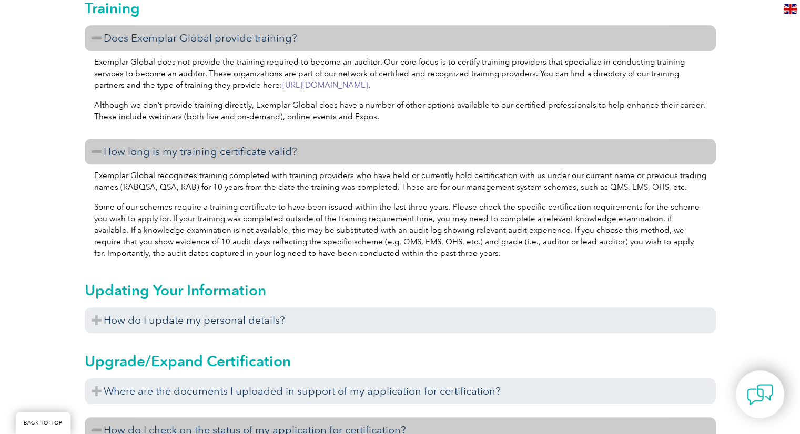
scroll to position [8517, 0]
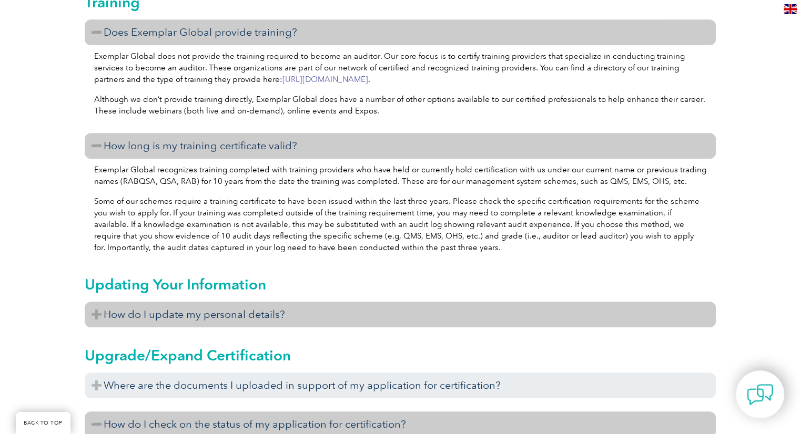
click at [229, 1] on h3 "How do I update my personal details?" at bounding box center [400, 315] width 631 height 26
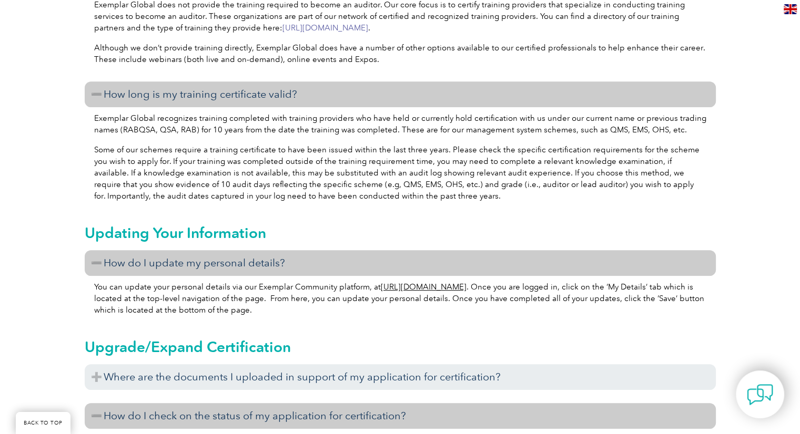
scroll to position [8674, 0]
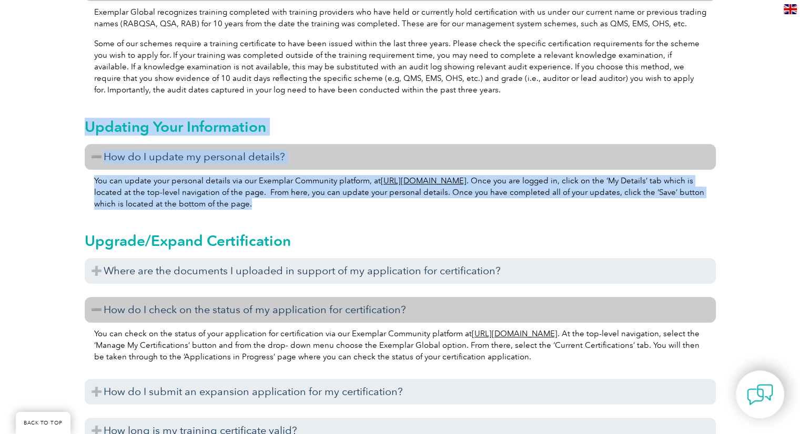
drag, startPoint x: 308, startPoint y: 215, endPoint x: 88, endPoint y: 135, distance: 233.8
click at [88, 1] on div "Updating Your Information How do I update my personal details? You can update y…" at bounding box center [400, 161] width 631 height 114
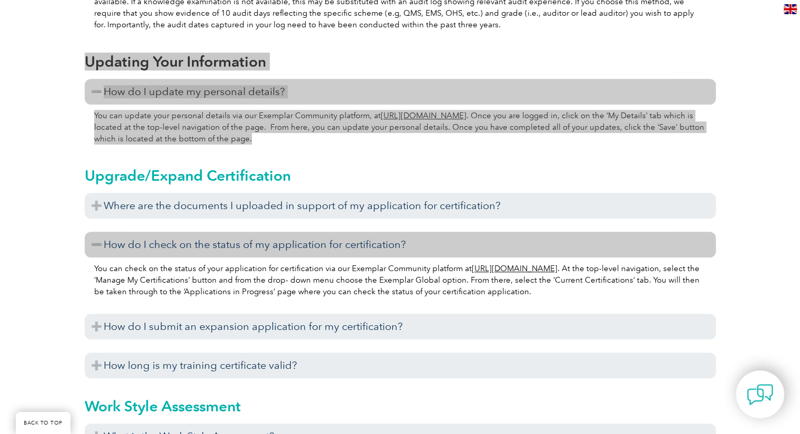
scroll to position [8727, 0]
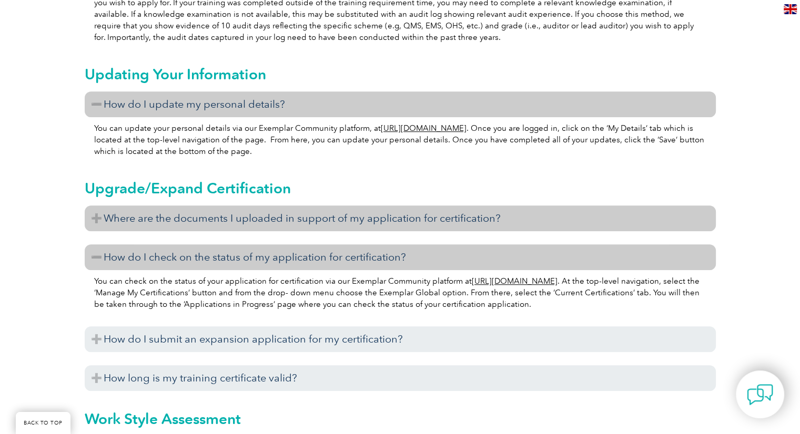
click at [235, 1] on h3 "Where are the documents I uploaded in support of my application for certificati…" at bounding box center [400, 219] width 631 height 26
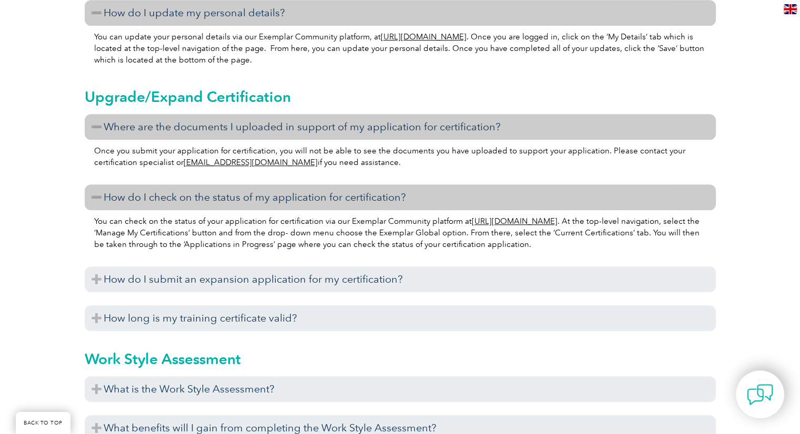
scroll to position [8832, 0]
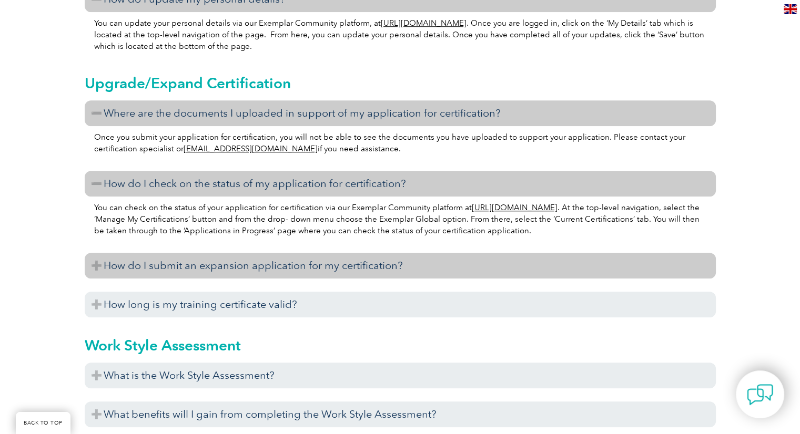
click at [254, 1] on h3 "How do I submit an expansion application for my certification?" at bounding box center [400, 266] width 631 height 26
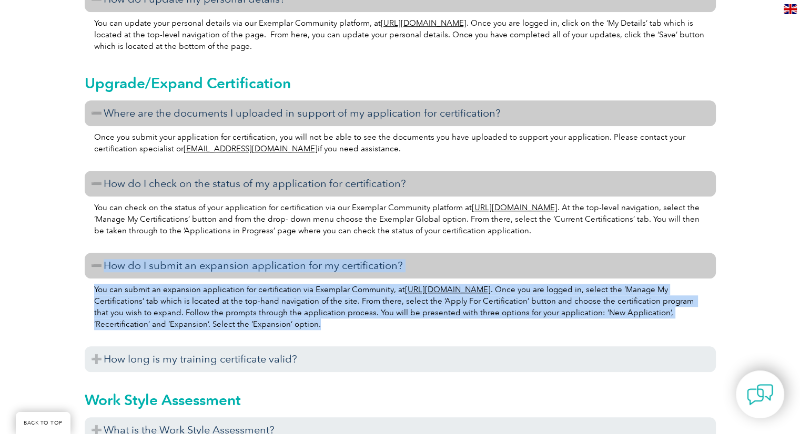
drag, startPoint x: 336, startPoint y: 335, endPoint x: 88, endPoint y: 281, distance: 253.5
click at [88, 1] on div "Where are the documents I uploaded in support of my application for certificati…" at bounding box center [400, 238] width 631 height 277
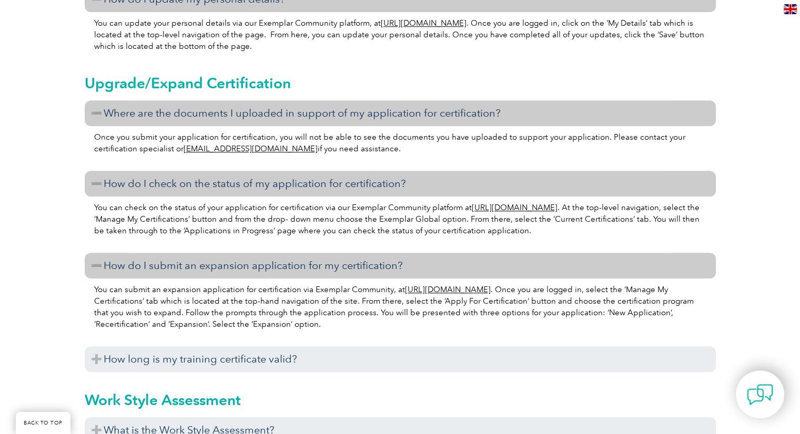
click at [215, 1] on h2 "Upgrade/Expand Certification" at bounding box center [400, 83] width 631 height 17
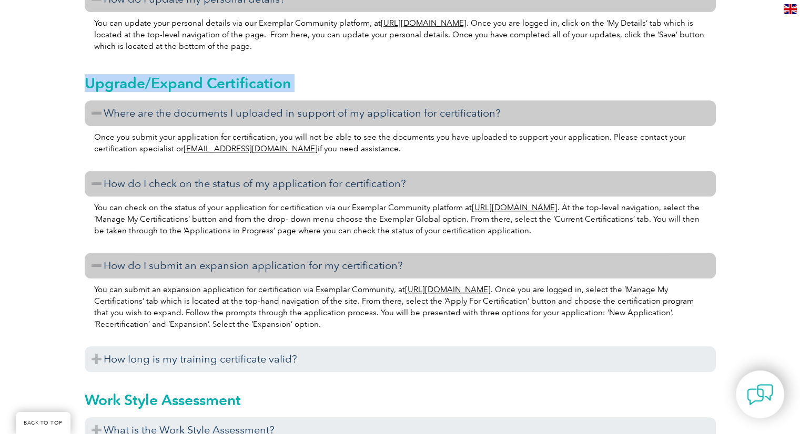
click at [215, 1] on h2 "Upgrade/Expand Certification" at bounding box center [400, 83] width 631 height 17
click at [187, 1] on h2 "Upgrade/Expand Certification" at bounding box center [400, 83] width 631 height 17
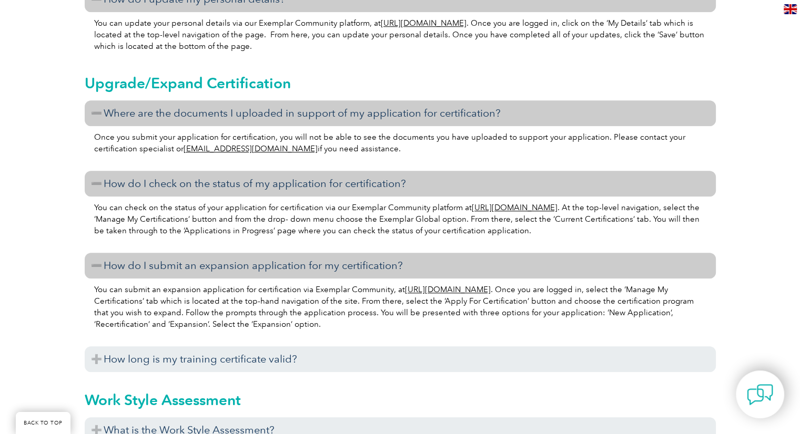
click at [166, 1] on h2 "Upgrade/Expand Certification" at bounding box center [400, 83] width 631 height 17
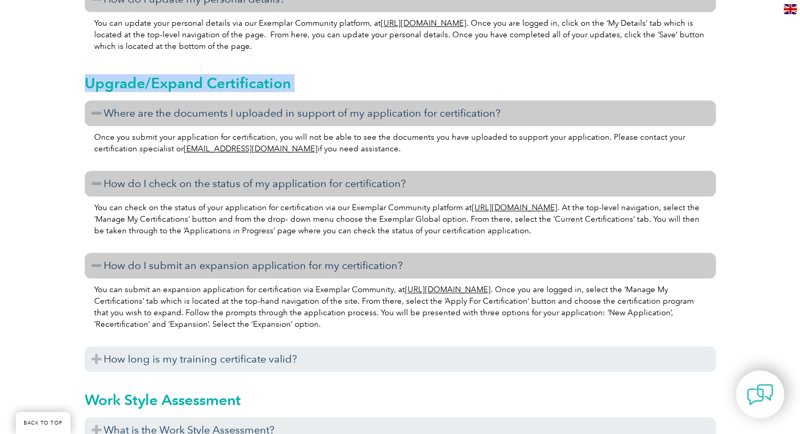
click at [166, 1] on h2 "Upgrade/Expand Certification" at bounding box center [400, 83] width 631 height 17
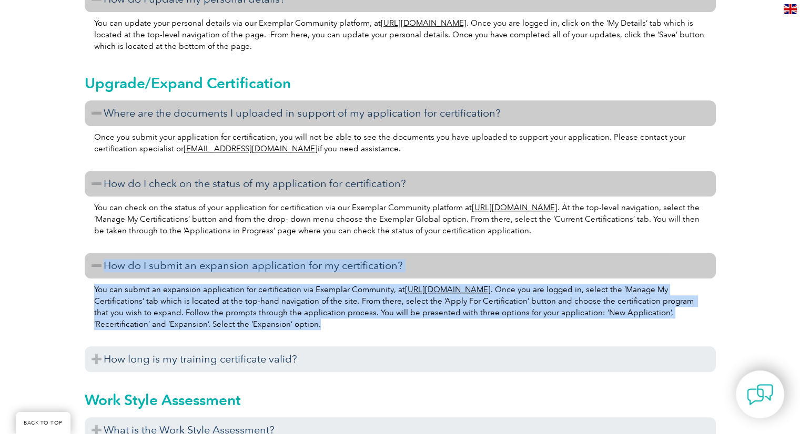
drag, startPoint x: 318, startPoint y: 335, endPoint x: 101, endPoint y: 275, distance: 224.6
click at [101, 1] on div "Where are the documents I uploaded in support of my application for certificati…" at bounding box center [400, 238] width 631 height 277
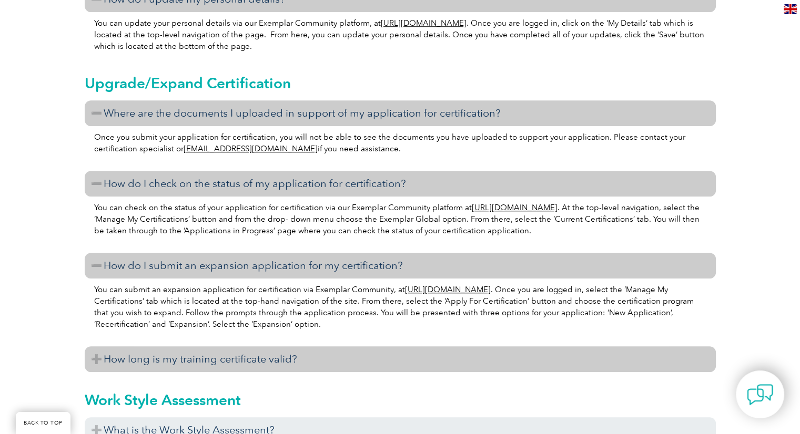
click at [229, 1] on h3 "How long is my training certificate valid?" at bounding box center [400, 359] width 631 height 26
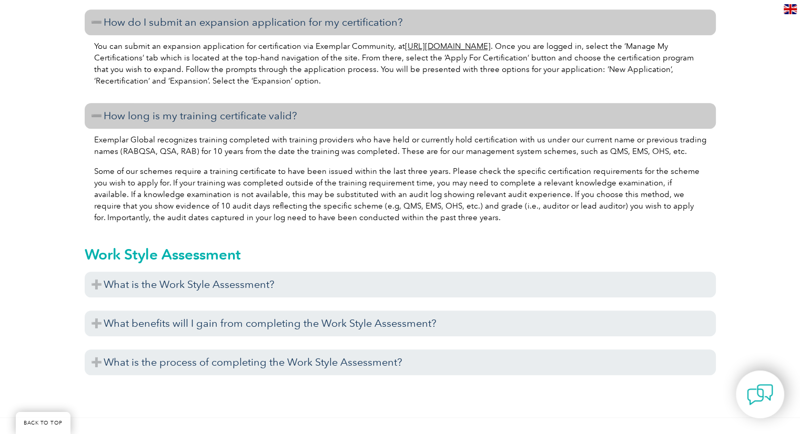
scroll to position [9095, 0]
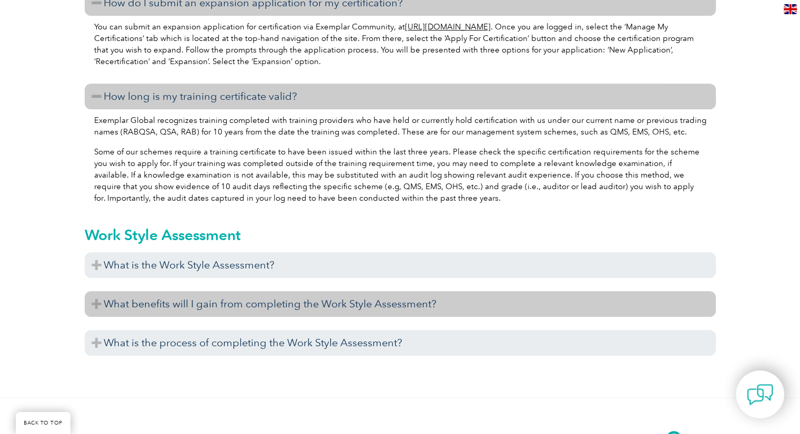
click at [204, 1] on h3 "What benefits will I gain from completing the Work Style Assessment?" at bounding box center [400, 304] width 631 height 26
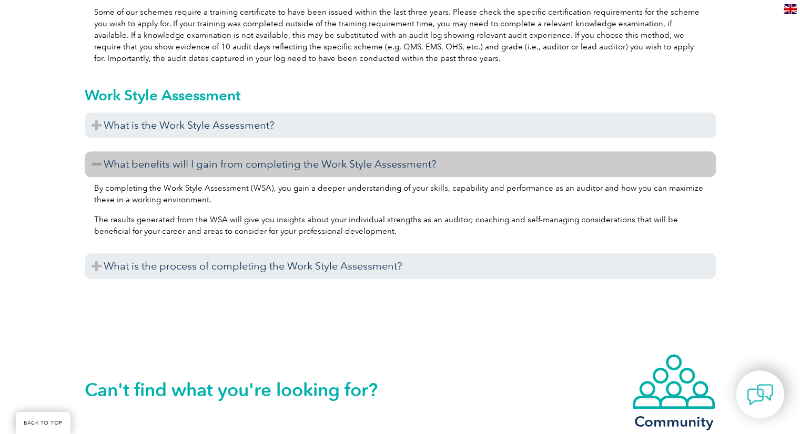
scroll to position [9253, 0]
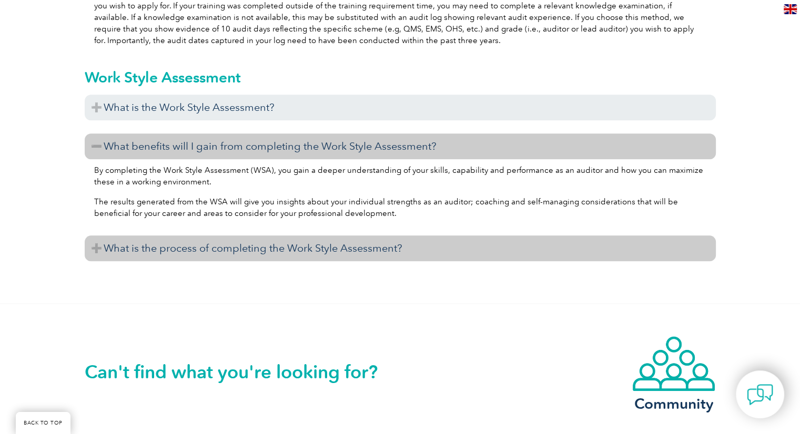
click at [254, 1] on h3 "What is the process of completing the Work Style Assessment?" at bounding box center [400, 249] width 631 height 26
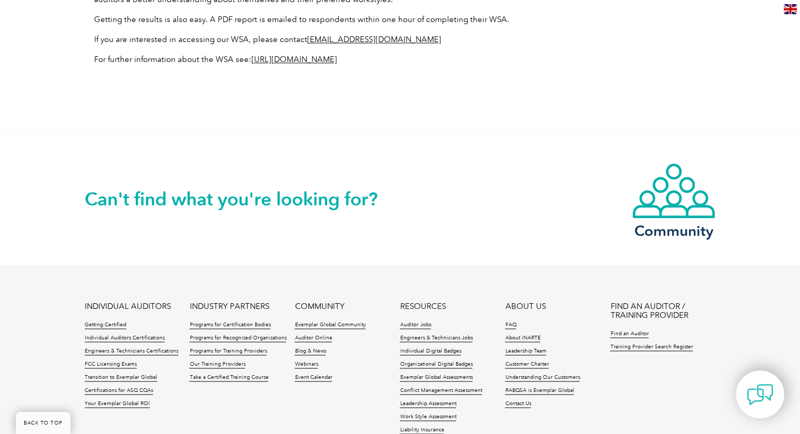
scroll to position [9674, 0]
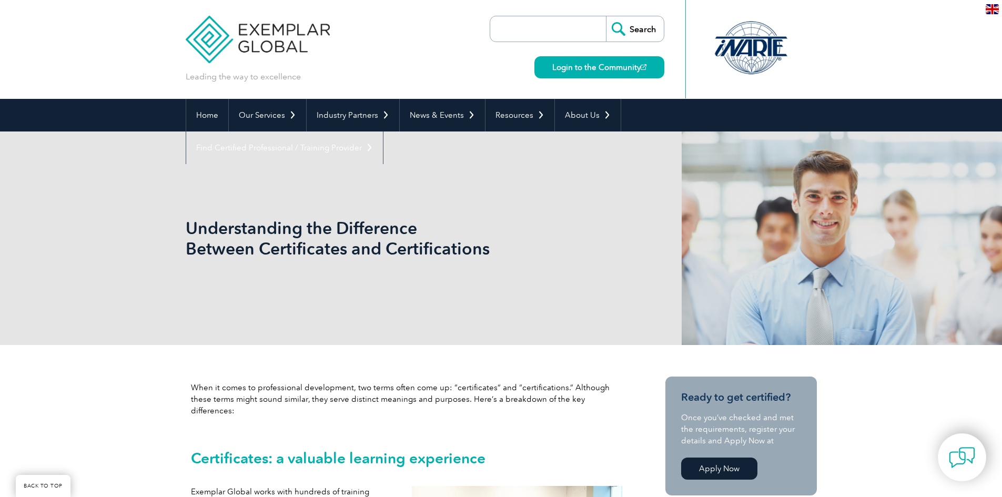
scroll to position [1643, 0]
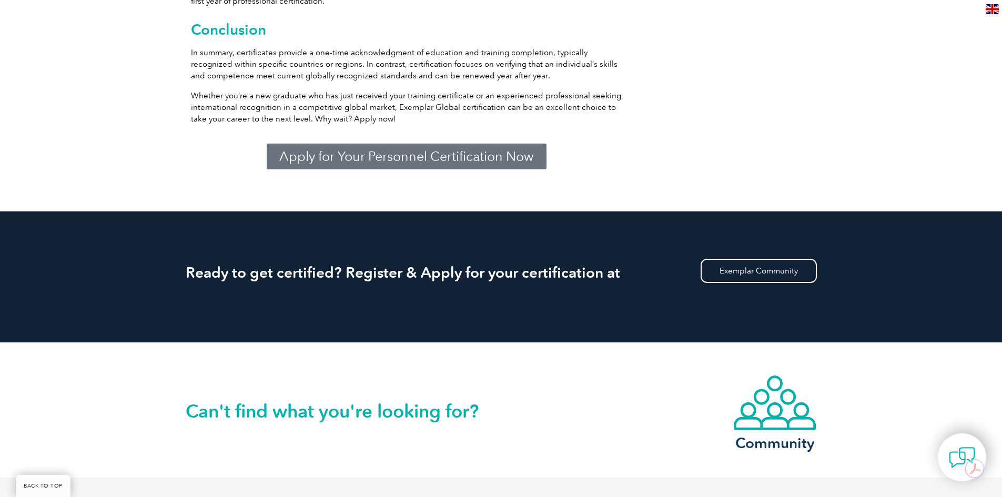
drag, startPoint x: 0, startPoint y: 0, endPoint x: 782, endPoint y: 66, distance: 784.5
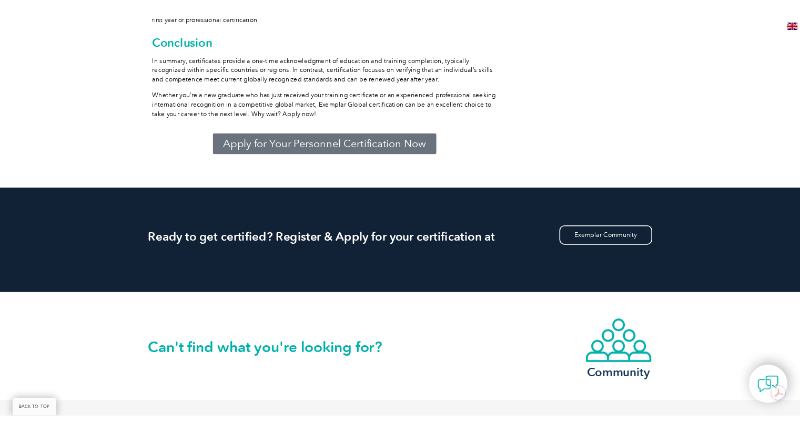
scroll to position [1644, 0]
